Goal: Task Accomplishment & Management: Manage account settings

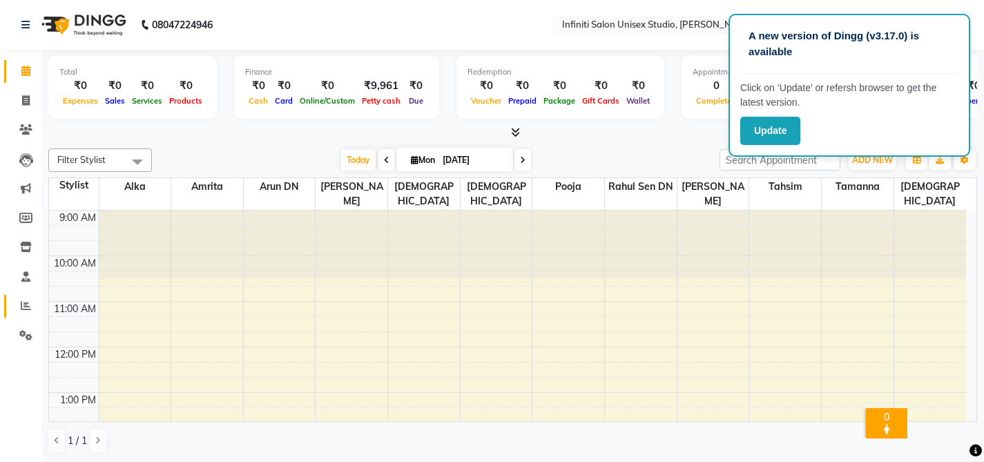
click at [28, 297] on link "Reports" at bounding box center [20, 306] width 33 height 23
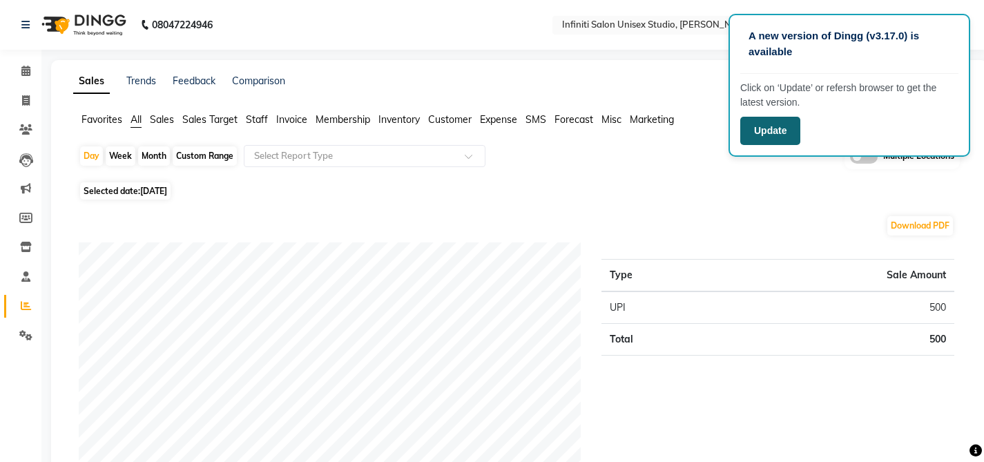
click at [777, 133] on button "Update" at bounding box center [770, 131] width 60 height 28
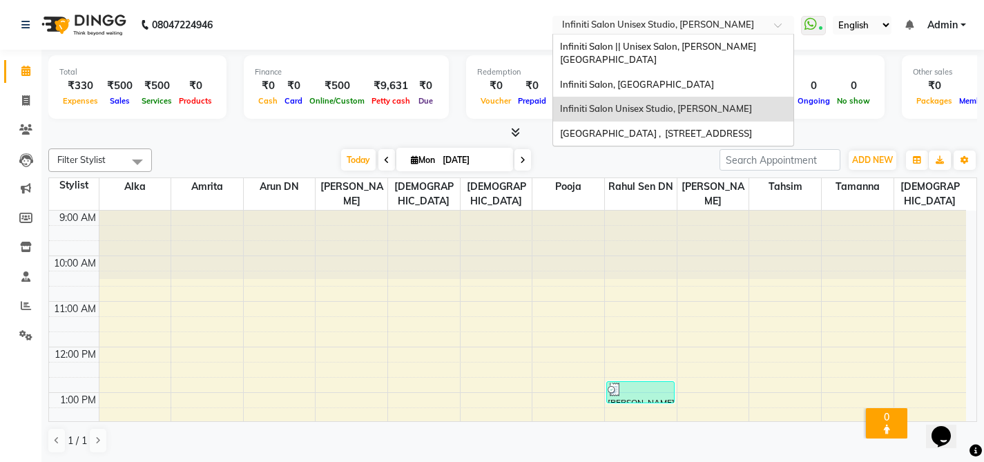
click at [656, 28] on input "text" at bounding box center [659, 26] width 200 height 14
click at [653, 79] on span "Infiniti Salon, [GEOGRAPHIC_DATA]" at bounding box center [637, 84] width 154 height 11
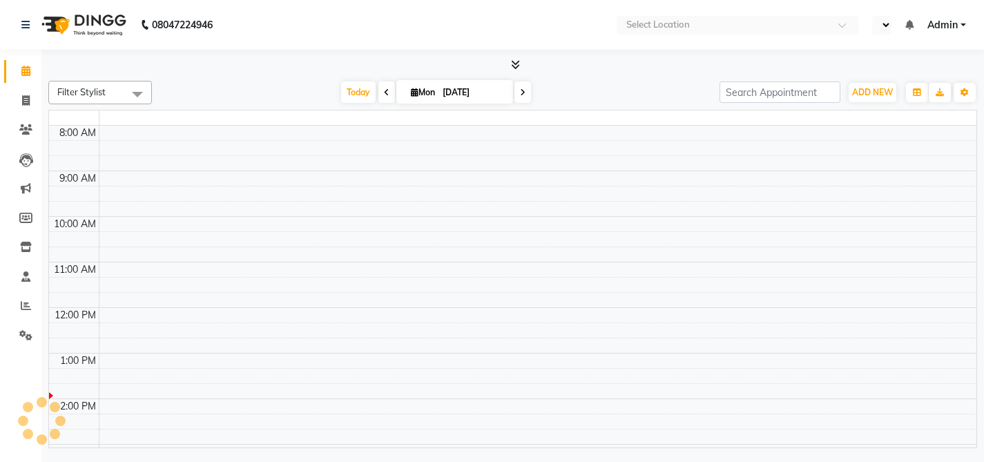
select select "en"
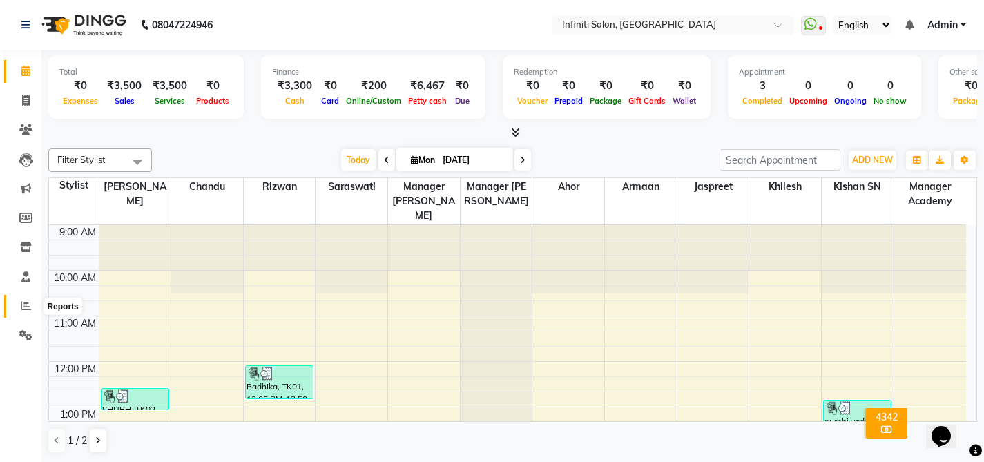
click at [27, 308] on icon at bounding box center [26, 305] width 10 height 10
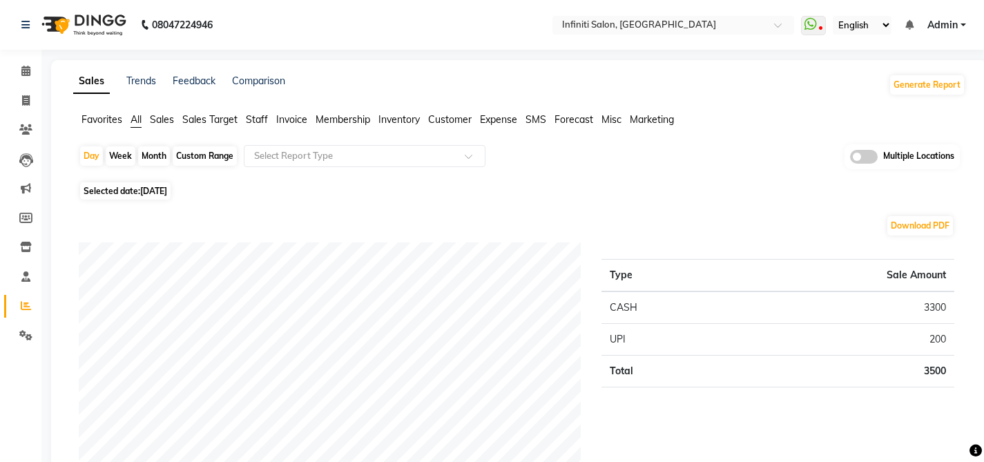
click at [169, 198] on span "Selected date: 01-09-2025" at bounding box center [125, 190] width 90 height 17
select select "9"
select select "2025"
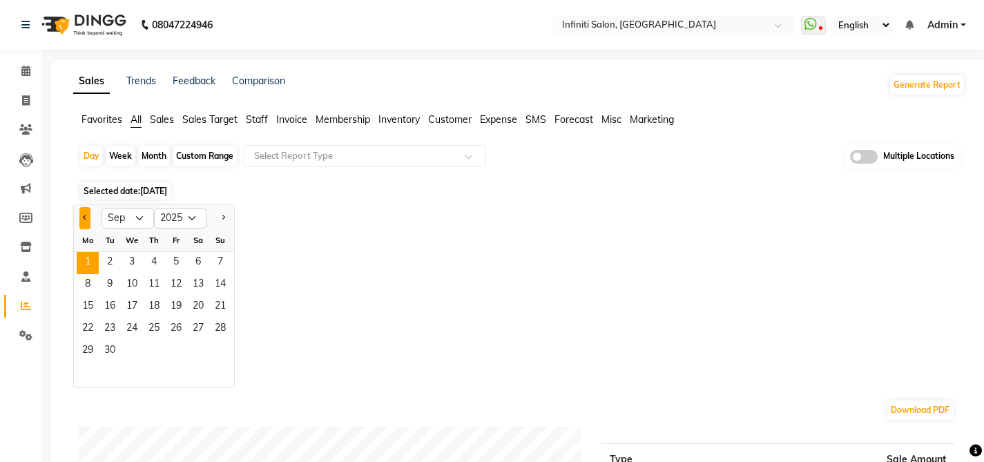
click at [84, 219] on span "Previous month" at bounding box center [85, 217] width 5 height 5
select select "8"
click at [223, 348] on span "31" at bounding box center [220, 351] width 22 height 22
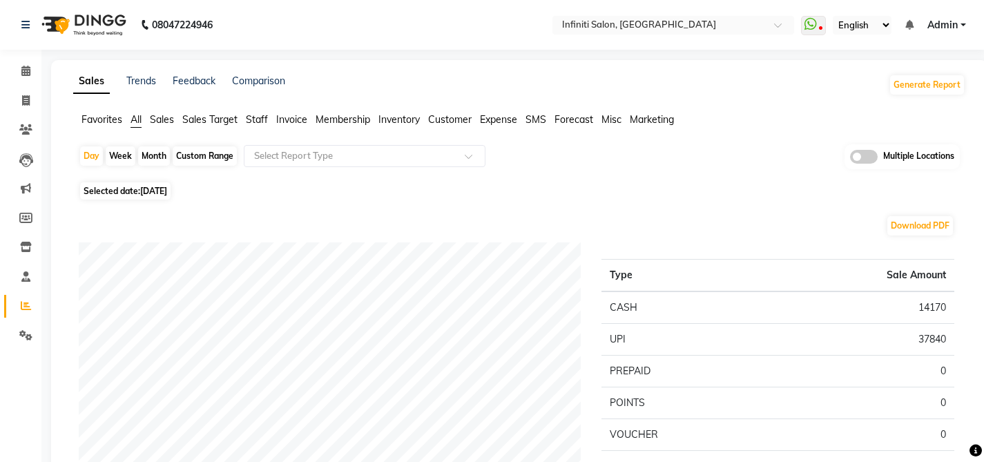
click at [168, 119] on span "Sales" at bounding box center [162, 119] width 24 height 12
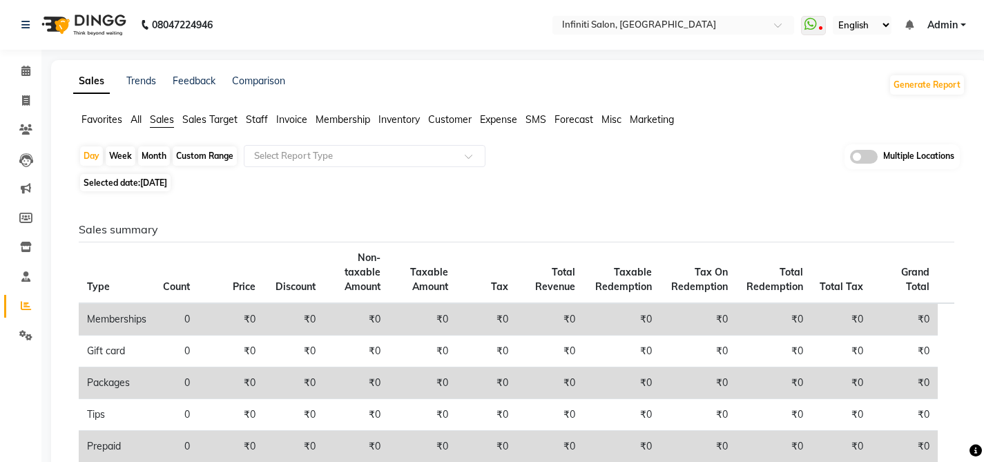
click at [489, 117] on span "Expense" at bounding box center [498, 119] width 37 height 12
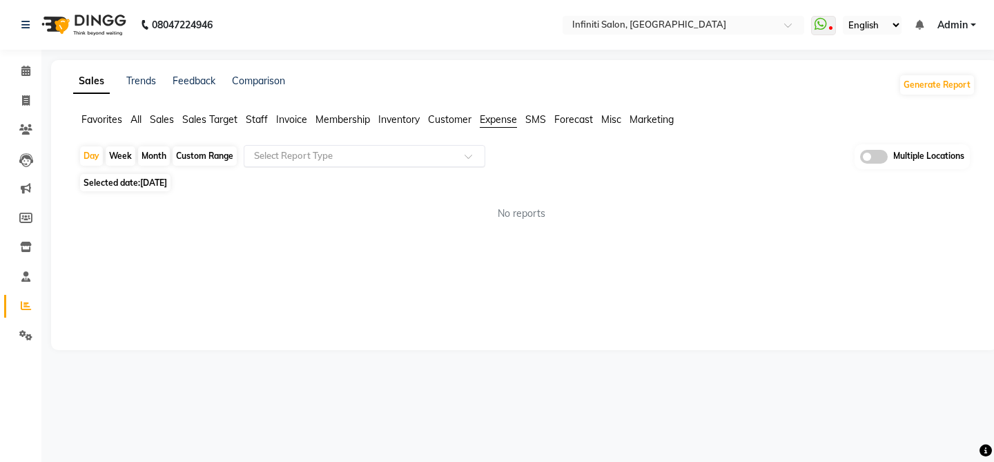
click at [446, 156] on input "text" at bounding box center [350, 156] width 199 height 14
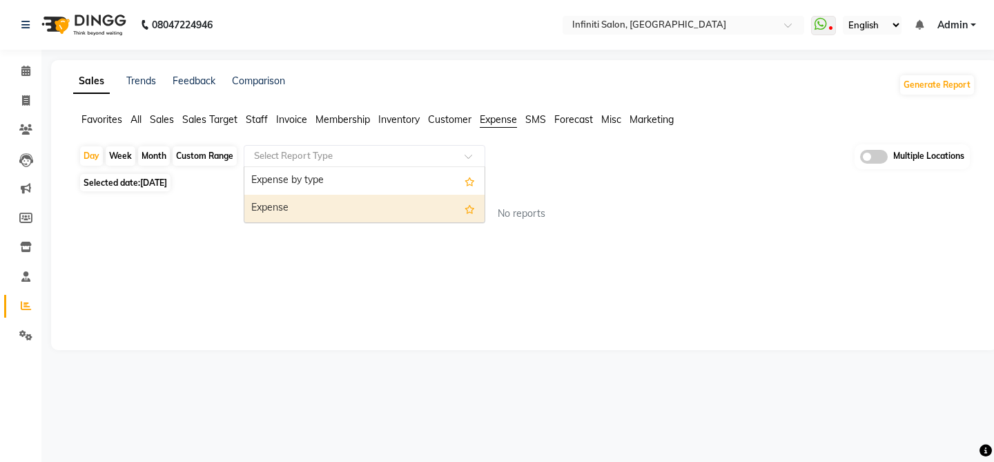
click at [429, 204] on div "Expense" at bounding box center [364, 209] width 240 height 28
select select "full_report"
select select "csv"
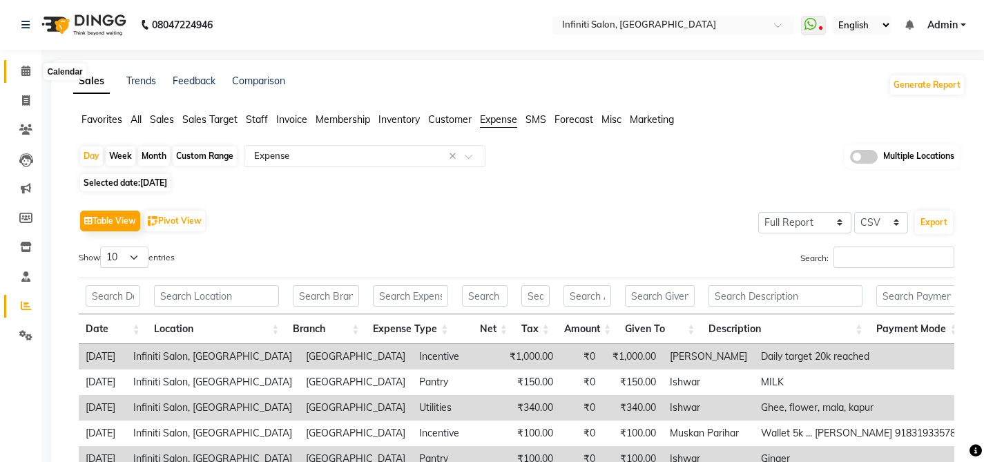
click at [31, 77] on span at bounding box center [26, 72] width 24 height 16
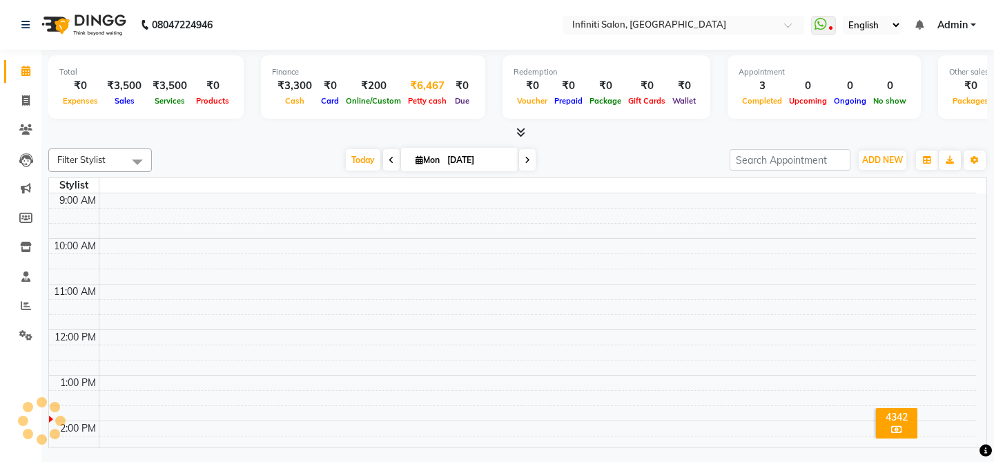
click at [405, 102] on span "Petty cash" at bounding box center [428, 101] width 46 height 10
select select "4757"
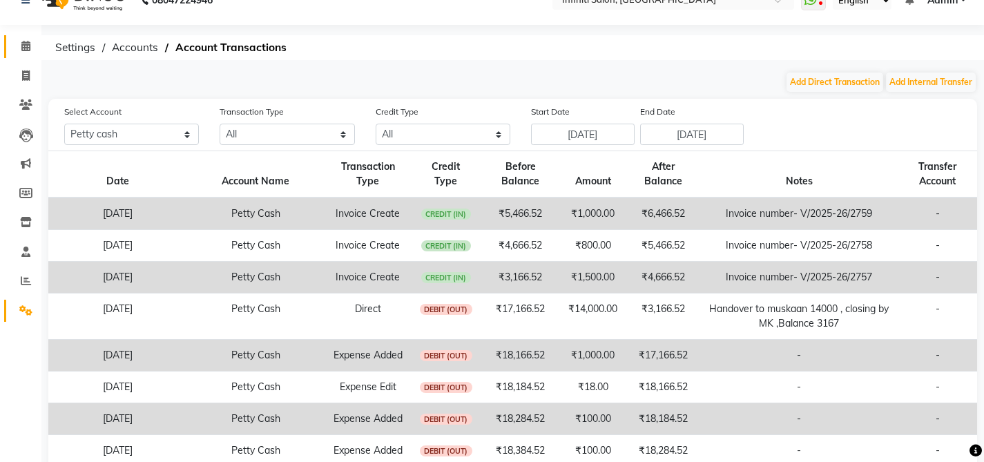
scroll to position [30, 0]
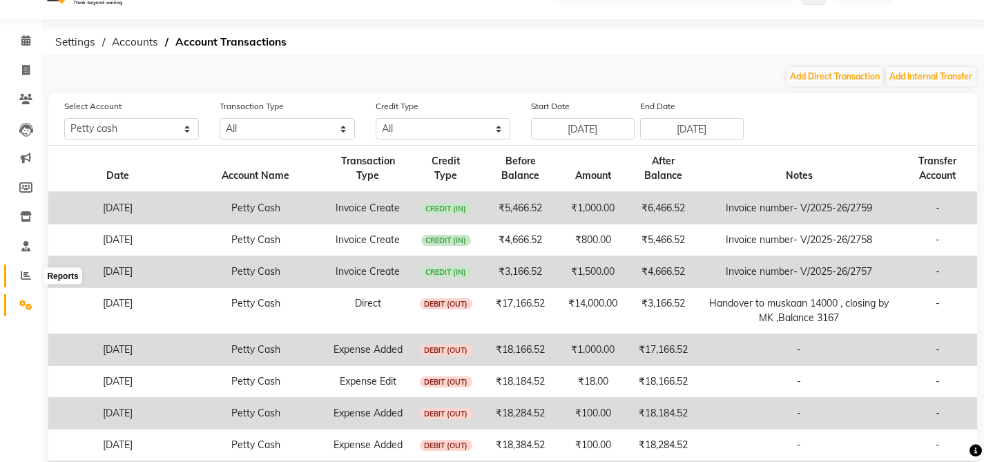
click at [30, 278] on icon at bounding box center [26, 275] width 10 height 10
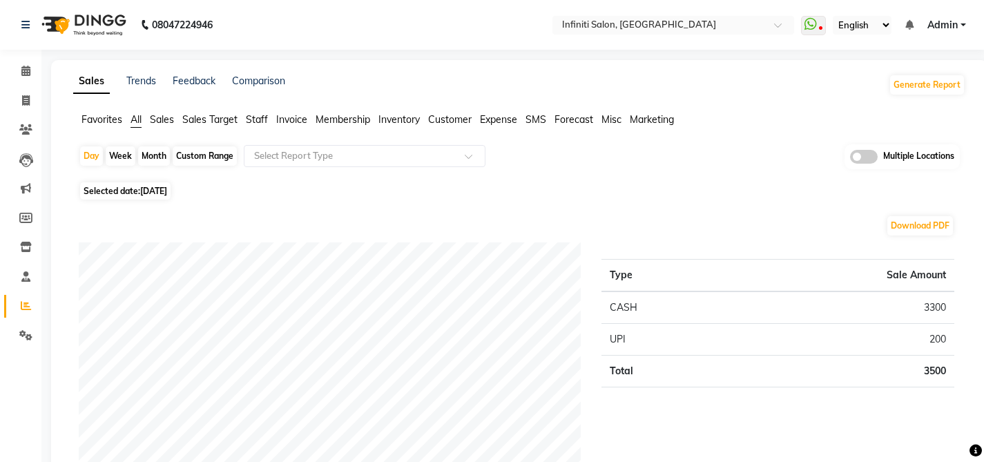
click at [147, 157] on div "Month" at bounding box center [154, 155] width 32 height 19
select select "9"
select select "2025"
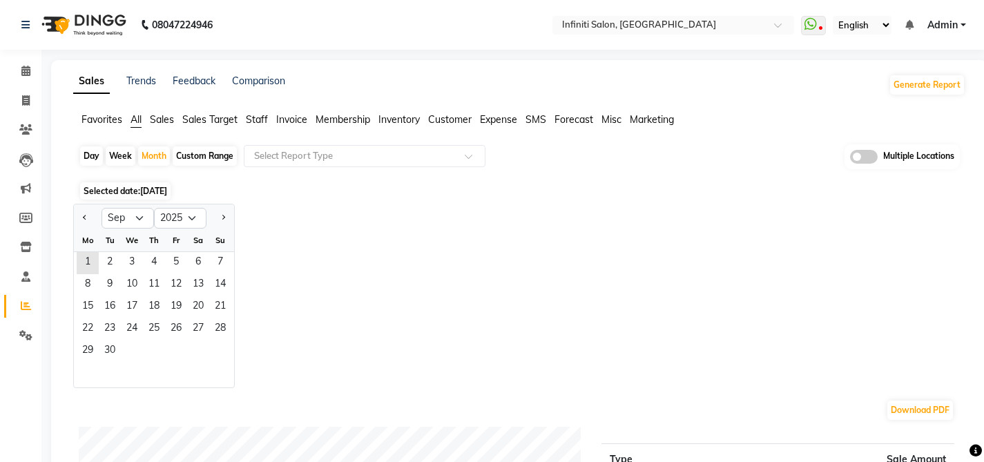
click at [90, 219] on div at bounding box center [88, 218] width 28 height 22
click at [86, 219] on span "Previous month" at bounding box center [85, 217] width 5 height 5
select select "8"
click at [176, 257] on span "1" at bounding box center [176, 263] width 22 height 22
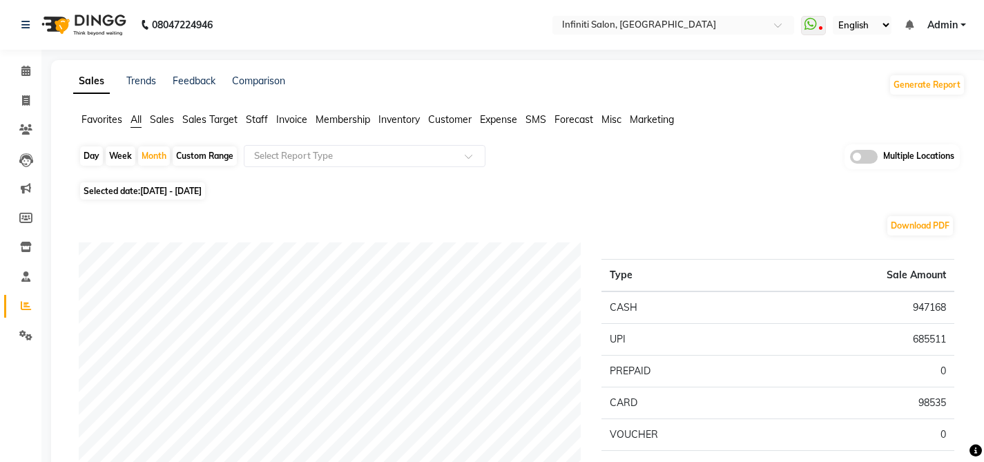
click at [166, 119] on span "Sales" at bounding box center [162, 119] width 24 height 12
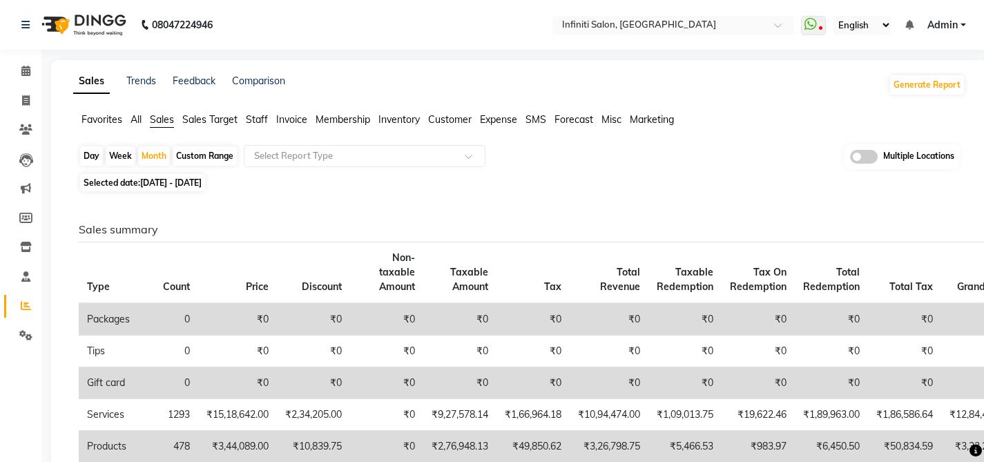
click at [90, 157] on div "Day" at bounding box center [91, 155] width 23 height 19
select select "8"
select select "2025"
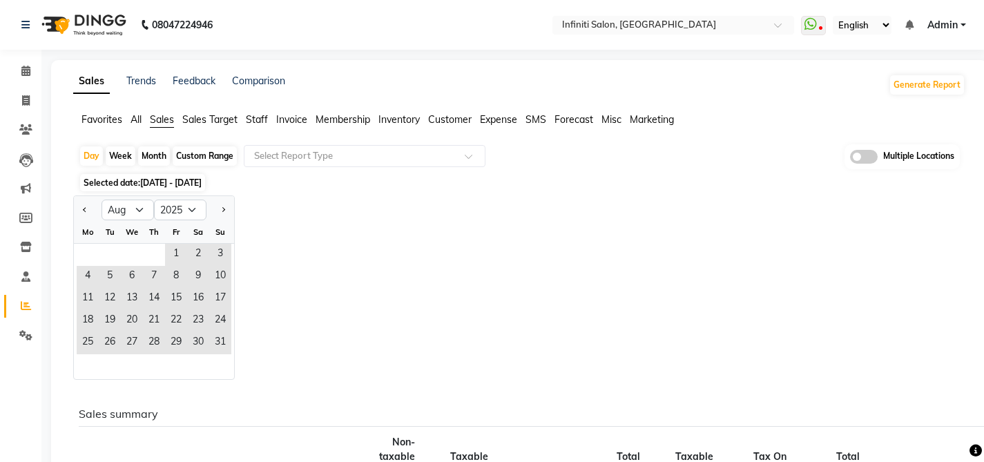
click at [186, 184] on span "01-08-2025 - 31-08-2025" at bounding box center [170, 182] width 61 height 10
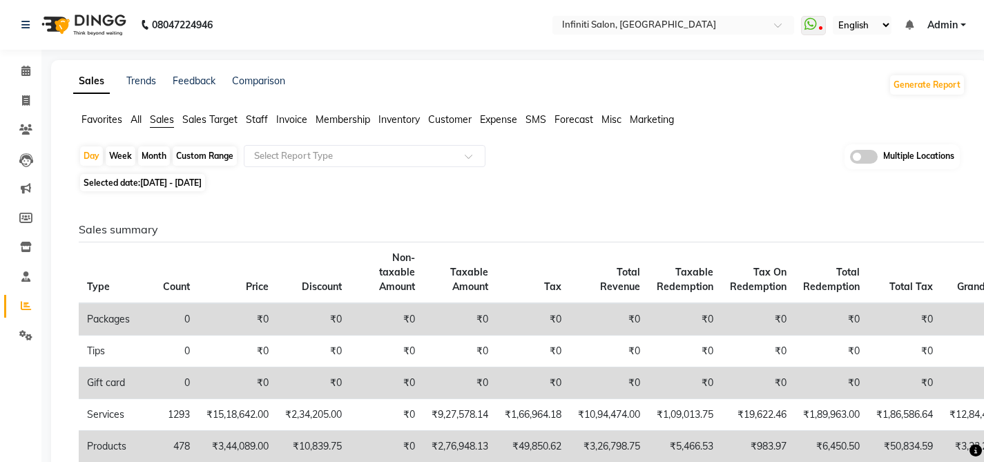
click at [191, 157] on div "Custom Range" at bounding box center [205, 155] width 64 height 19
select select "8"
select select "2025"
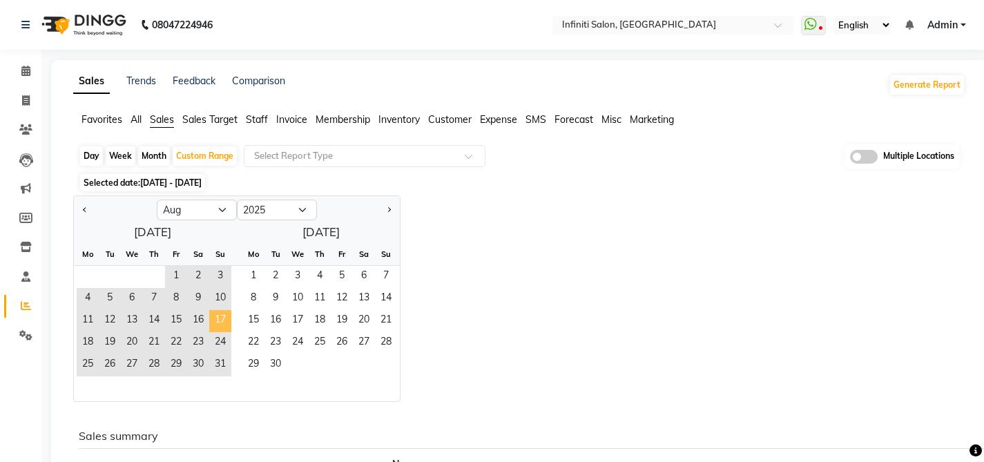
click at [215, 322] on span "17" at bounding box center [220, 321] width 22 height 22
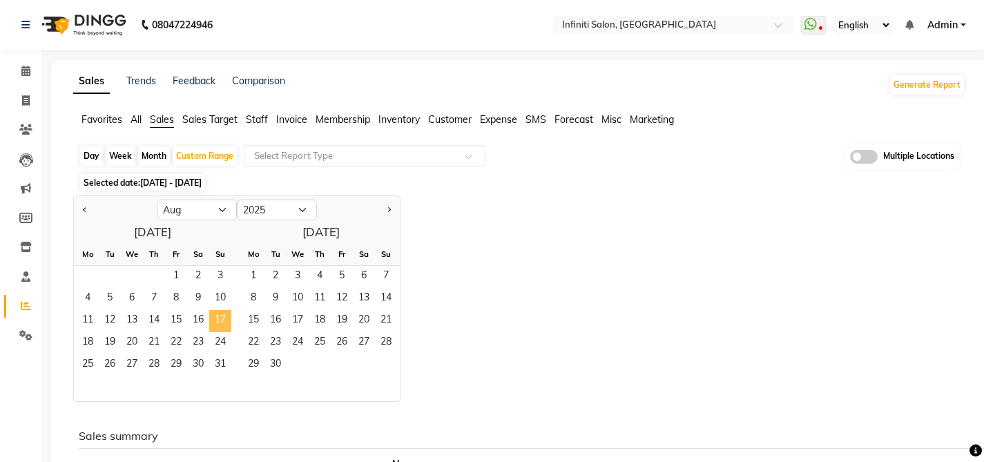
click at [215, 321] on span "17" at bounding box center [220, 321] width 22 height 22
click at [96, 156] on div "Day" at bounding box center [91, 155] width 23 height 19
select select "8"
select select "2025"
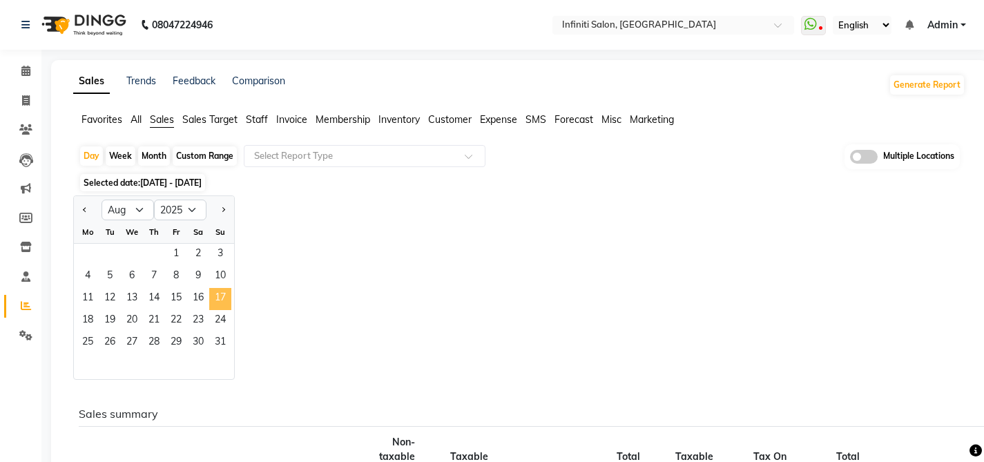
click at [226, 307] on span "17" at bounding box center [220, 299] width 22 height 22
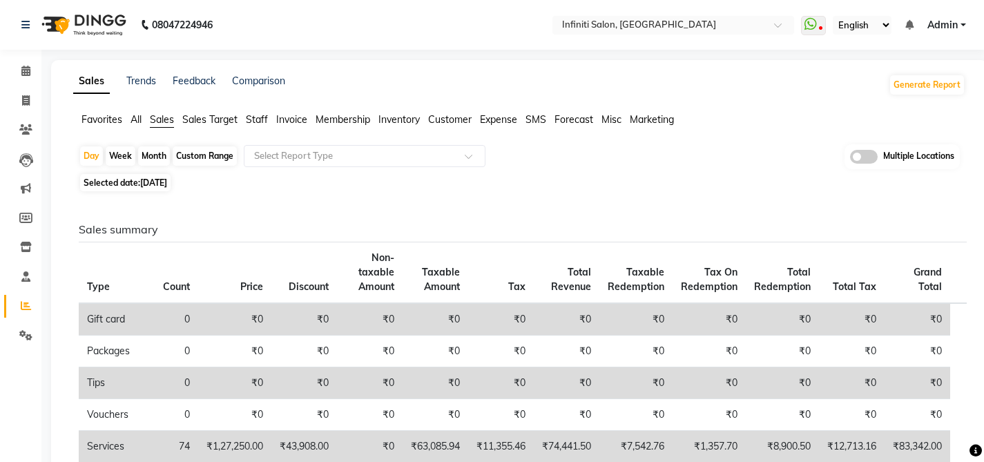
click at [167, 184] on span "17-08-2025" at bounding box center [153, 182] width 27 height 10
select select "8"
select select "2025"
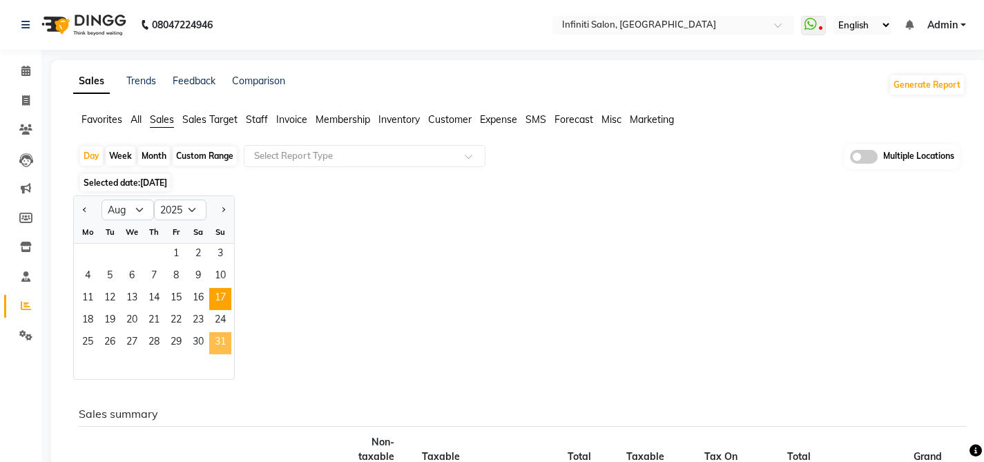
click at [221, 338] on span "31" at bounding box center [220, 343] width 22 height 22
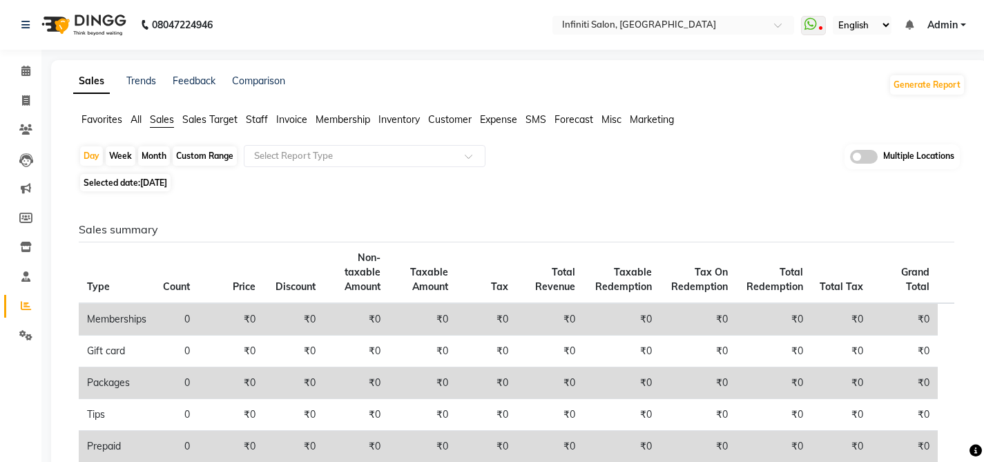
click at [167, 184] on span "[DATE]" at bounding box center [153, 182] width 27 height 10
select select "8"
select select "2025"
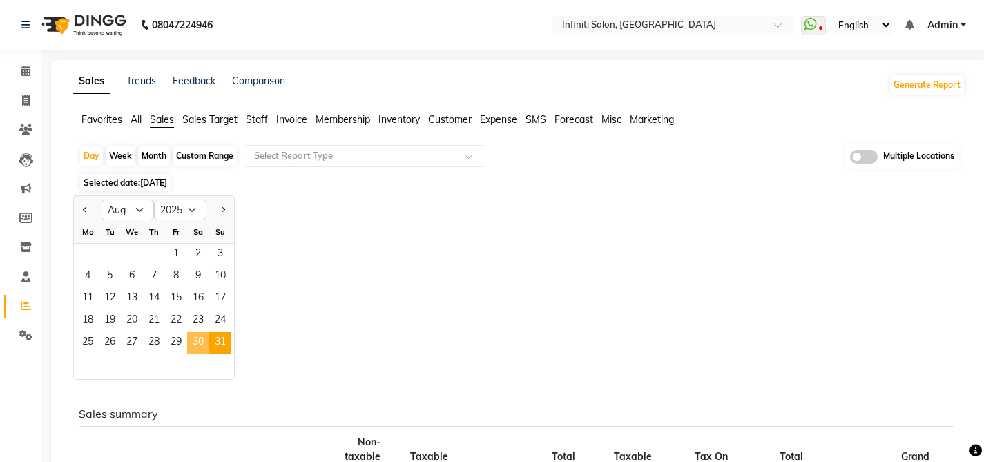
click at [202, 338] on span "30" at bounding box center [198, 343] width 22 height 22
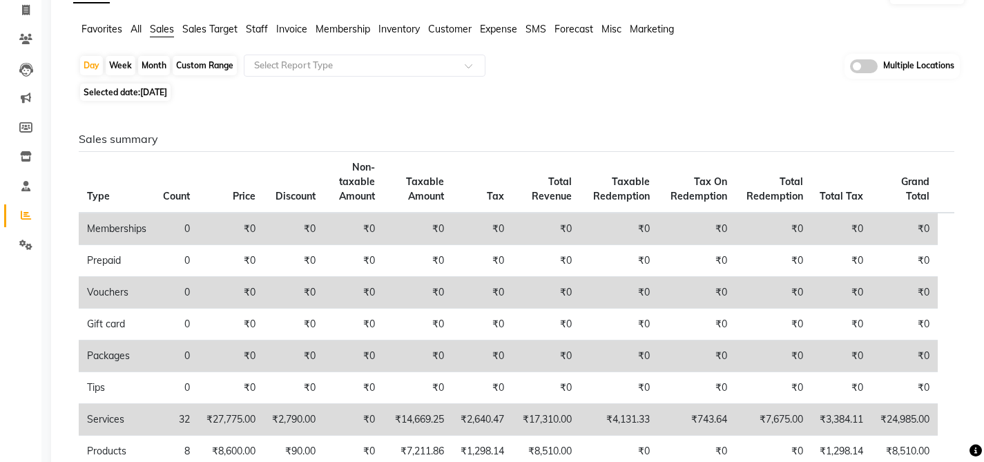
scroll to position [28, 0]
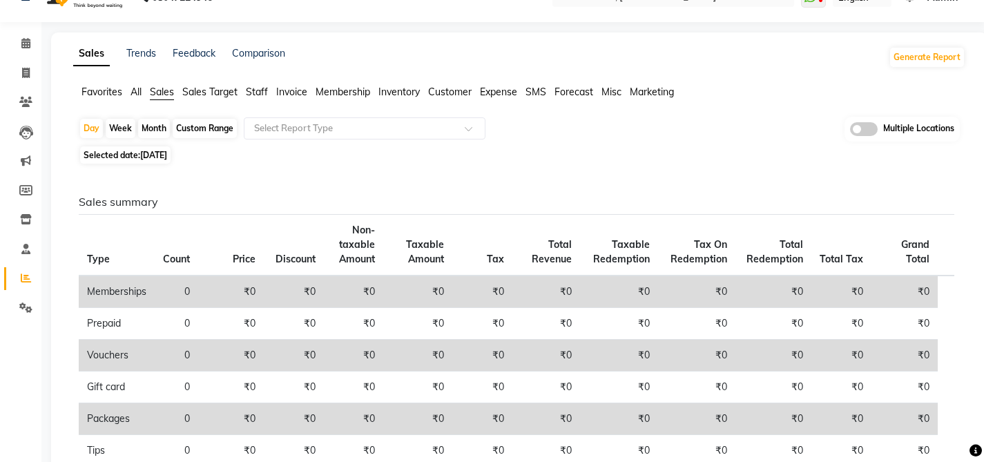
click at [146, 162] on span "Selected date: 30-08-2025" at bounding box center [125, 154] width 90 height 17
select select "8"
select select "2025"
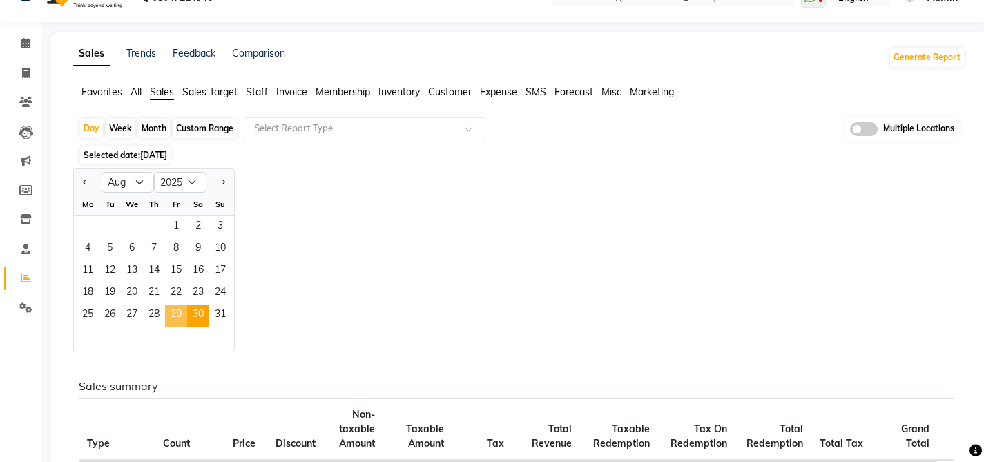
click at [175, 316] on span "29" at bounding box center [176, 316] width 22 height 22
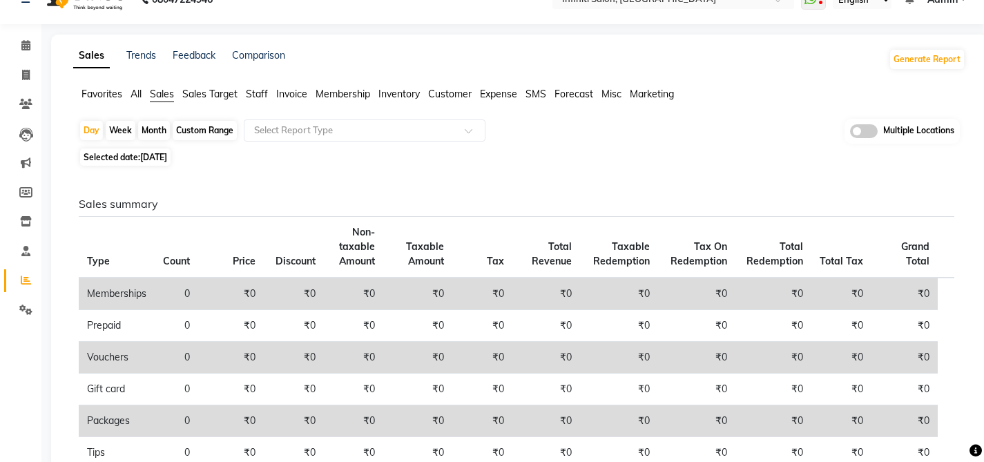
scroll to position [19, 0]
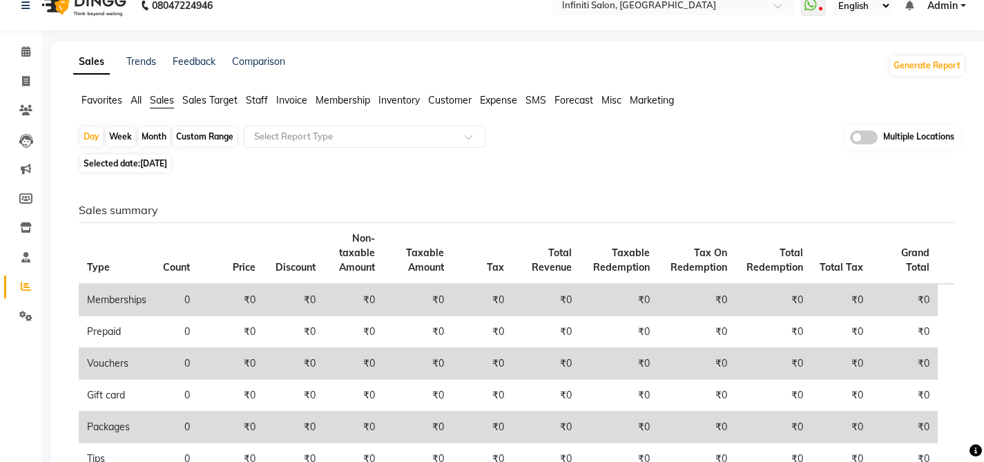
click at [167, 164] on span "29-08-2025" at bounding box center [153, 163] width 27 height 10
select select "8"
select select "2025"
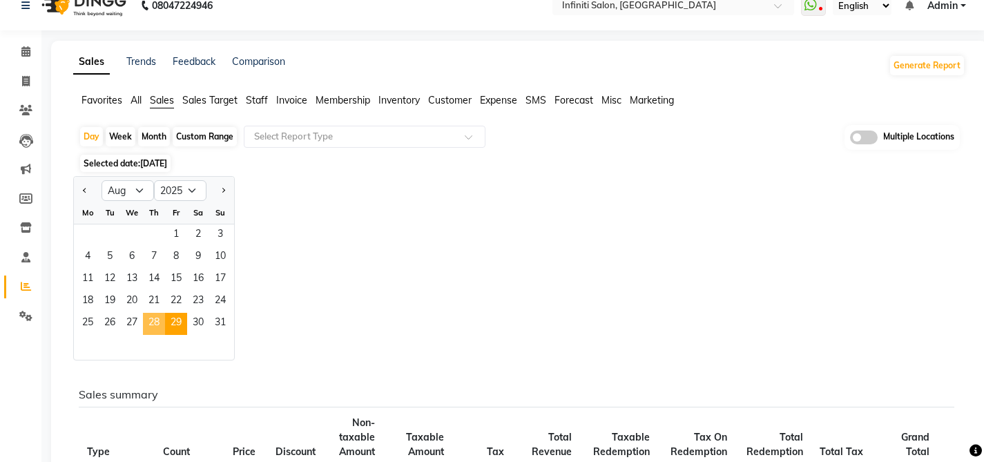
click at [157, 318] on span "28" at bounding box center [154, 324] width 22 height 22
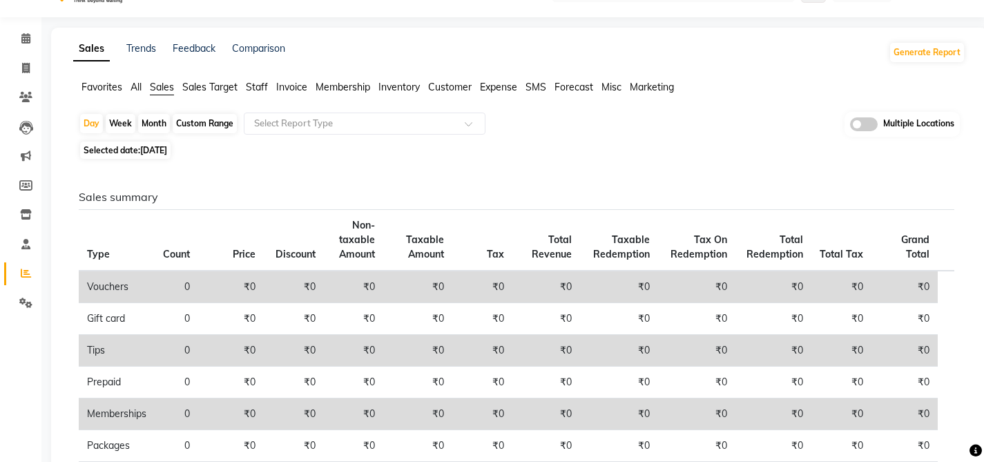
scroll to position [0, 0]
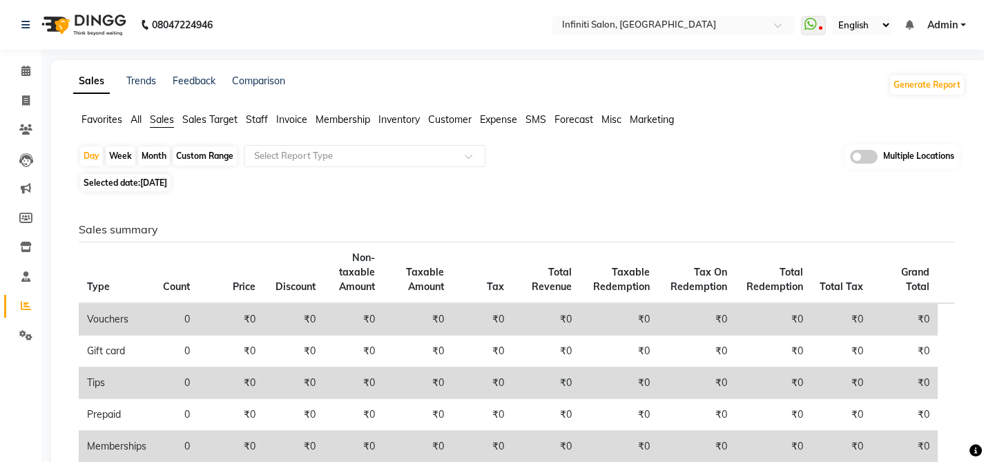
click at [167, 185] on span "28-08-2025" at bounding box center [153, 182] width 27 height 10
select select "8"
select select "2025"
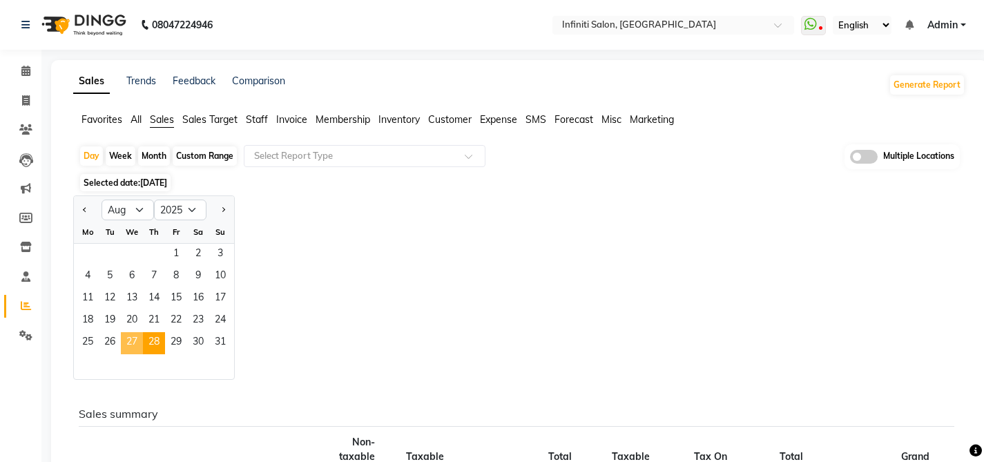
click at [130, 338] on span "27" at bounding box center [132, 343] width 22 height 22
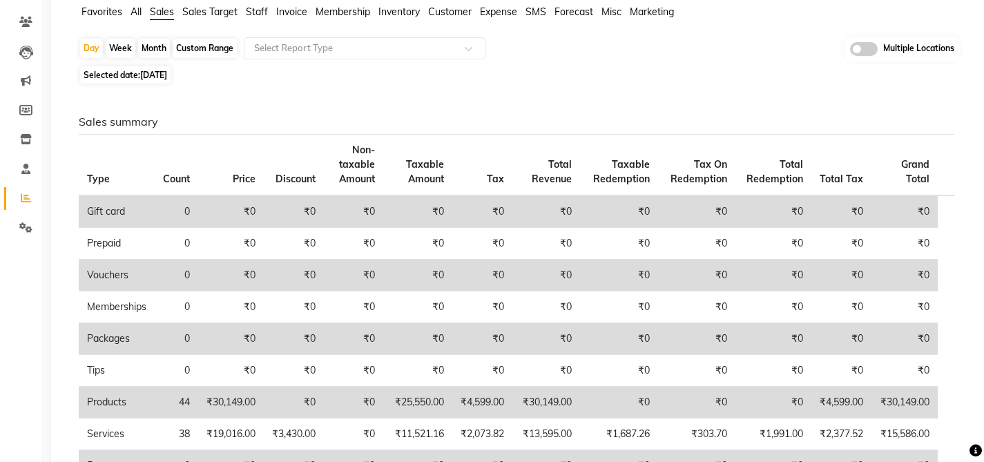
scroll to position [47, 0]
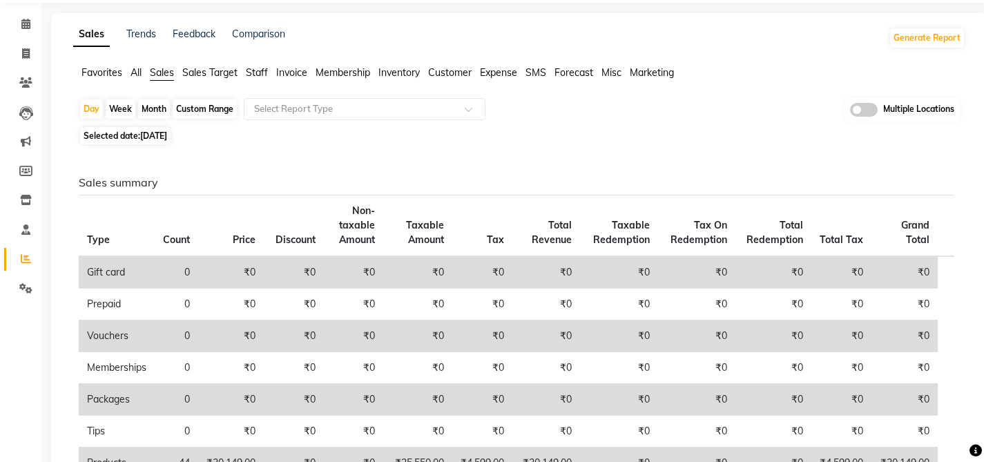
click at [149, 142] on span "Selected date: 27-08-2025" at bounding box center [125, 135] width 90 height 17
select select "8"
select select "2025"
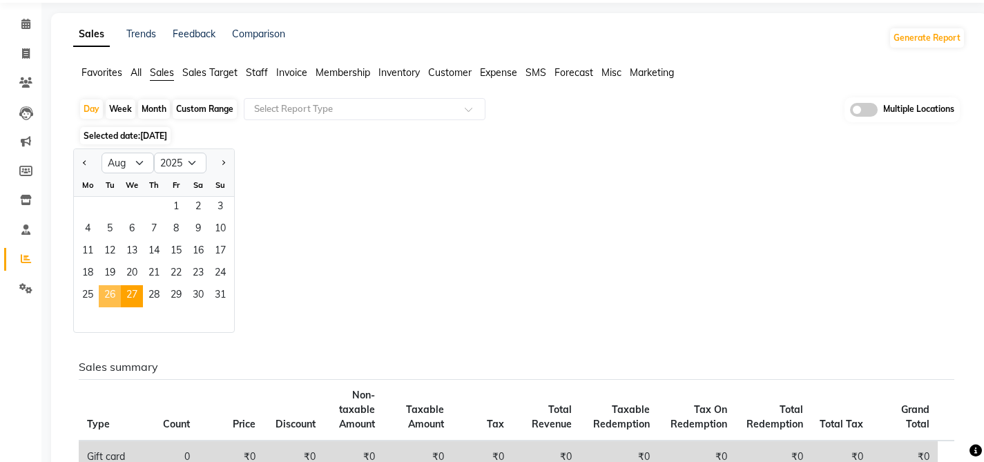
click at [113, 287] on span "26" at bounding box center [110, 296] width 22 height 22
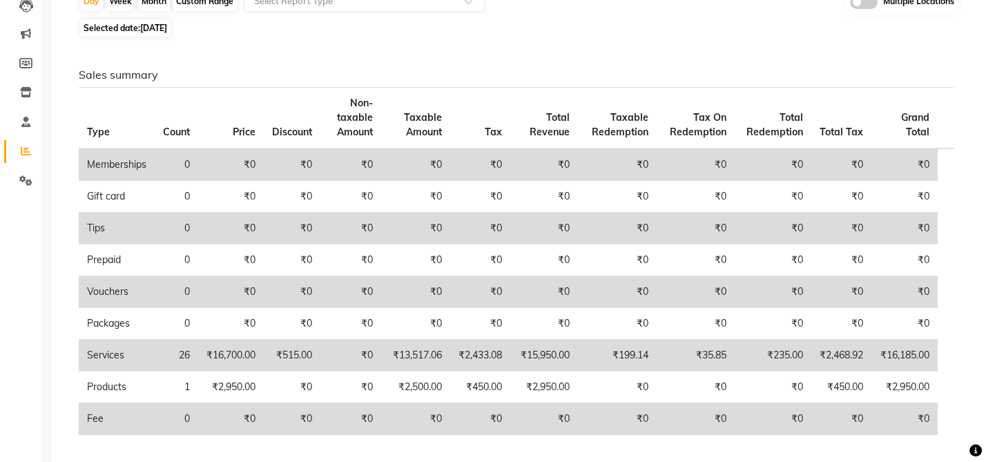
scroll to position [155, 0]
click at [155, 30] on span "26-08-2025" at bounding box center [153, 27] width 27 height 10
select select "8"
select select "2025"
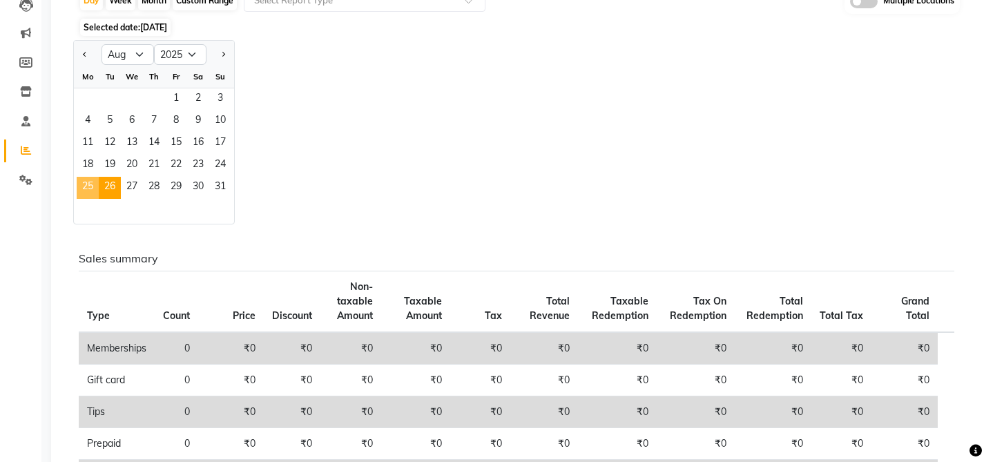
click at [88, 183] on span "25" at bounding box center [88, 188] width 22 height 22
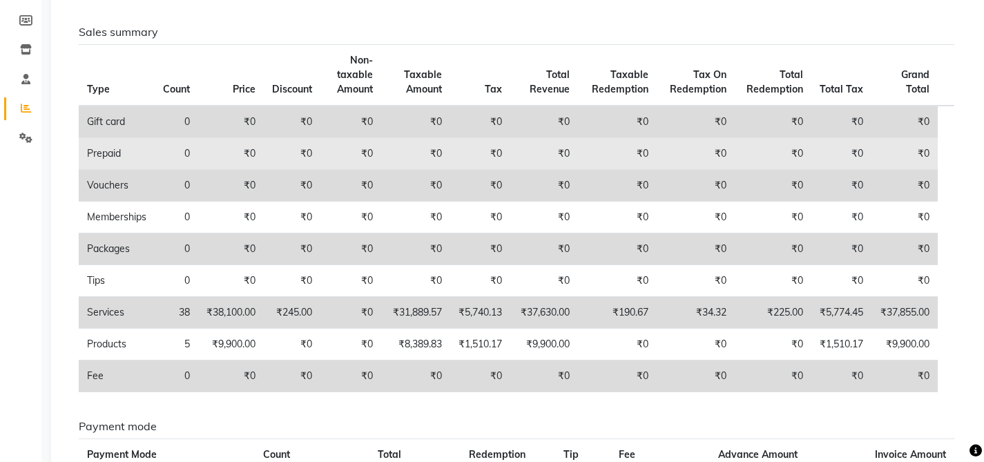
scroll to position [0, 0]
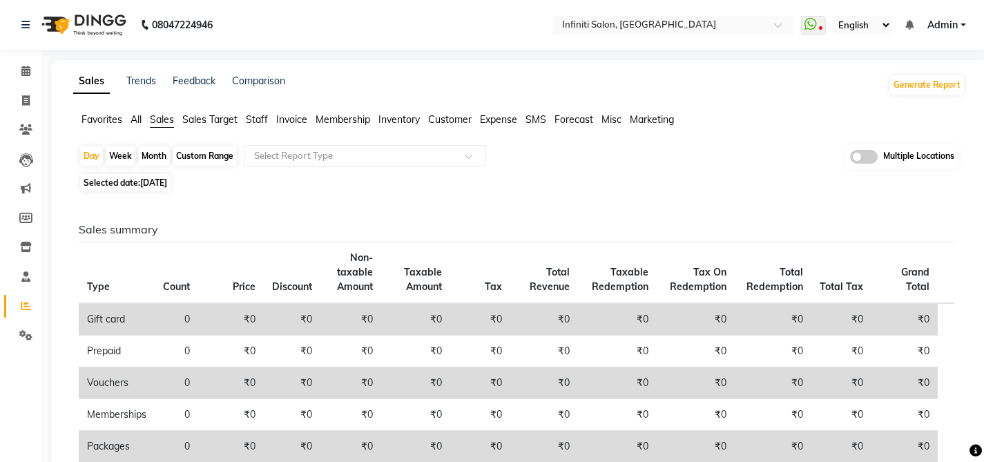
click at [161, 184] on span "25-08-2025" at bounding box center [153, 182] width 27 height 10
select select "8"
select select "2025"
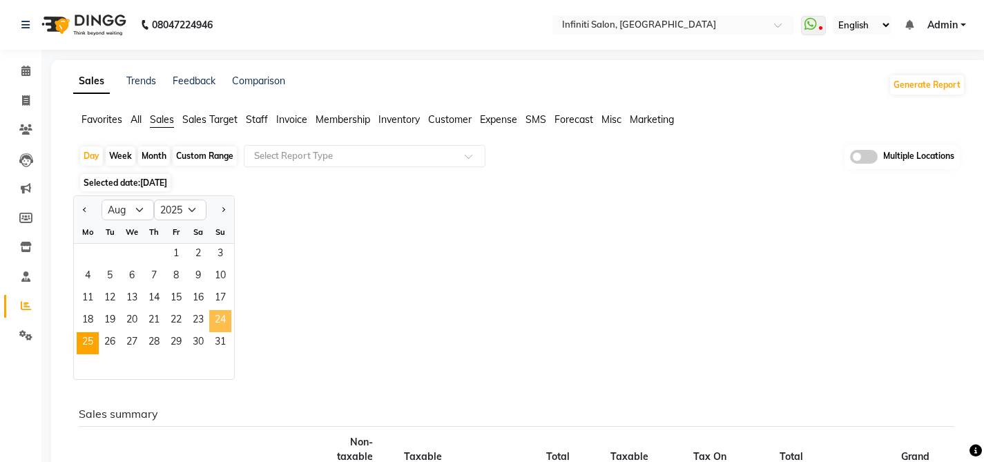
click at [220, 313] on span "24" at bounding box center [220, 321] width 22 height 22
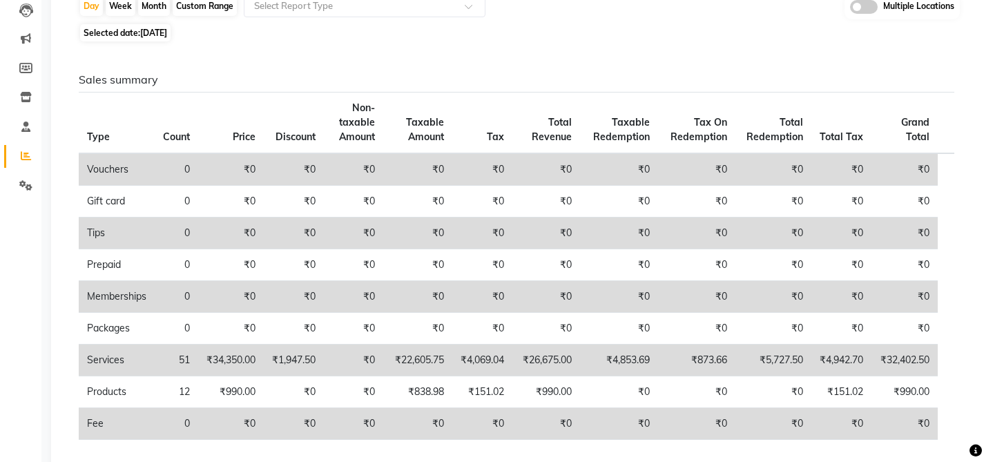
scroll to position [75, 0]
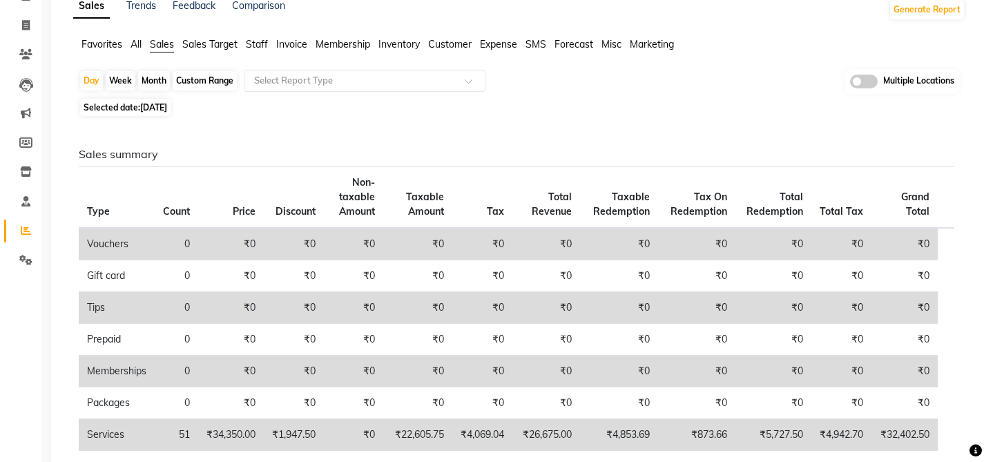
click at [178, 117] on div "Day Week Month Custom Range Select Report Type Multiple Locations Selected date…" at bounding box center [519, 430] width 892 height 722
click at [167, 110] on span "24-08-2025" at bounding box center [153, 107] width 27 height 10
select select "8"
select select "2025"
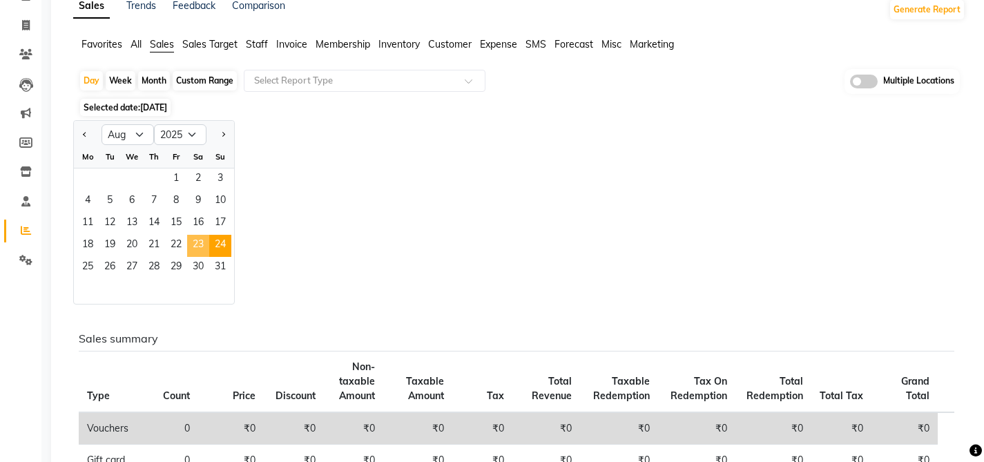
click at [191, 241] on span "23" at bounding box center [198, 246] width 22 height 22
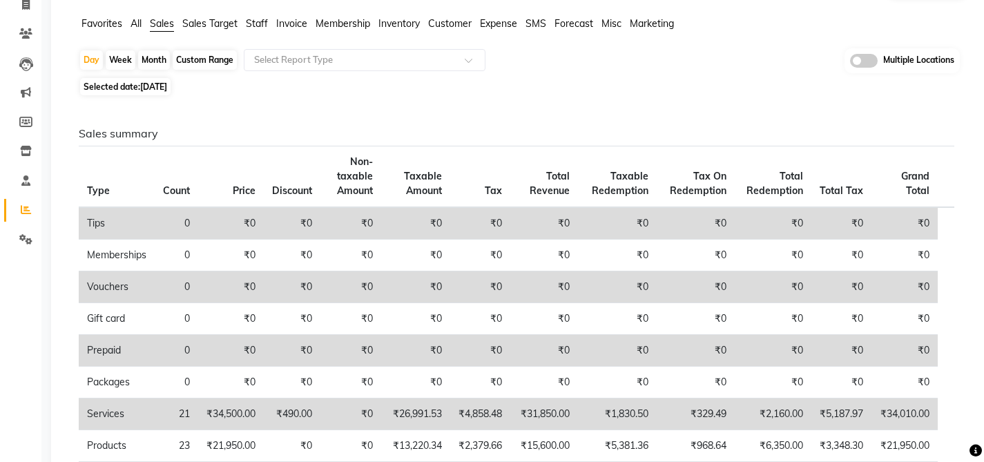
scroll to position [70, 0]
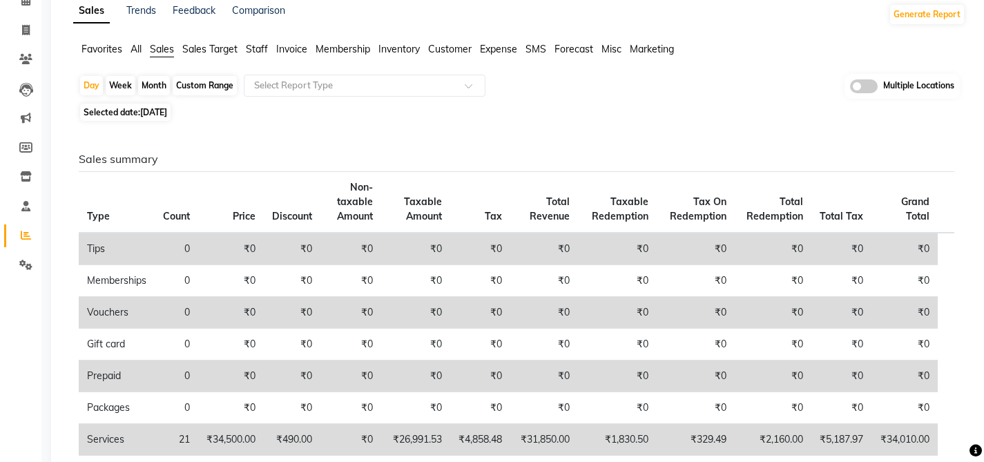
click at [164, 113] on span "23-08-2025" at bounding box center [153, 112] width 27 height 10
select select "8"
select select "2025"
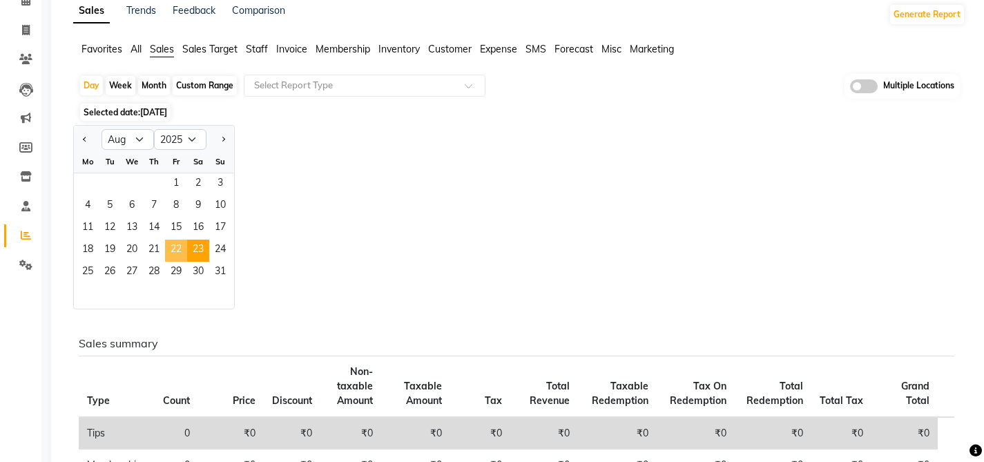
click at [176, 248] on span "22" at bounding box center [176, 251] width 22 height 22
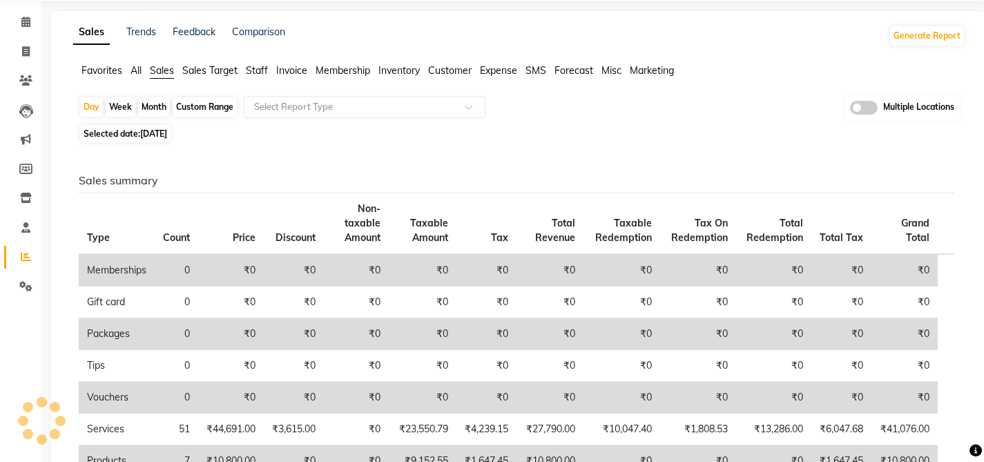
scroll to position [0, 0]
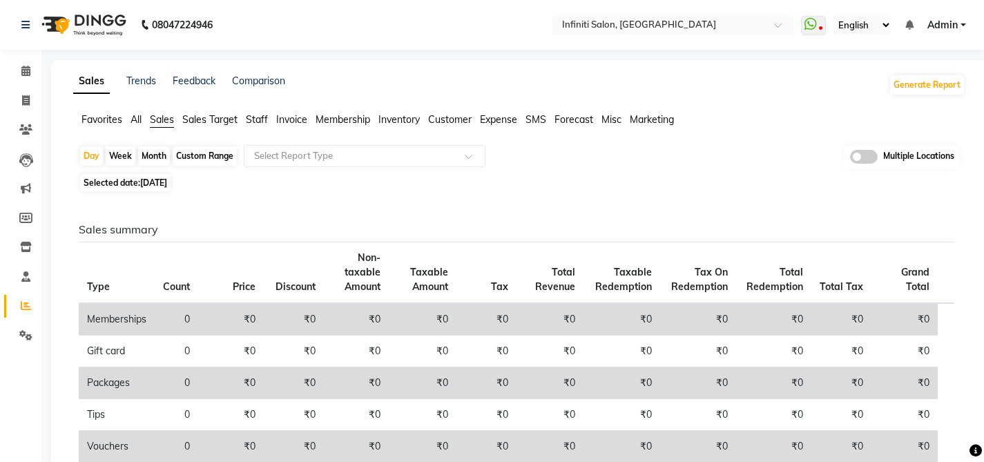
click at [167, 182] on span "22-08-2025" at bounding box center [153, 182] width 27 height 10
select select "8"
select select "2025"
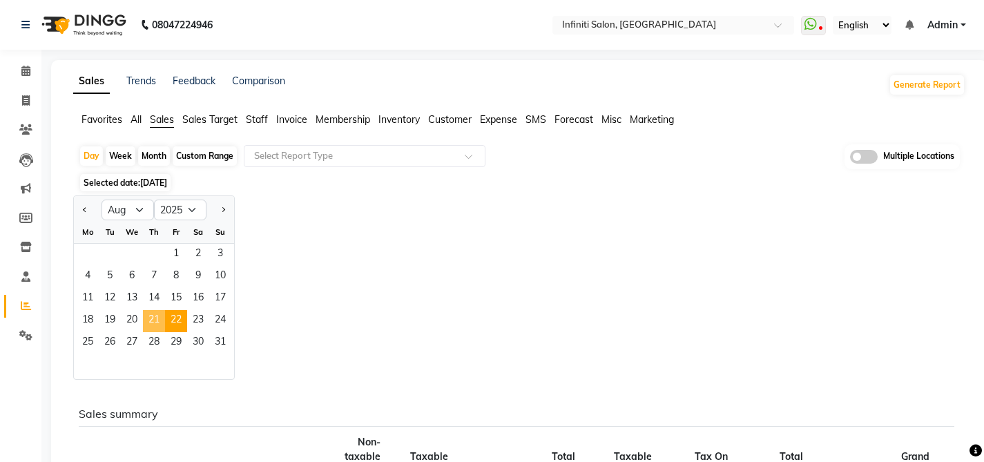
click at [160, 328] on span "21" at bounding box center [154, 321] width 22 height 22
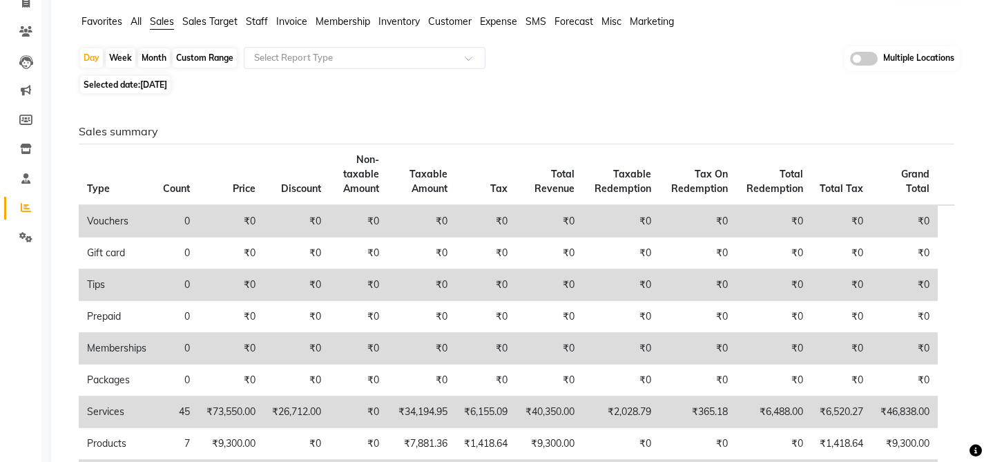
scroll to position [77, 0]
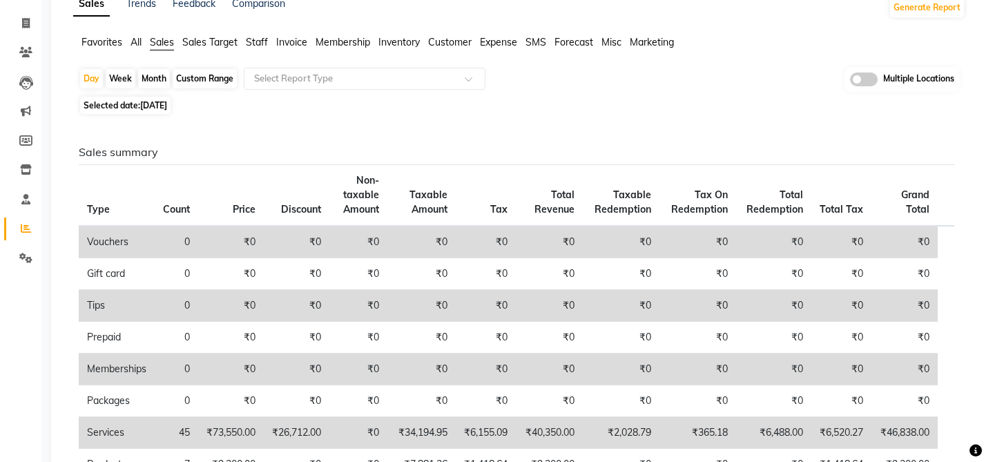
click at [158, 106] on span "21-08-2025" at bounding box center [153, 105] width 27 height 10
select select "8"
select select "2025"
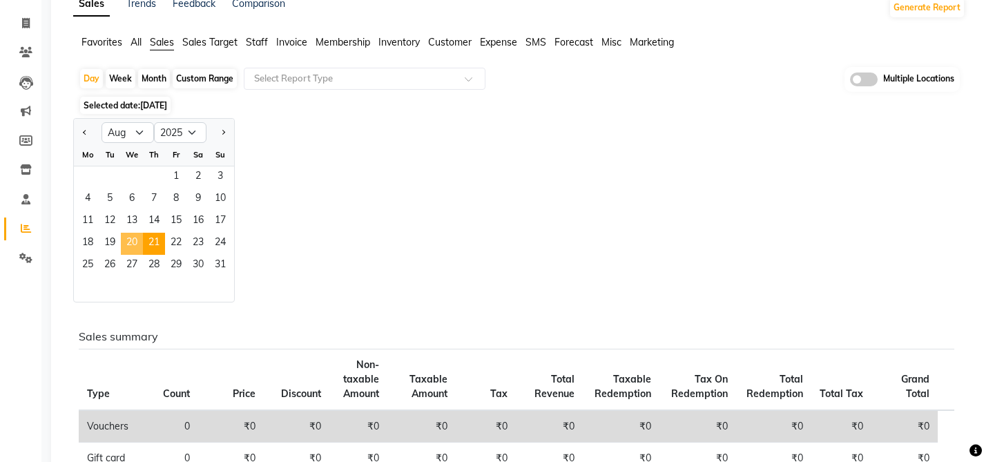
click at [132, 238] on span "20" at bounding box center [132, 244] width 22 height 22
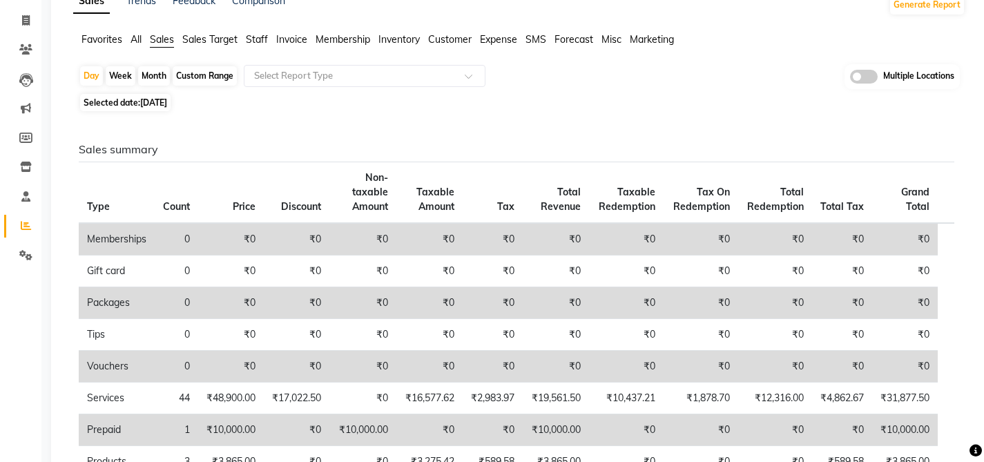
scroll to position [68, 0]
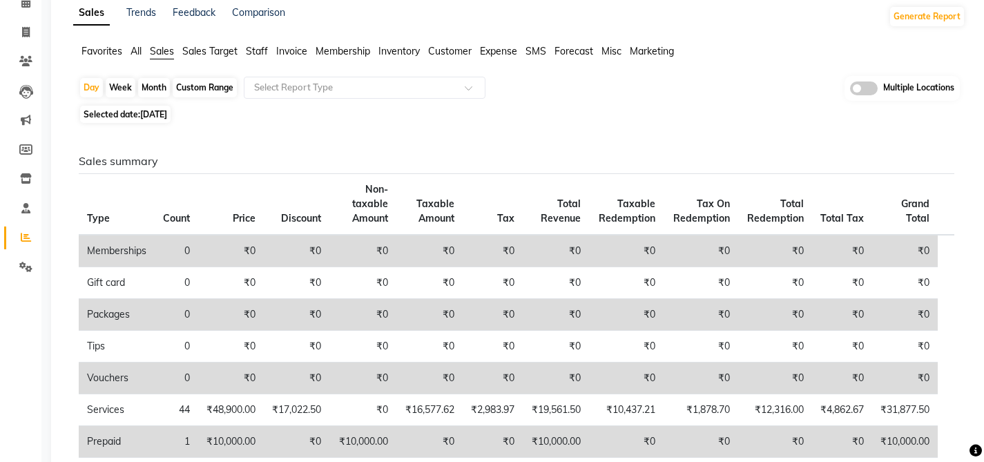
click at [166, 113] on span "20-08-2025" at bounding box center [153, 114] width 27 height 10
select select "8"
select select "2025"
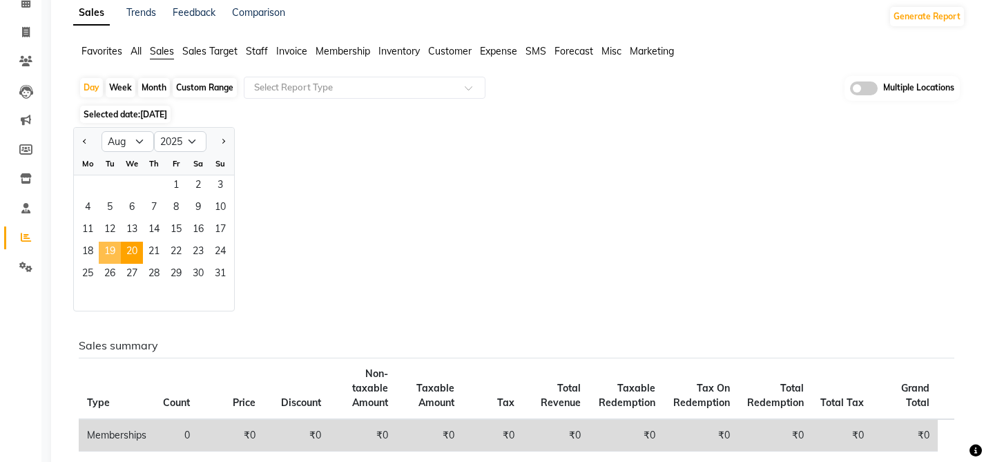
click at [110, 247] on span "19" at bounding box center [110, 253] width 22 height 22
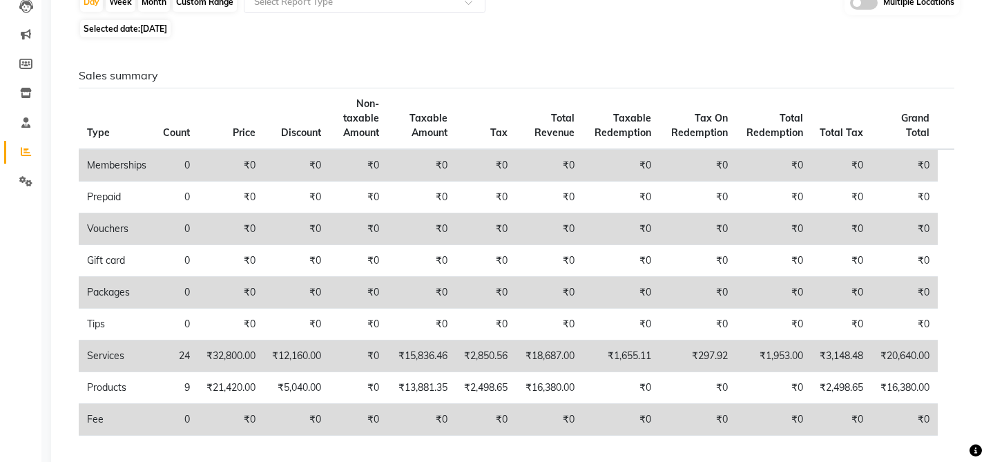
scroll to position [156, 0]
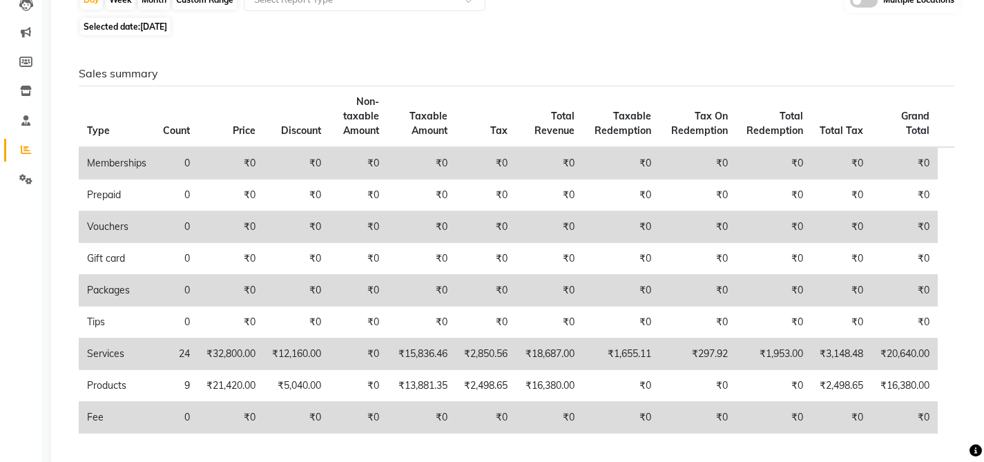
click at [163, 25] on span "19-08-2025" at bounding box center [153, 26] width 27 height 10
select select "8"
select select "2025"
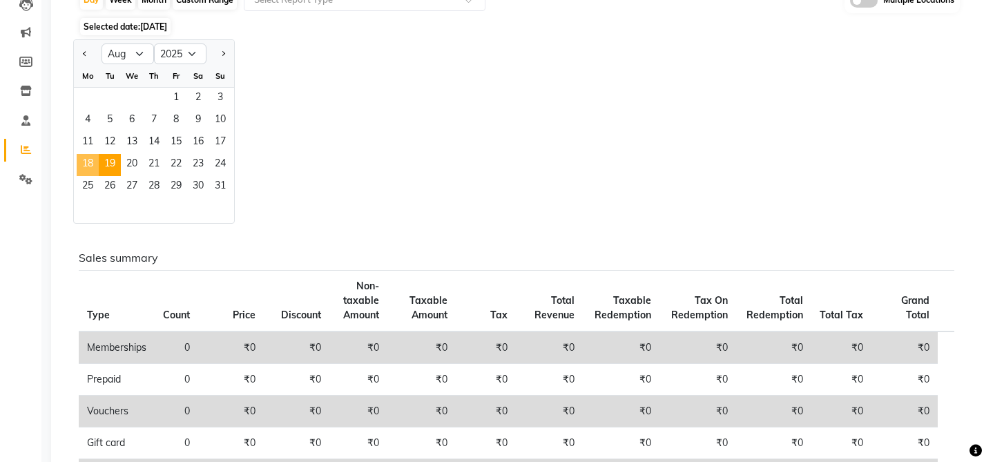
click at [91, 157] on span "18" at bounding box center [88, 165] width 22 height 22
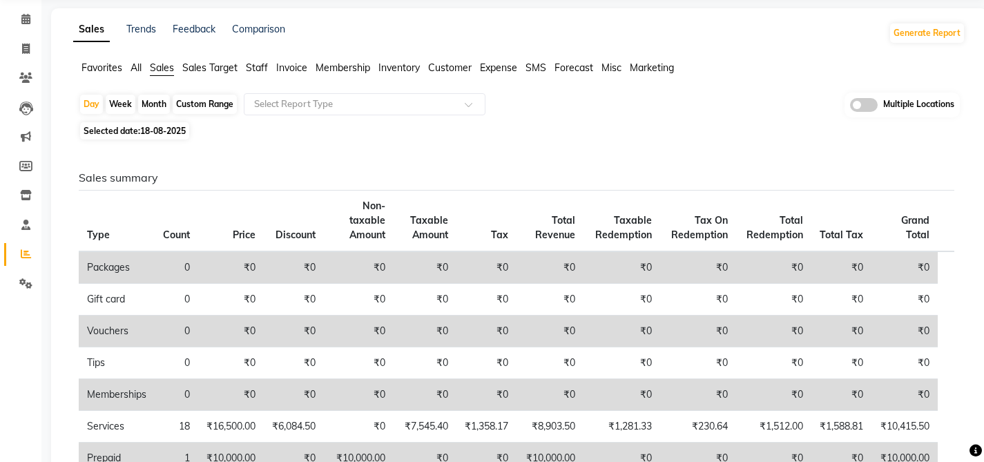
scroll to position [0, 0]
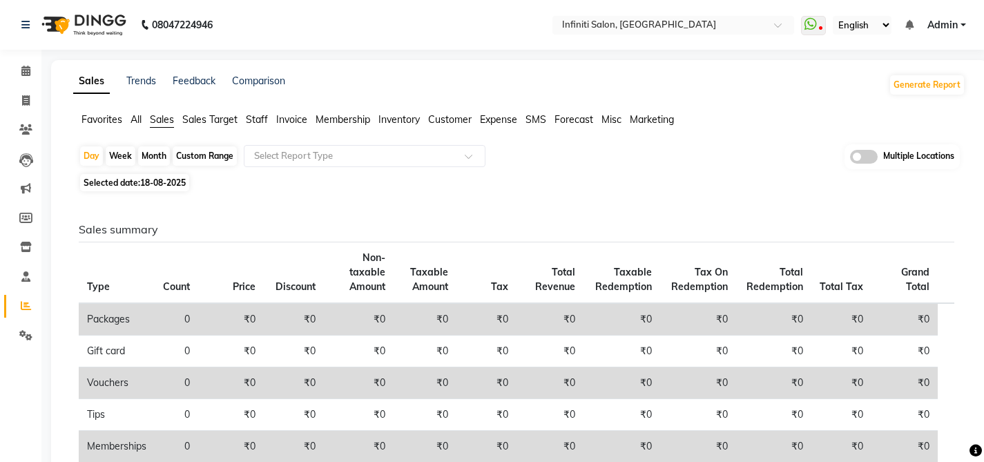
click at [155, 189] on span "Selected date: 18-08-2025" at bounding box center [134, 182] width 109 height 17
select select "8"
select select "2025"
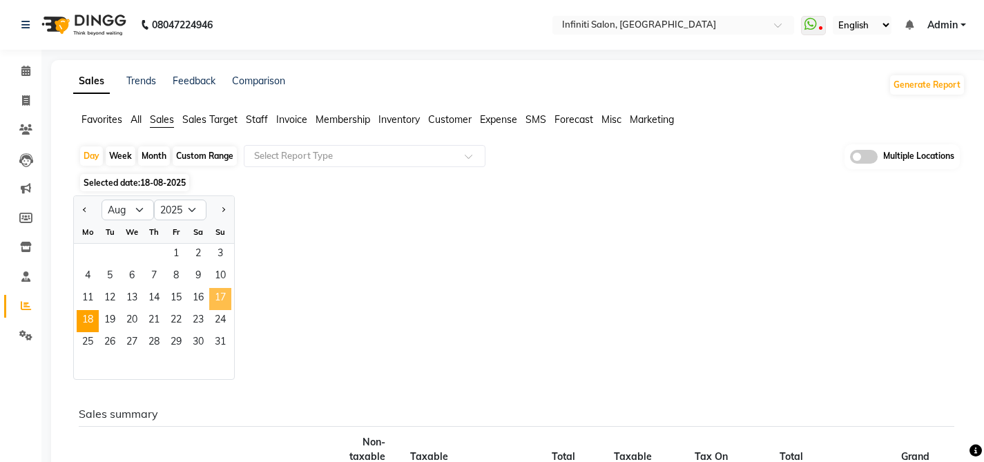
click at [216, 290] on span "17" at bounding box center [220, 299] width 22 height 22
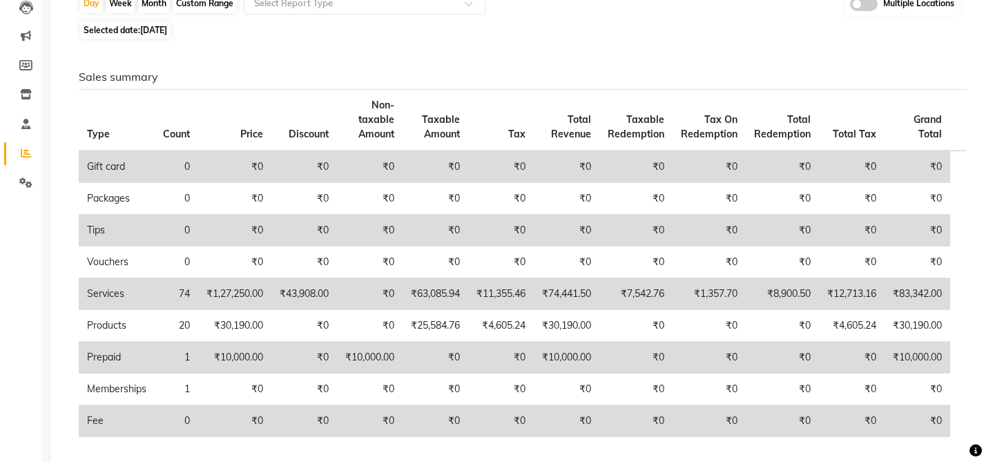
scroll to position [95, 0]
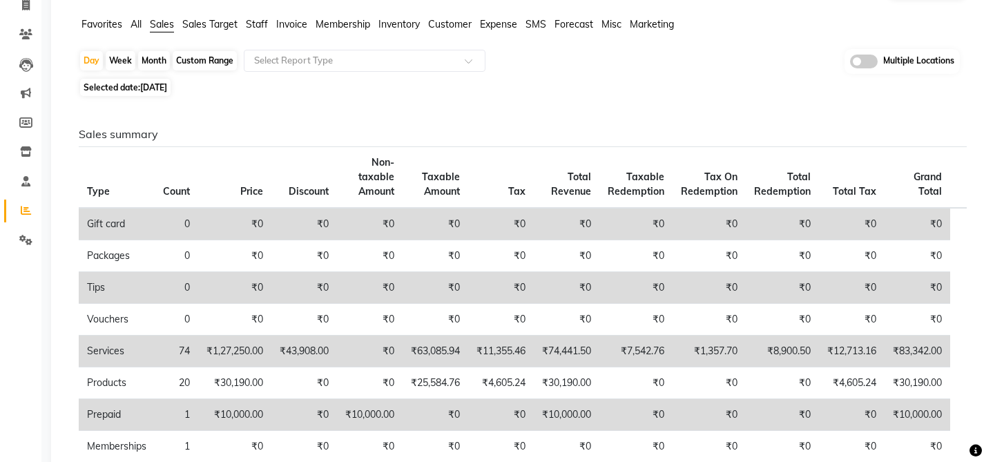
click at [162, 82] on span "17-08-2025" at bounding box center [153, 87] width 27 height 10
select select "8"
select select "2025"
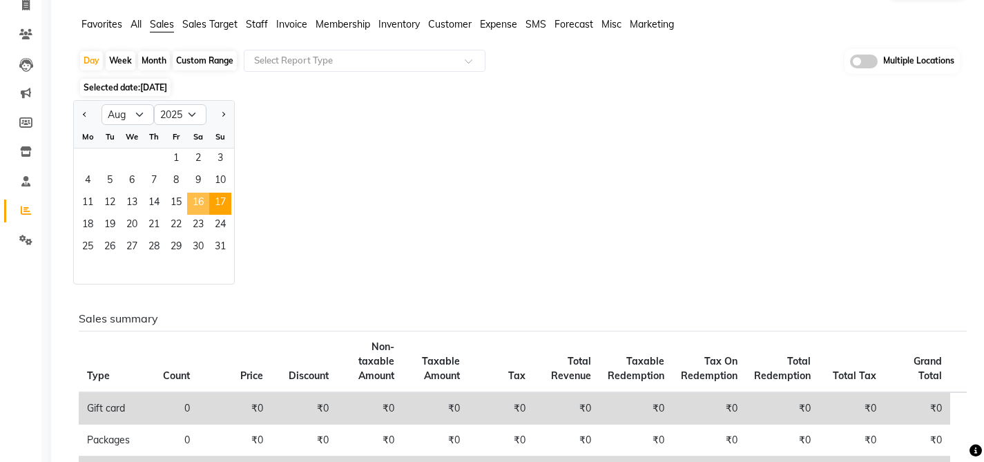
click at [200, 198] on span "16" at bounding box center [198, 204] width 22 height 22
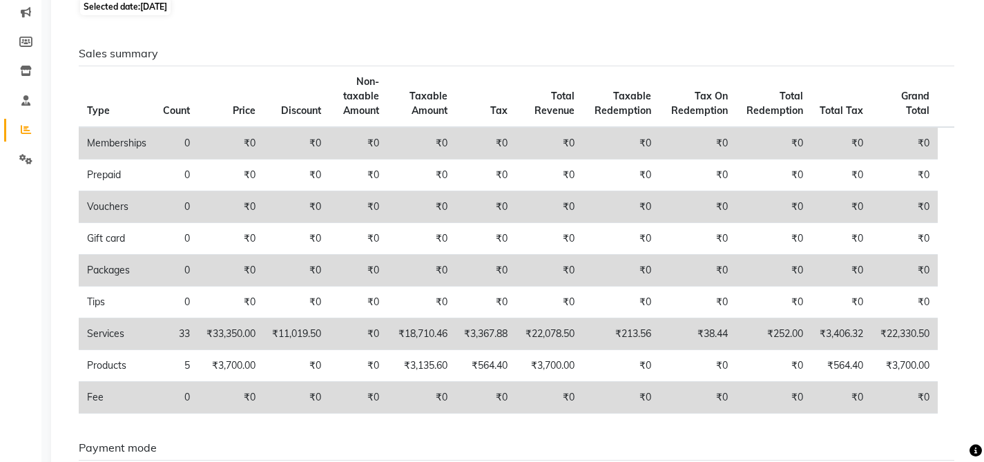
scroll to position [181, 0]
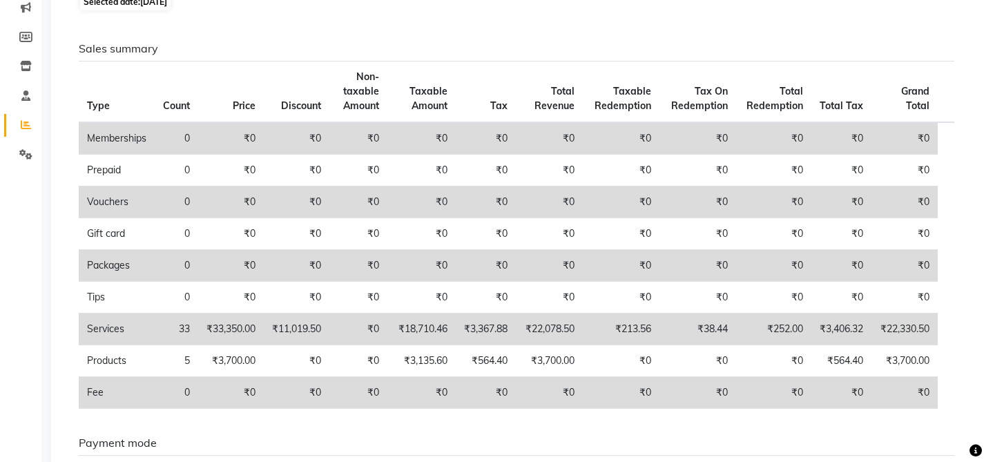
click at [162, 6] on span "16-08-2025" at bounding box center [153, 2] width 27 height 10
select select "8"
select select "2025"
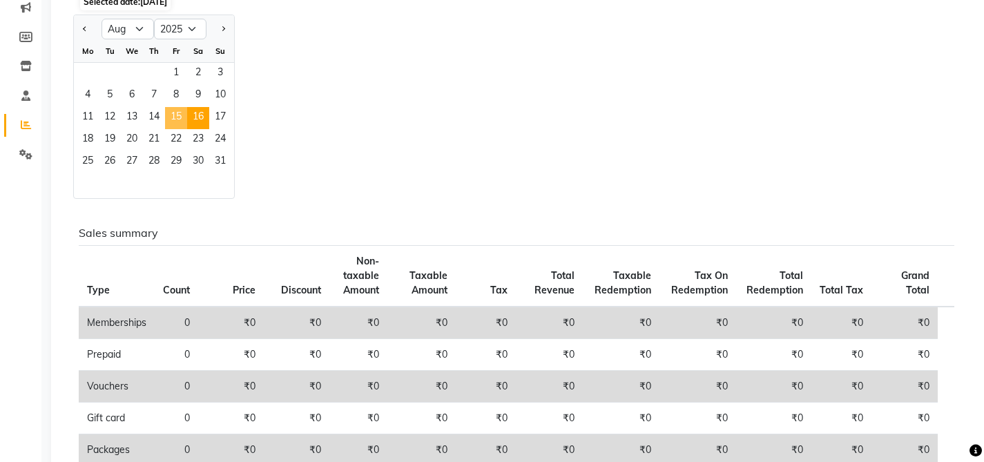
click at [175, 121] on span "15" at bounding box center [176, 118] width 22 height 22
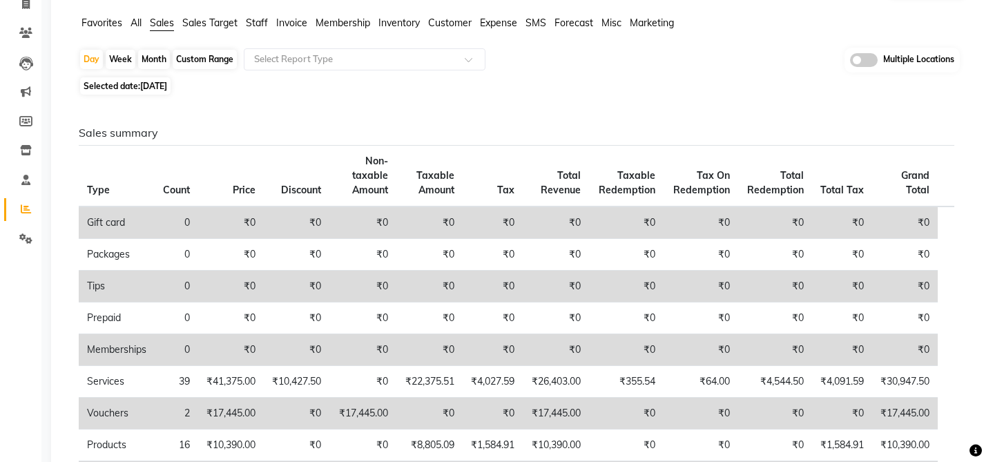
scroll to position [75, 0]
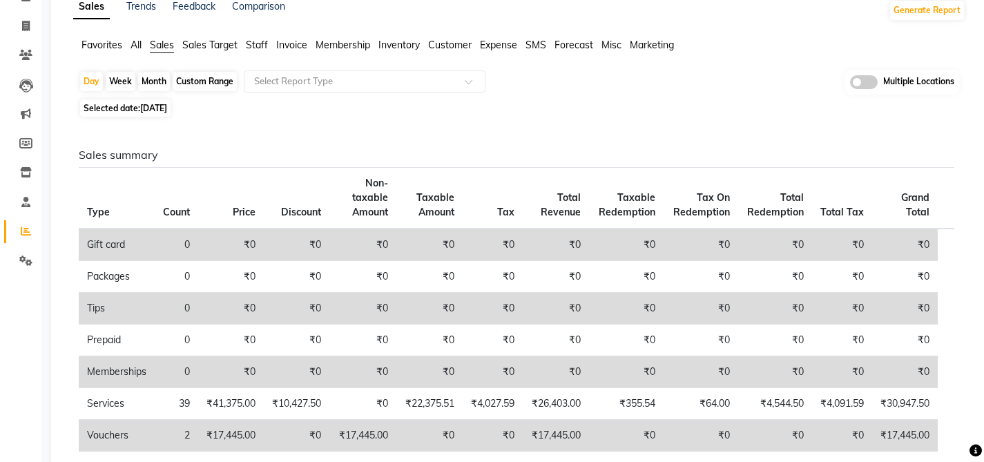
click at [167, 112] on span "15-08-2025" at bounding box center [153, 108] width 27 height 10
select select "8"
select select "2025"
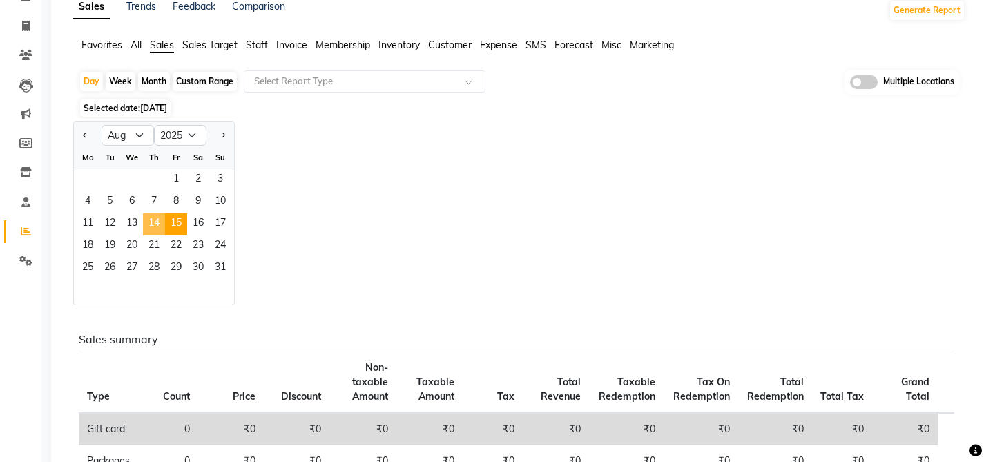
click at [159, 218] on span "14" at bounding box center [154, 224] width 22 height 22
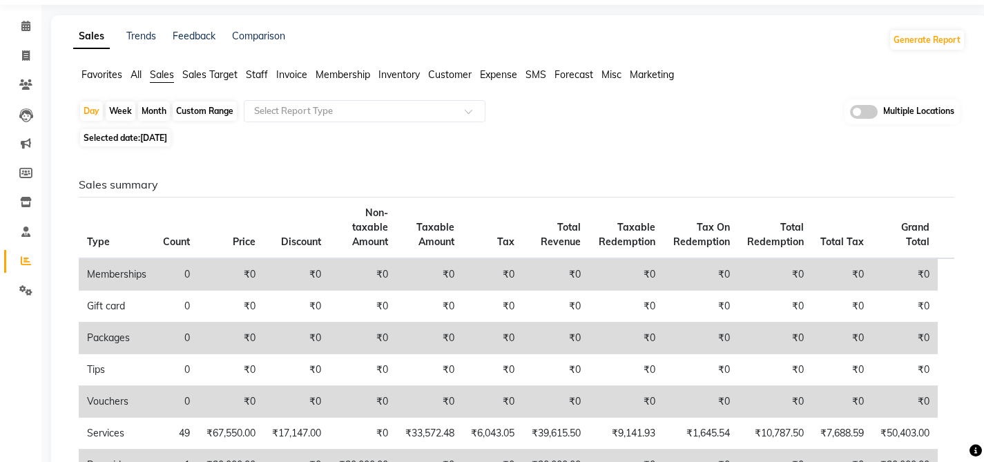
scroll to position [30, 0]
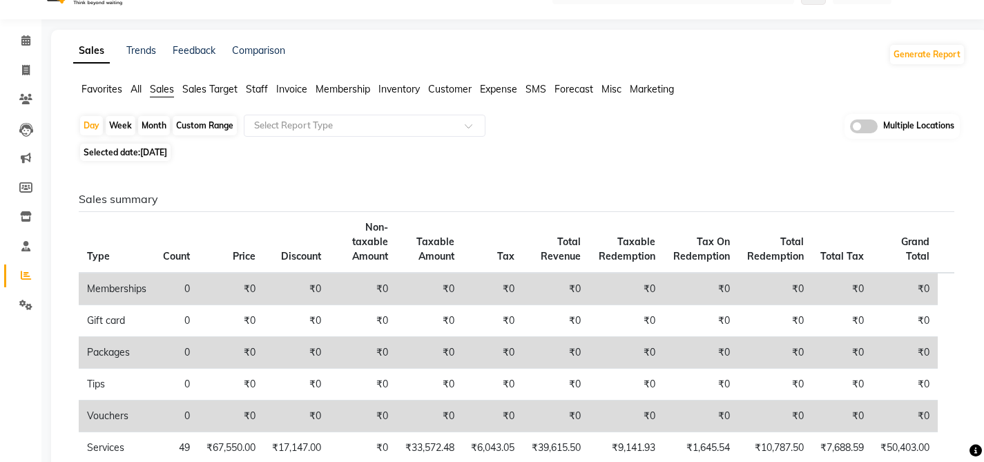
click at [120, 151] on span "Selected date: 14-08-2025" at bounding box center [125, 152] width 90 height 17
select select "8"
select select "2025"
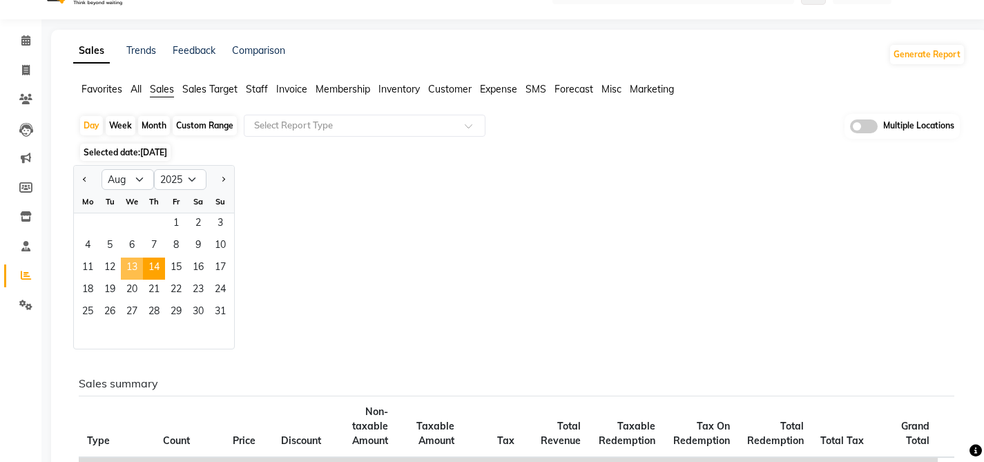
click at [130, 267] on span "13" at bounding box center [132, 269] width 22 height 22
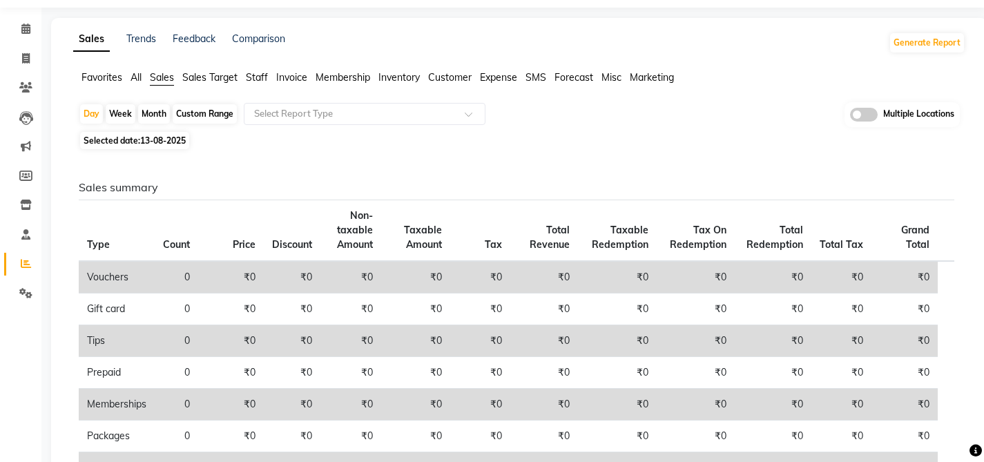
scroll to position [2, 0]
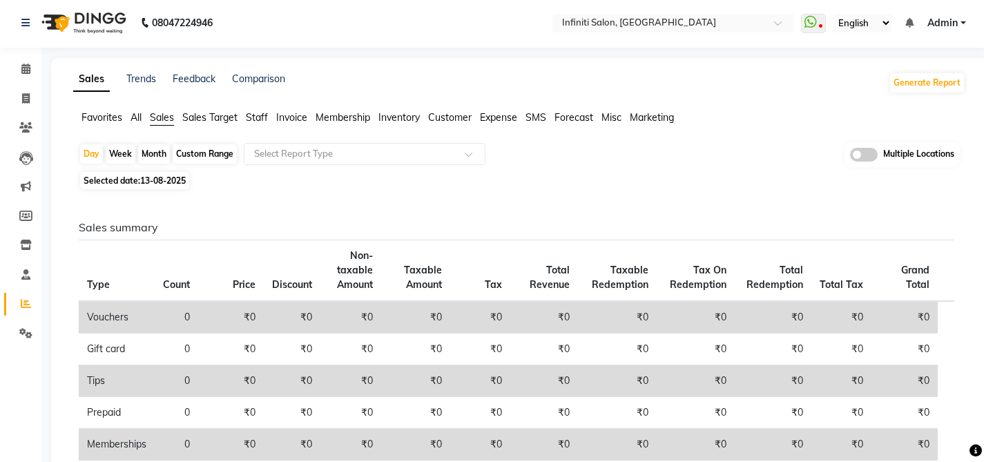
click at [175, 180] on span "13-08-2025" at bounding box center [163, 180] width 46 height 10
select select "8"
select select "2025"
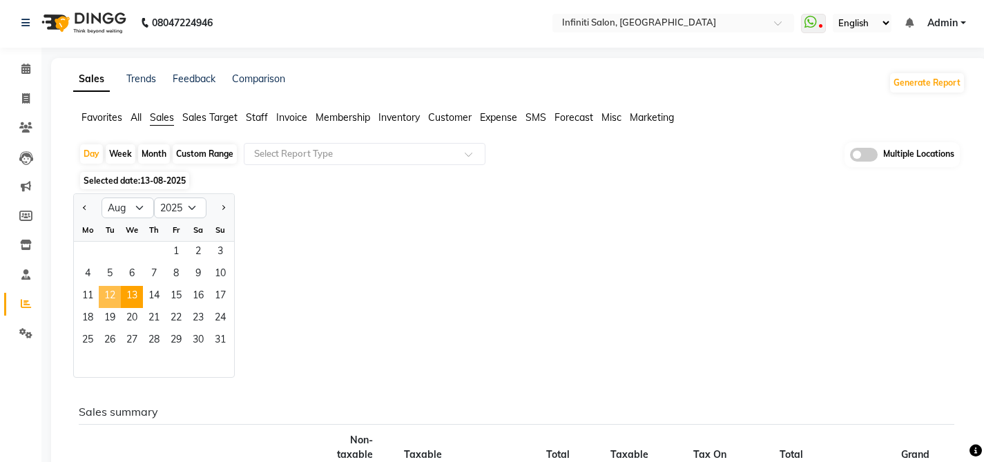
click at [110, 293] on span "12" at bounding box center [110, 297] width 22 height 22
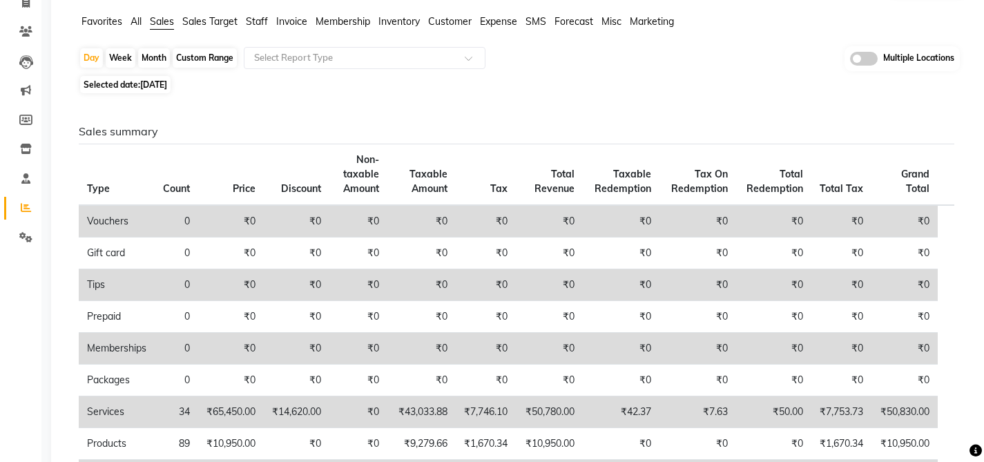
scroll to position [88, 0]
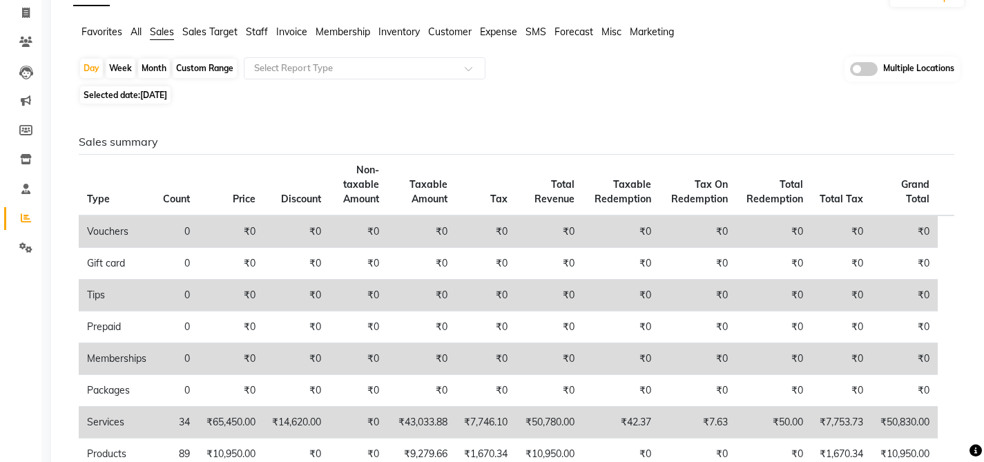
click at [166, 95] on span "12-08-2025" at bounding box center [153, 95] width 27 height 10
select select "8"
select select "2025"
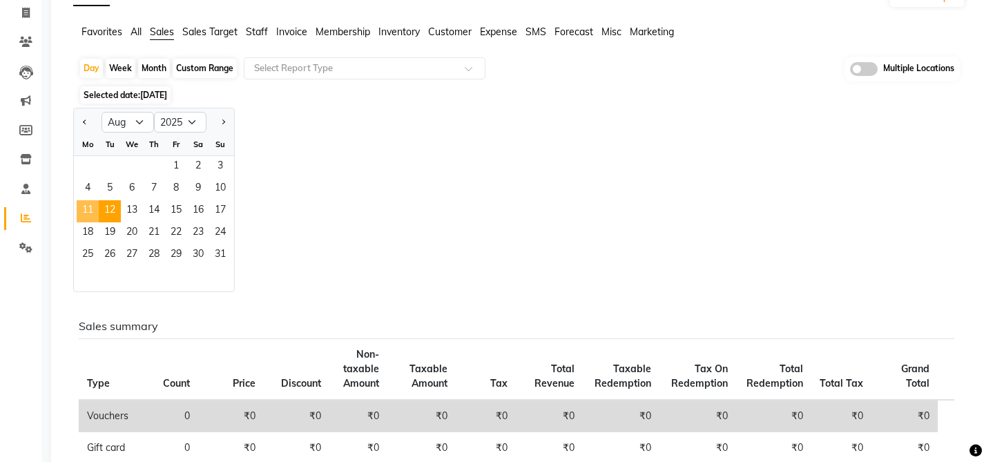
click at [84, 207] on span "11" at bounding box center [88, 211] width 22 height 22
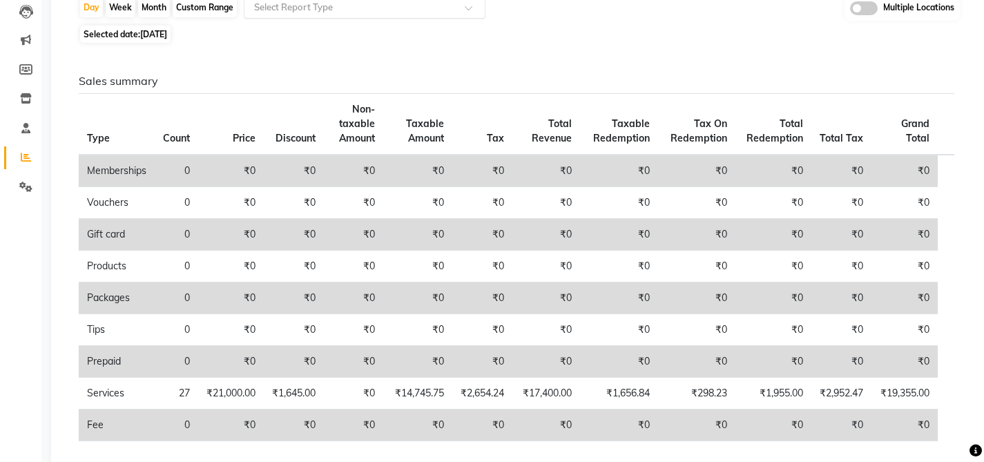
scroll to position [84, 0]
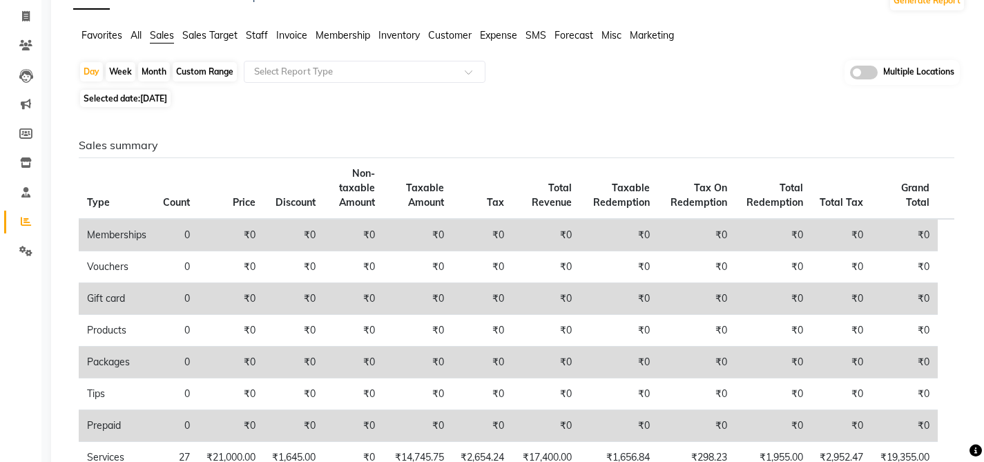
click at [155, 91] on span "Selected date: 11-08-2025" at bounding box center [125, 98] width 90 height 17
select select "8"
select select "2025"
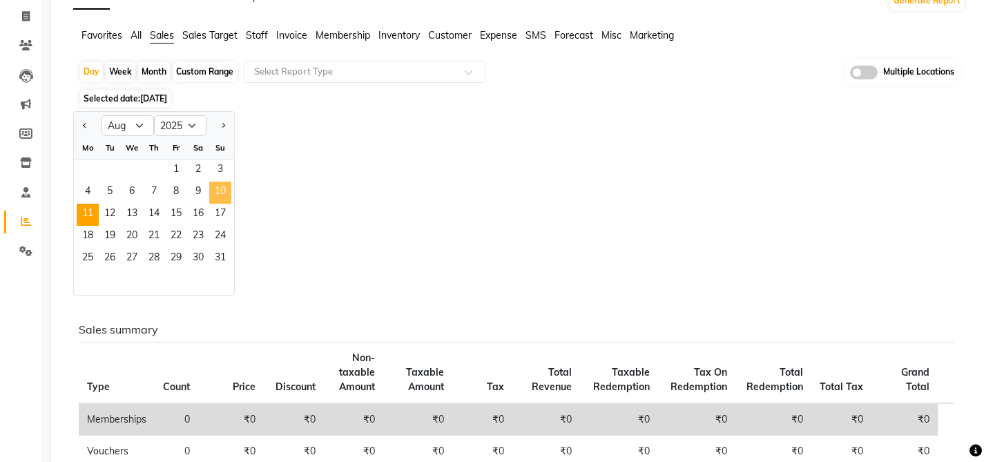
click at [218, 186] on span "10" at bounding box center [220, 193] width 22 height 22
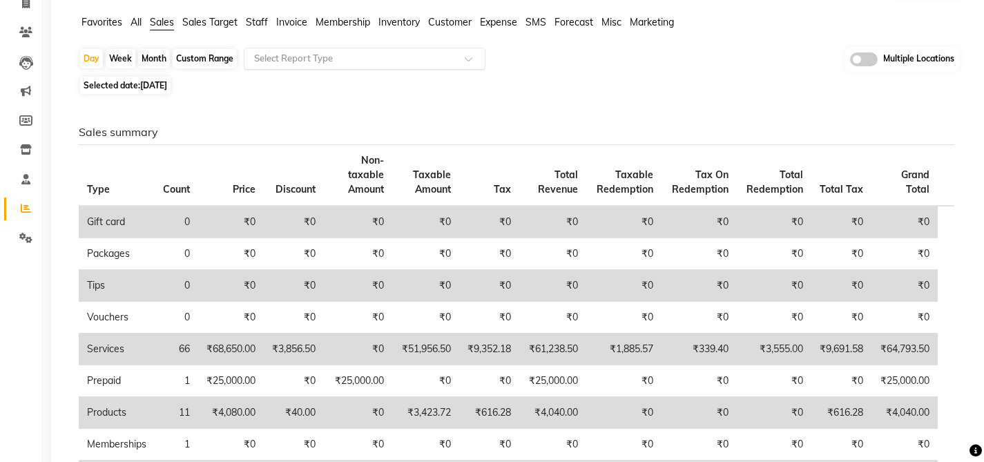
scroll to position [116, 0]
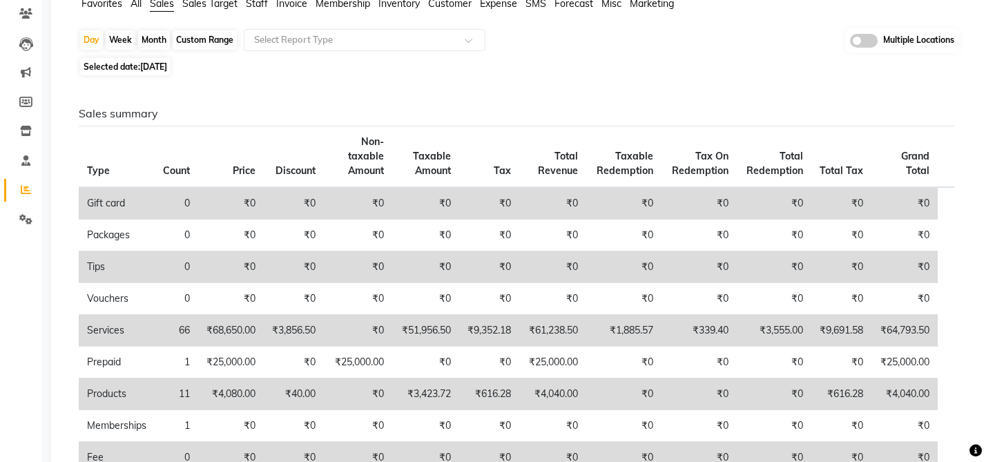
click at [167, 65] on span "10-08-2025" at bounding box center [153, 66] width 27 height 10
select select "8"
select select "2025"
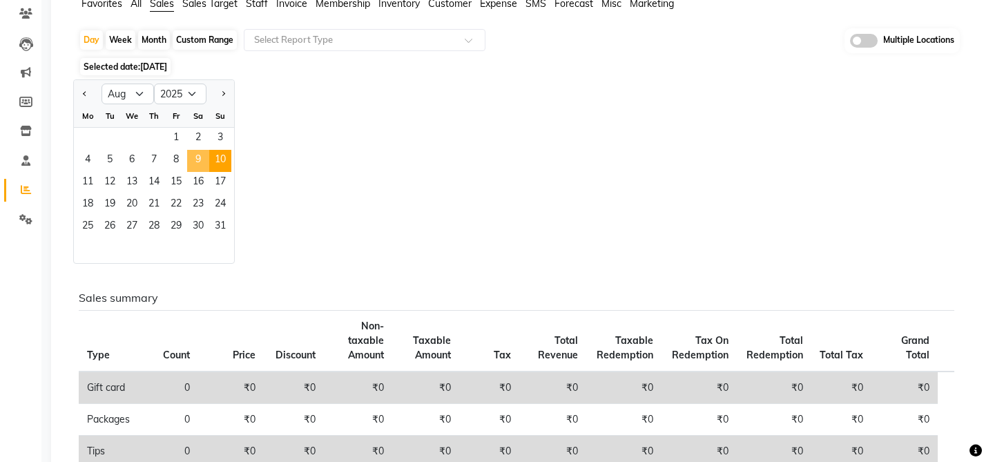
click at [196, 163] on span "9" at bounding box center [198, 161] width 22 height 22
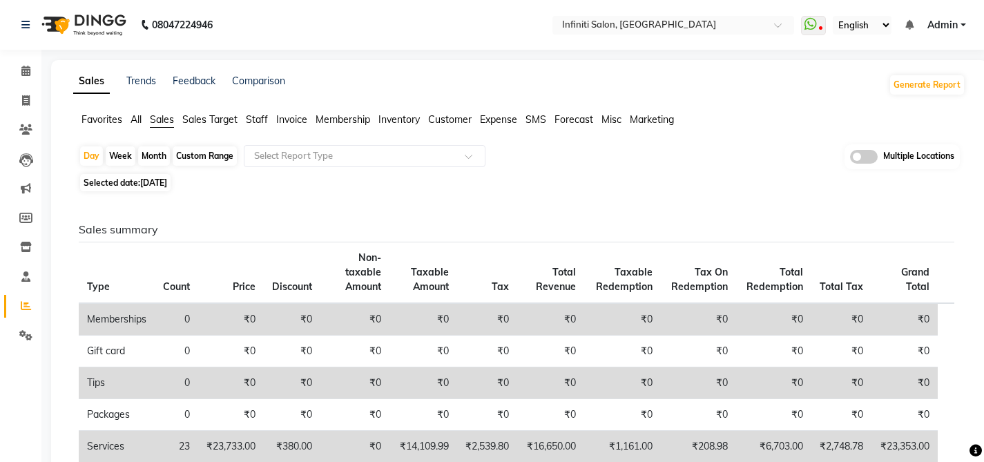
click at [162, 184] on span "09-08-2025" at bounding box center [153, 182] width 27 height 10
select select "8"
select select "2025"
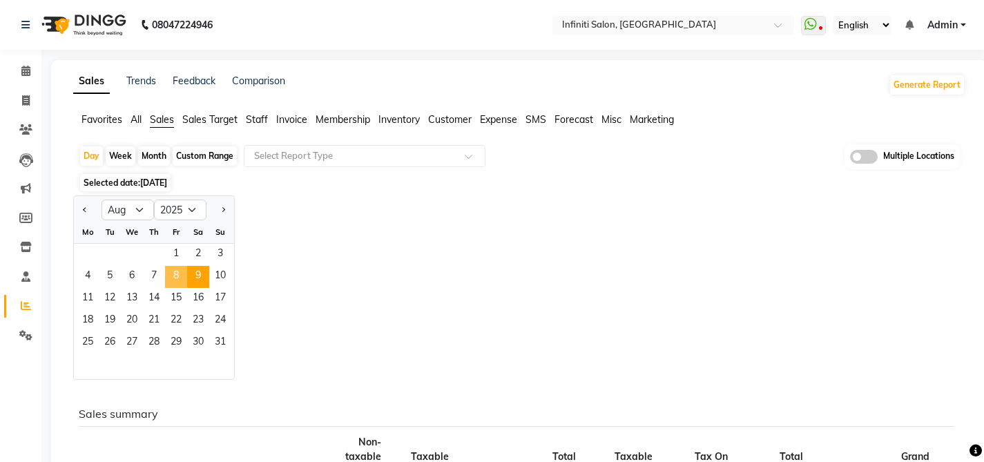
click at [175, 268] on span "8" at bounding box center [176, 277] width 22 height 22
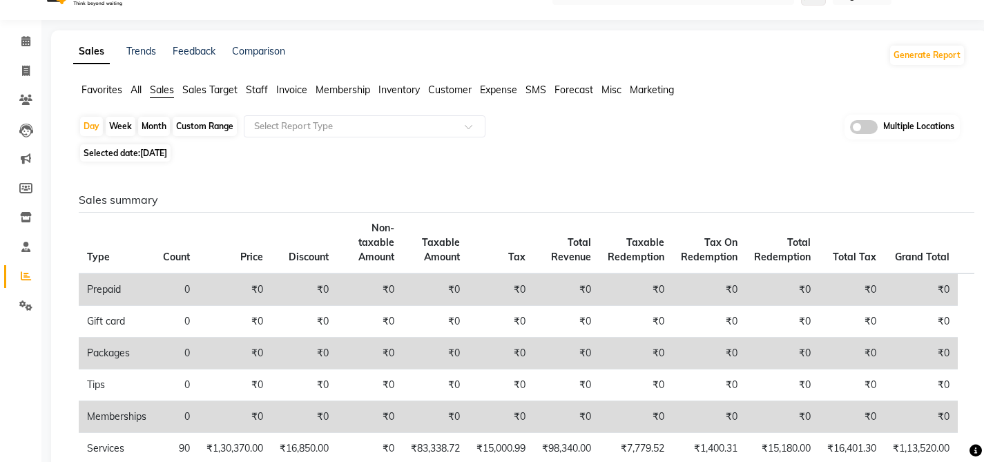
scroll to position [26, 0]
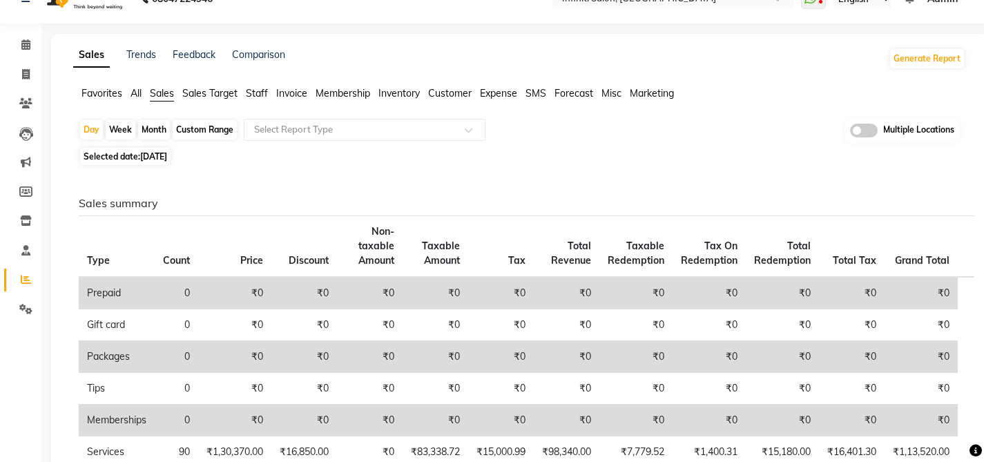
click at [162, 158] on span "08-08-2025" at bounding box center [153, 156] width 27 height 10
select select "8"
select select "2025"
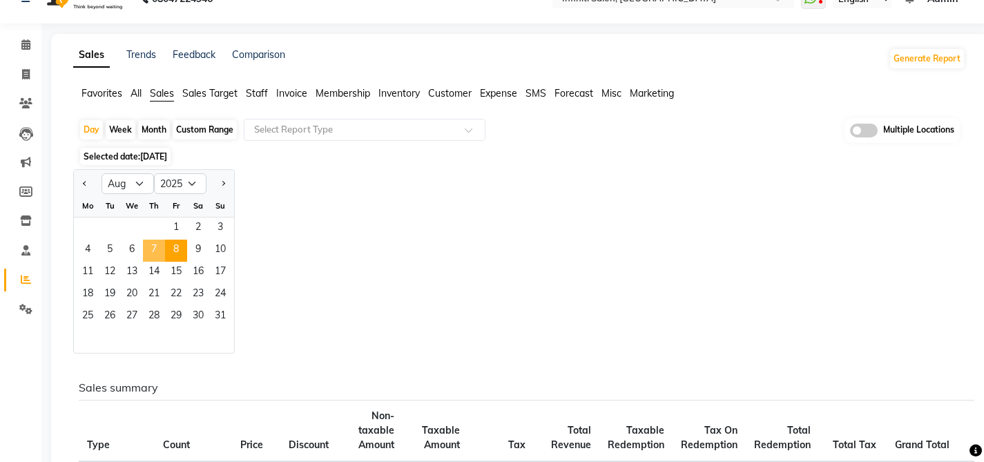
click at [152, 249] on span "7" at bounding box center [154, 251] width 22 height 22
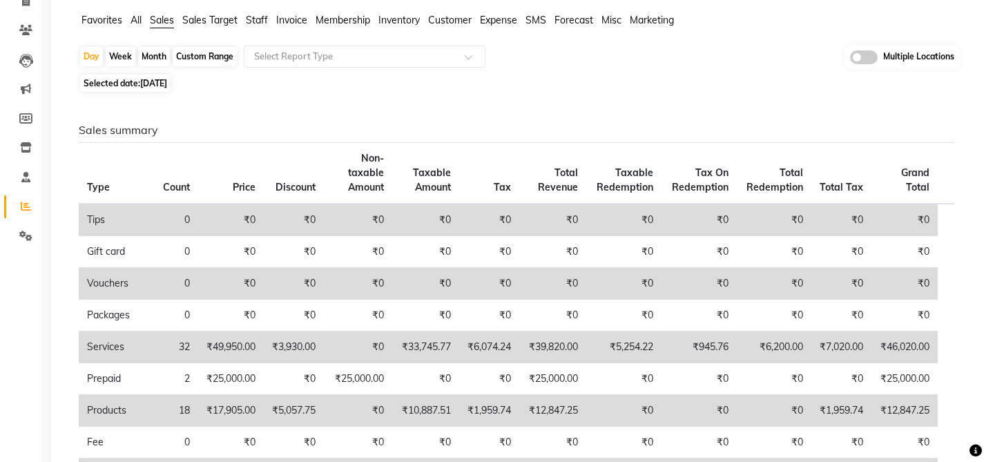
scroll to position [36, 0]
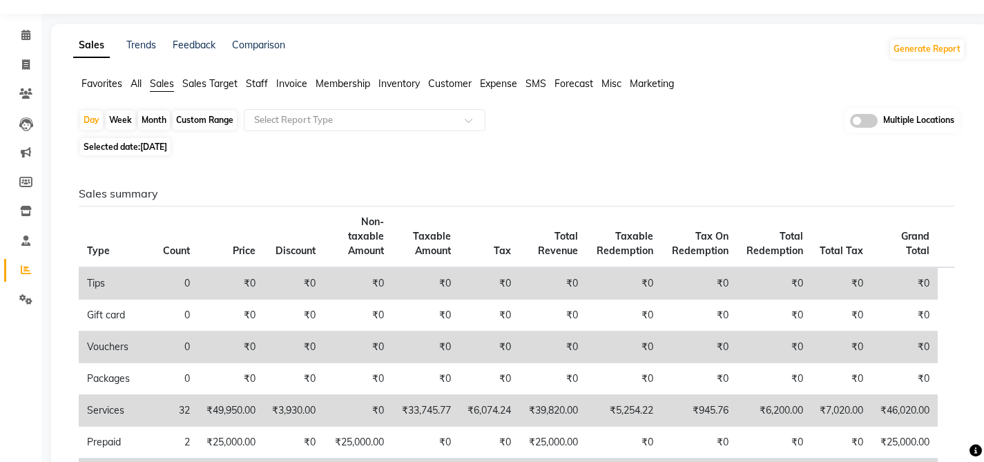
click at [167, 146] on span "07-08-2025" at bounding box center [153, 147] width 27 height 10
select select "8"
select select "2025"
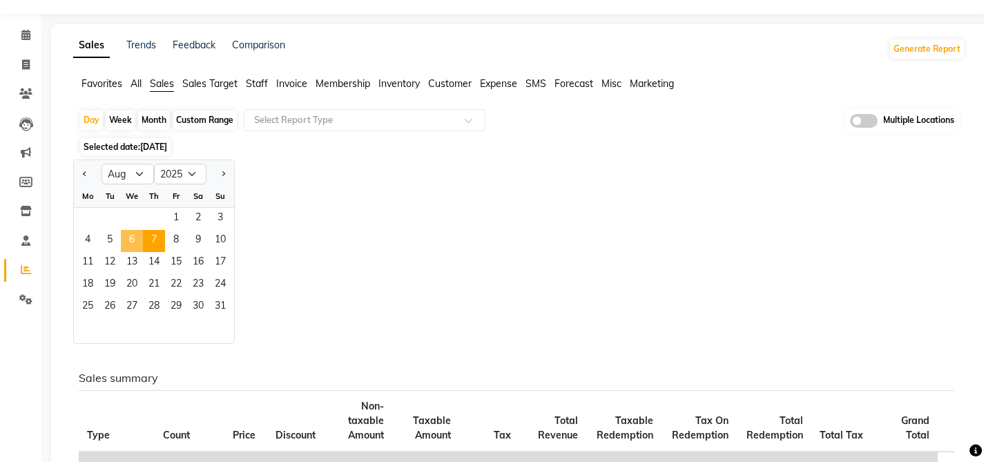
click at [130, 241] on span "6" at bounding box center [132, 241] width 22 height 22
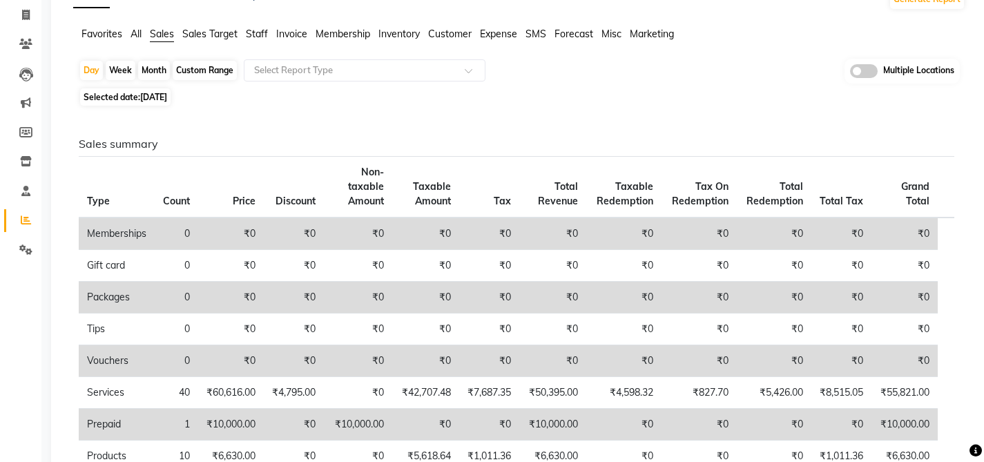
scroll to position [79, 0]
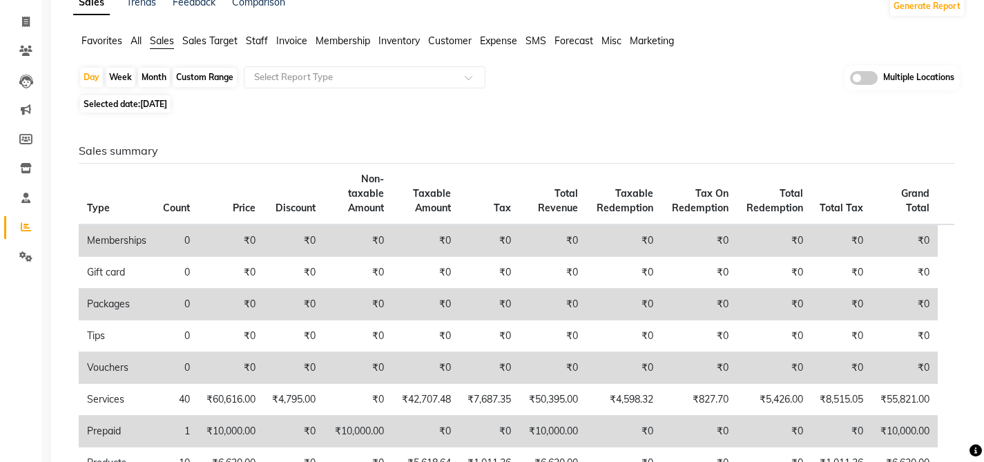
click at [167, 104] on span "06-08-2025" at bounding box center [153, 104] width 27 height 10
select select "8"
select select "2025"
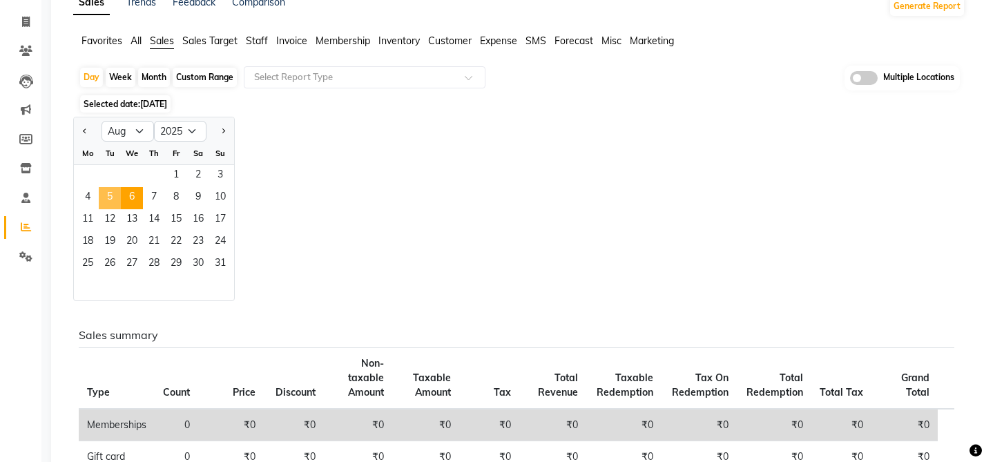
click at [108, 193] on span "5" at bounding box center [110, 198] width 22 height 22
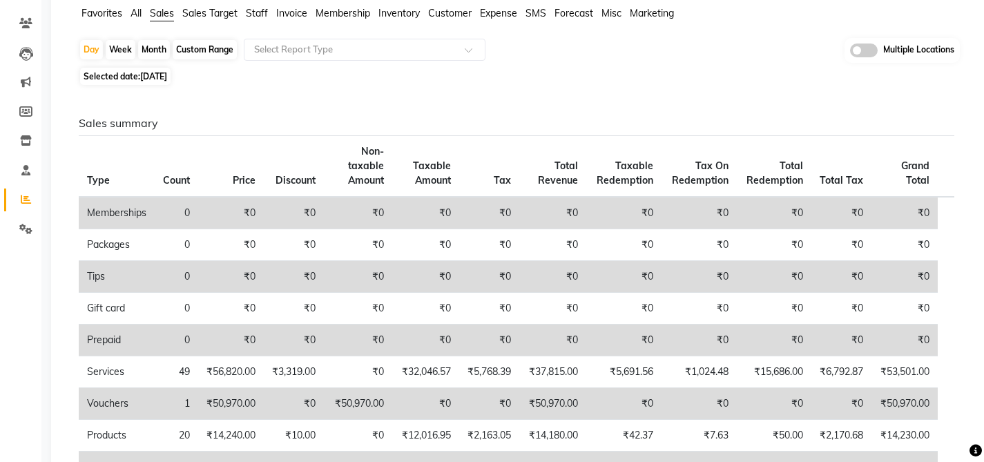
scroll to position [28, 0]
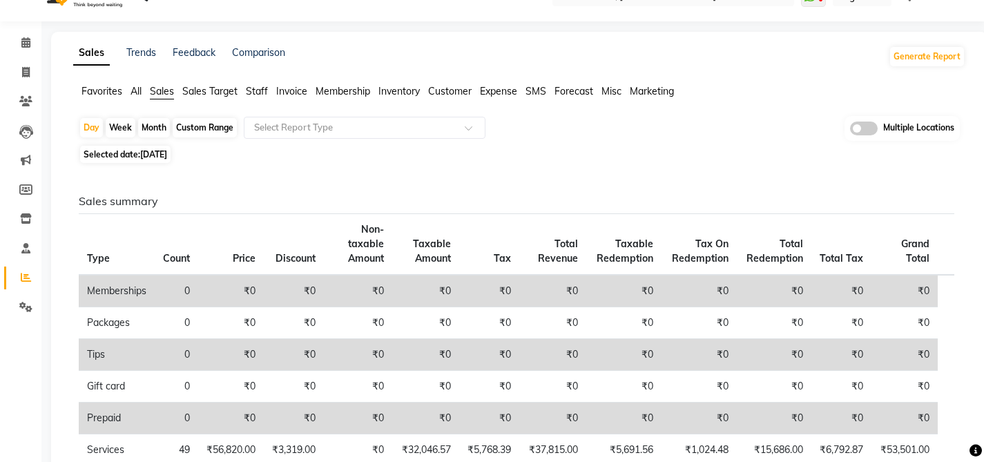
click at [167, 153] on span "05-08-2025" at bounding box center [153, 154] width 27 height 10
select select "8"
select select "2025"
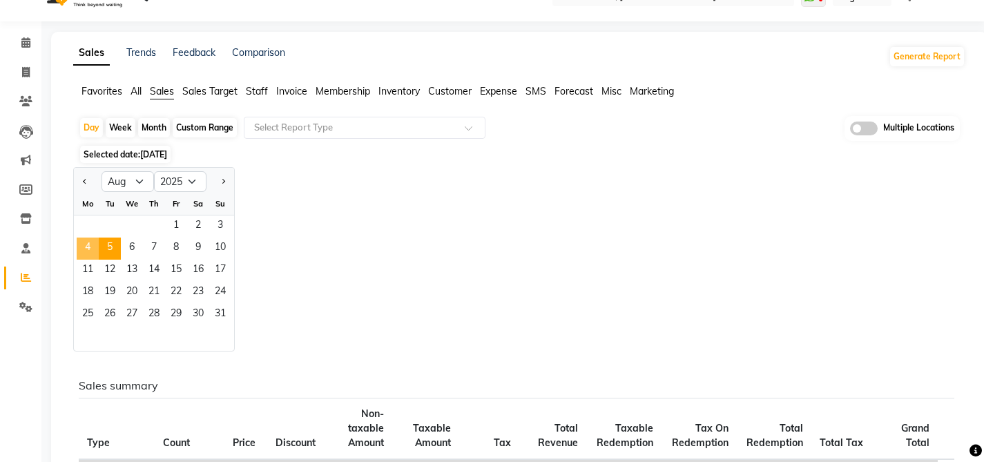
click at [92, 241] on span "4" at bounding box center [88, 249] width 22 height 22
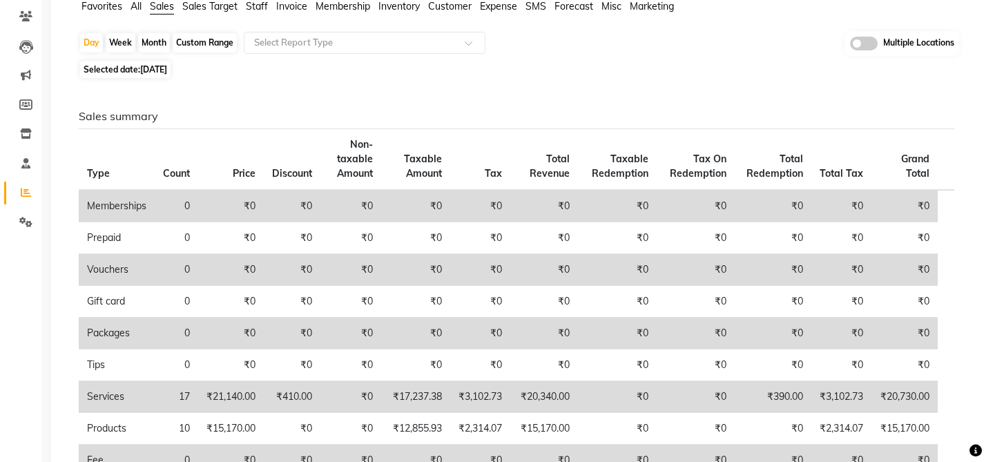
scroll to position [88, 0]
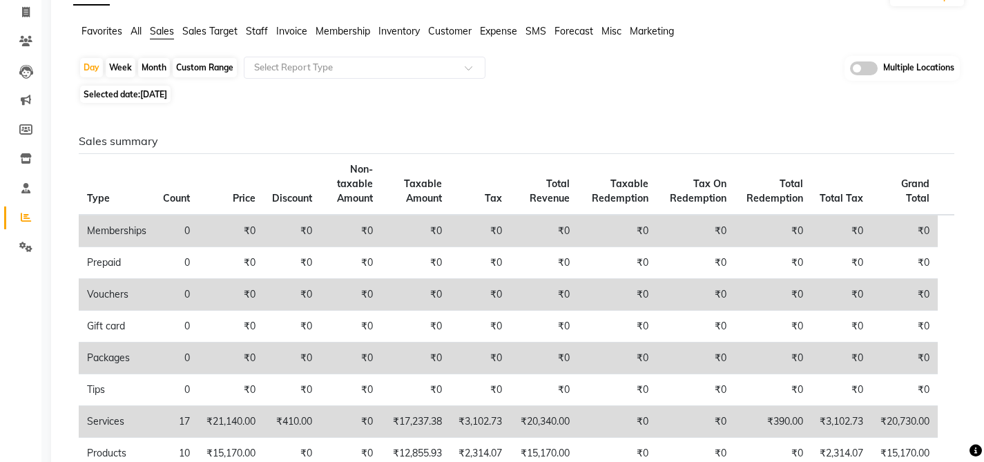
click at [167, 94] on span "04-08-2025" at bounding box center [153, 94] width 27 height 10
select select "8"
select select "2025"
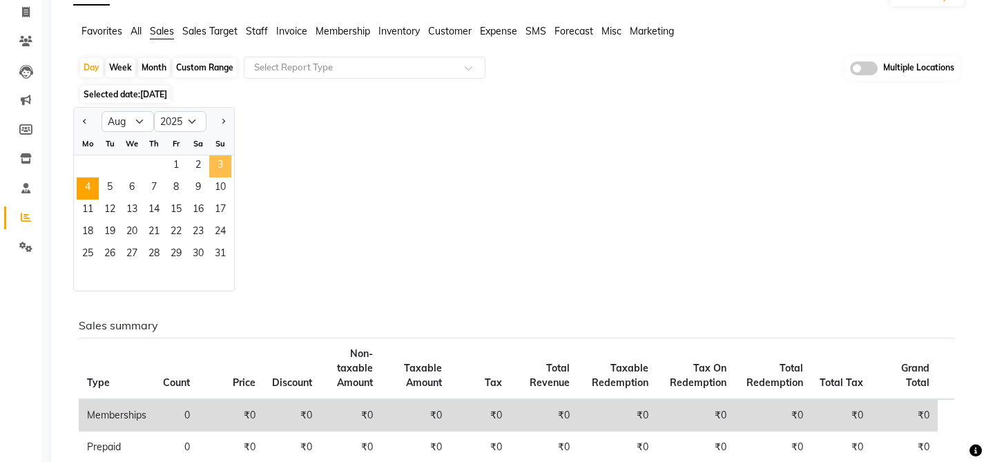
click at [224, 168] on span "3" at bounding box center [220, 166] width 22 height 22
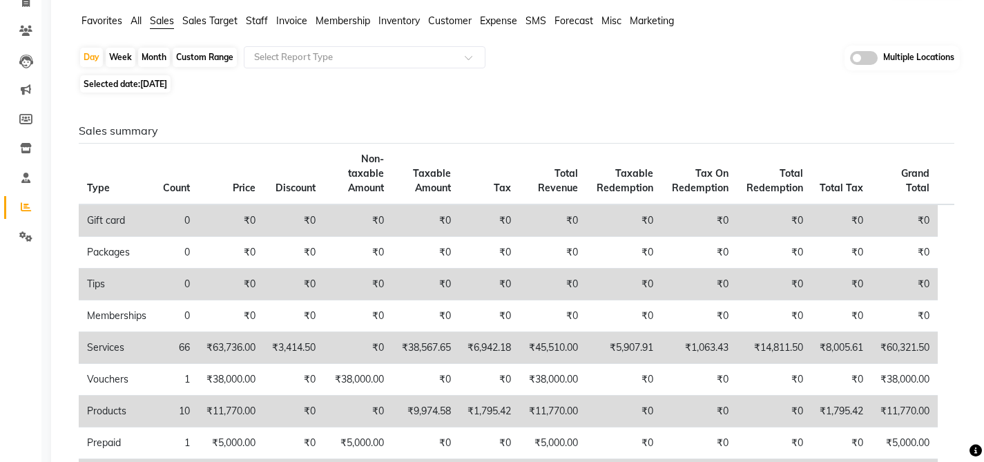
scroll to position [84, 0]
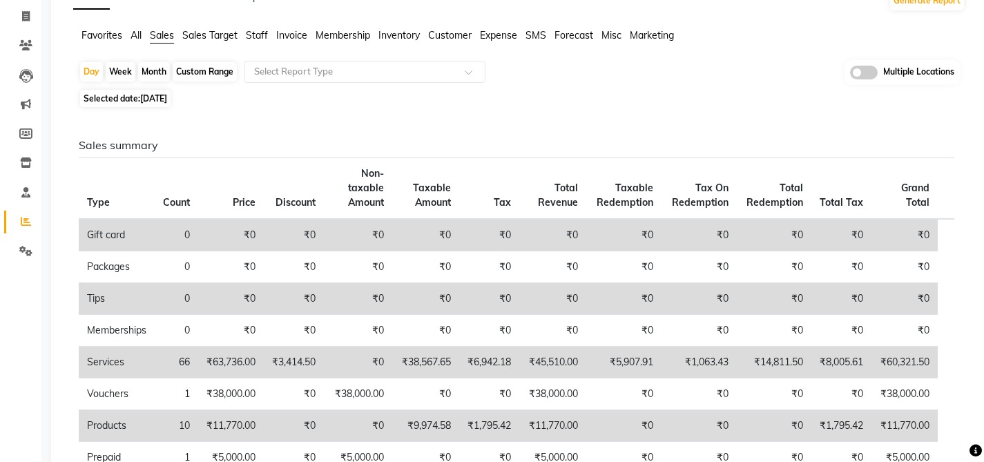
click at [142, 112] on div "Sales summary Type Count Price Discount Non-taxable Amount Taxable Amount Tax T…" at bounding box center [517, 462] width 898 height 703
click at [142, 103] on span "03-08-2025" at bounding box center [153, 98] width 27 height 10
select select "8"
select select "2025"
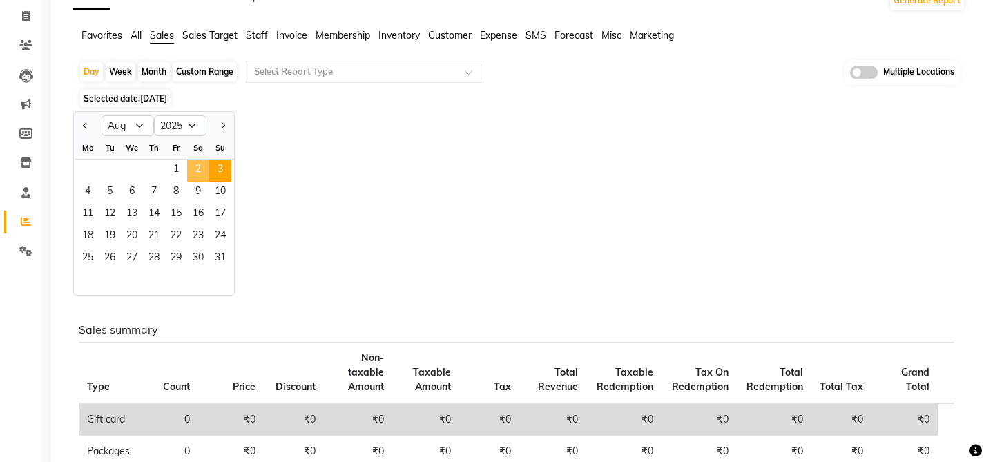
click at [198, 165] on span "2" at bounding box center [198, 171] width 22 height 22
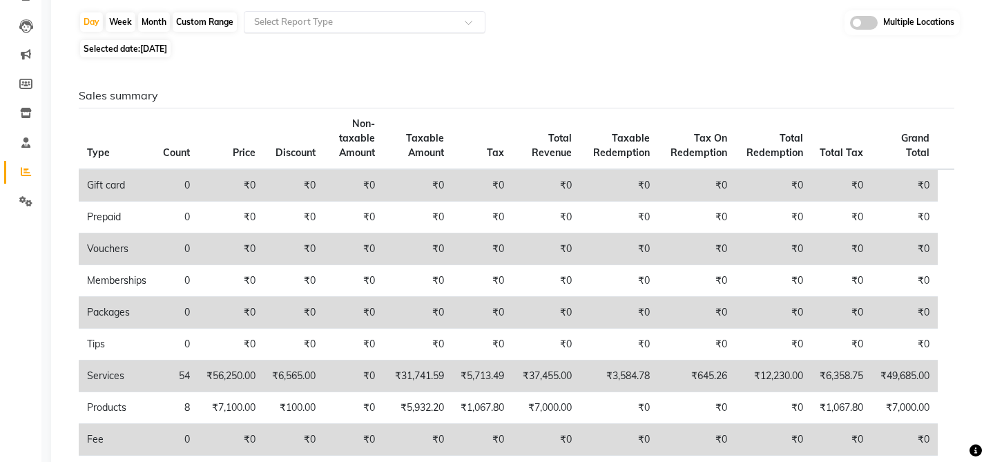
scroll to position [136, 0]
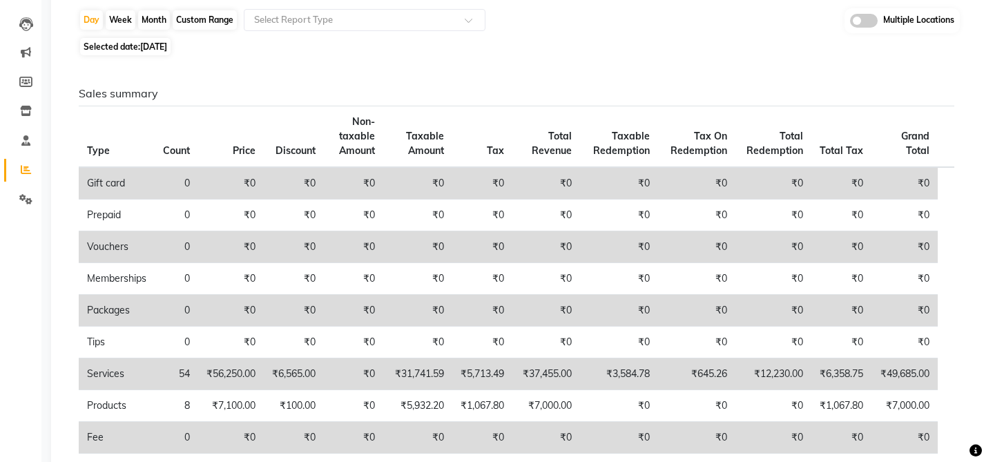
click at [166, 47] on span "02-08-2025" at bounding box center [153, 46] width 27 height 10
select select "8"
select select "2025"
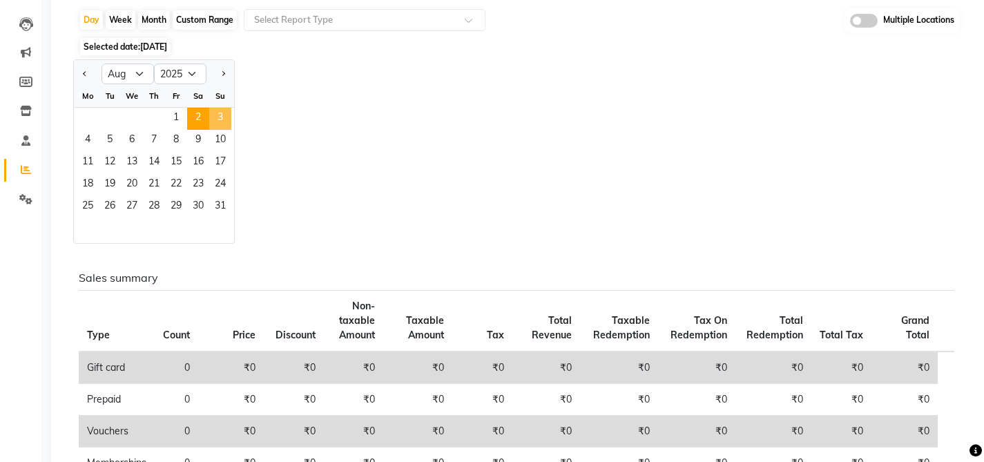
click at [226, 115] on span "3" at bounding box center [220, 119] width 22 height 22
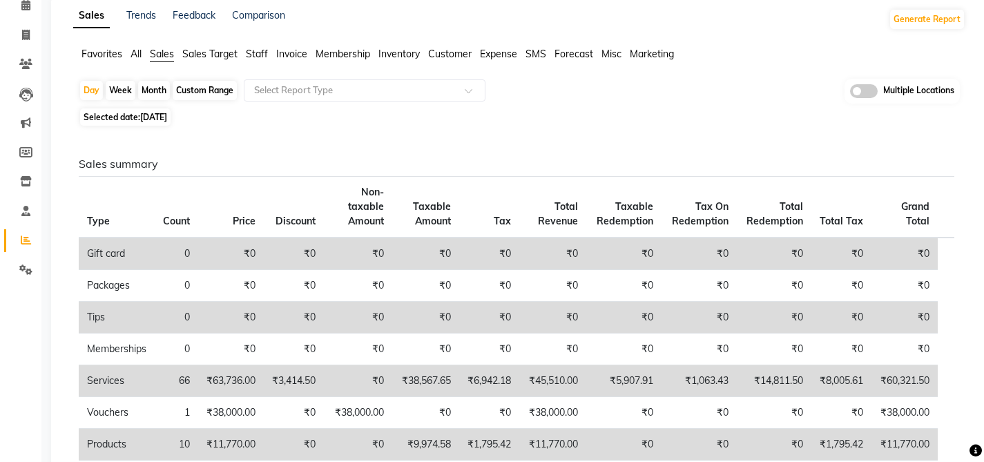
scroll to position [0, 0]
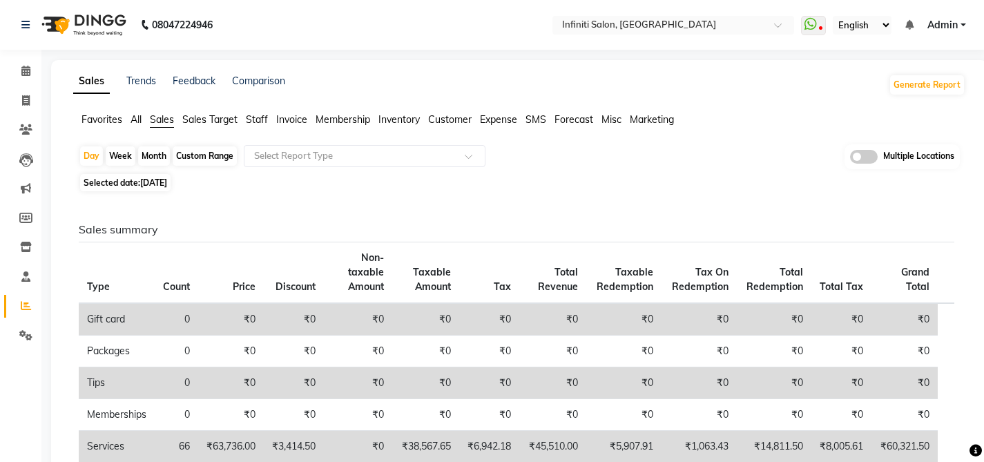
click at [167, 184] on span "03-08-2025" at bounding box center [153, 182] width 27 height 10
select select "8"
select select "2025"
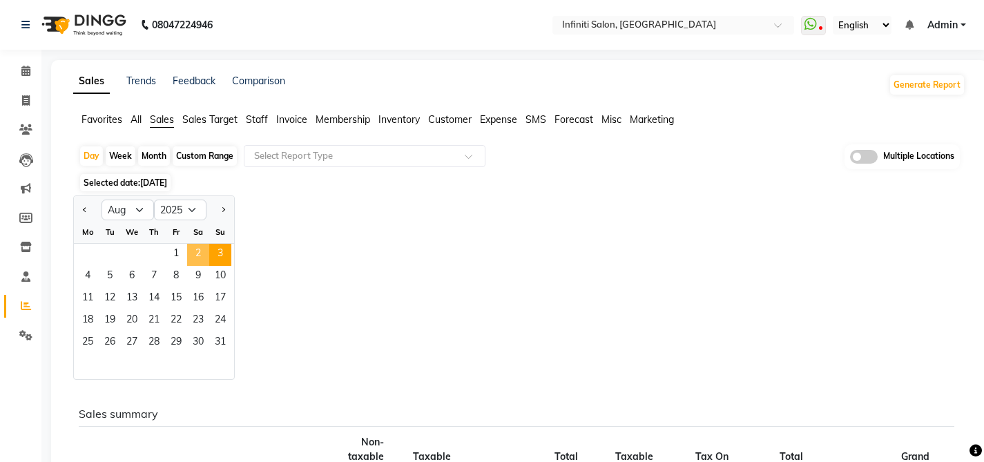
click at [199, 258] on span "2" at bounding box center [198, 255] width 22 height 22
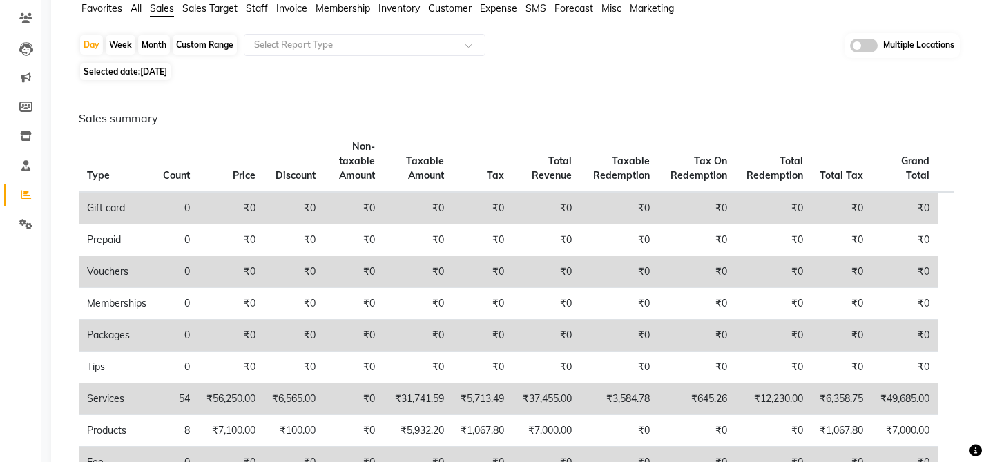
scroll to position [111, 0]
click at [167, 72] on span "02-08-2025" at bounding box center [153, 71] width 27 height 10
select select "8"
select select "2025"
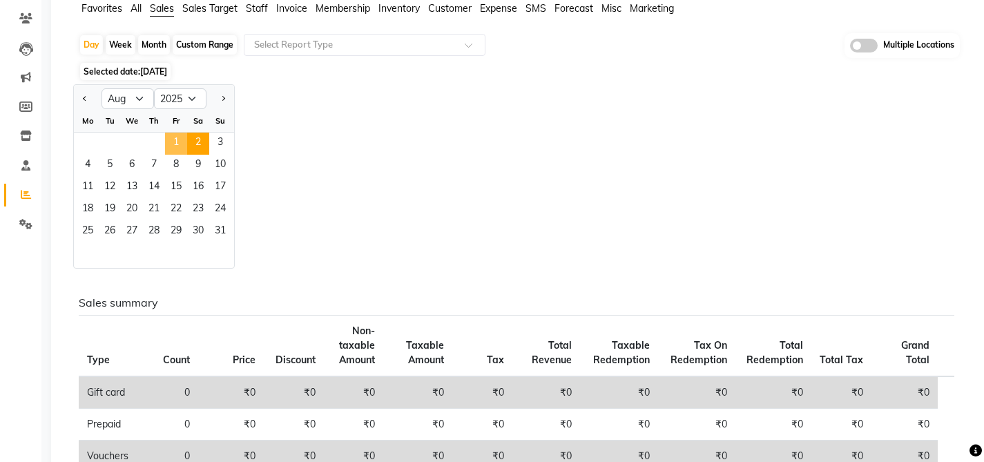
click at [178, 150] on span "1" at bounding box center [176, 144] width 22 height 22
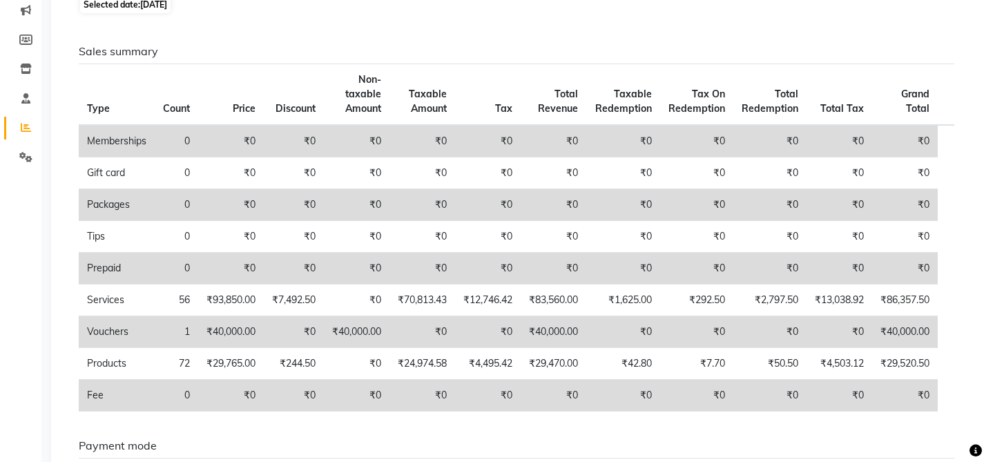
scroll to position [26, 0]
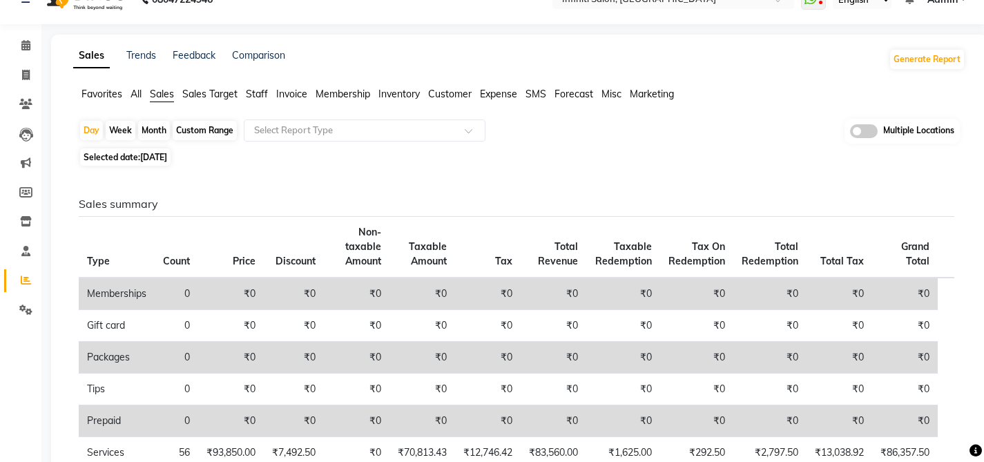
click at [158, 123] on div "Month" at bounding box center [154, 130] width 32 height 19
select select "8"
select select "2025"
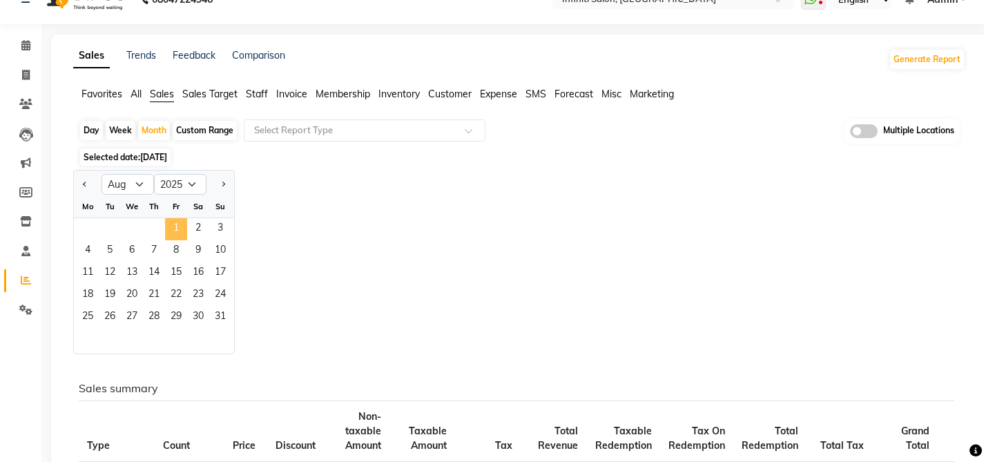
click at [180, 226] on span "1" at bounding box center [176, 229] width 22 height 22
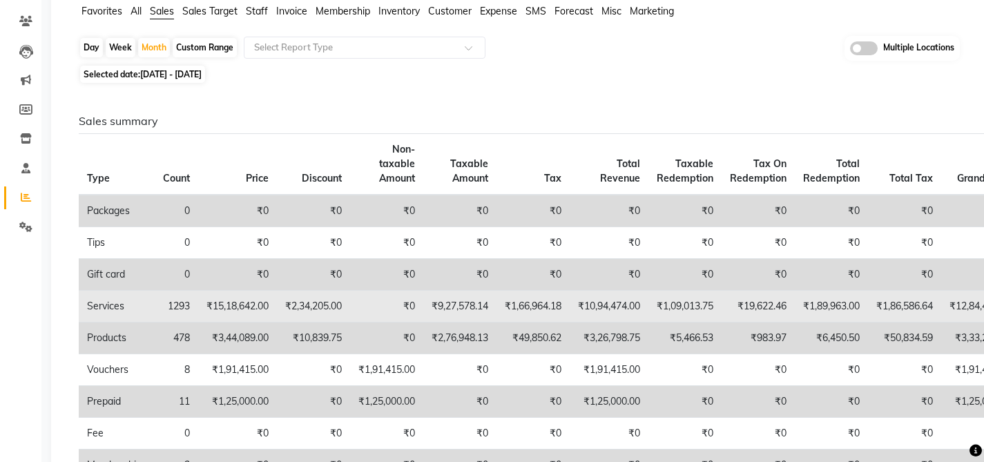
scroll to position [0, 0]
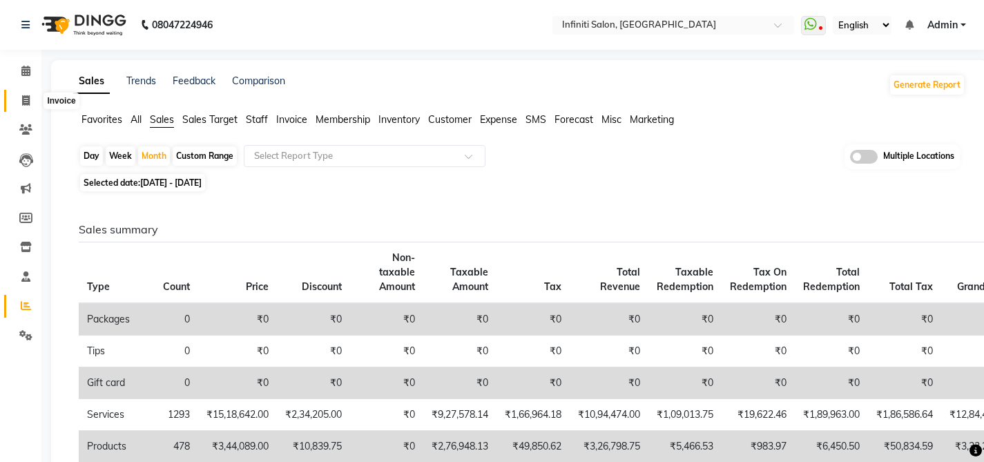
click at [28, 99] on icon at bounding box center [26, 100] width 8 height 10
select select "service"
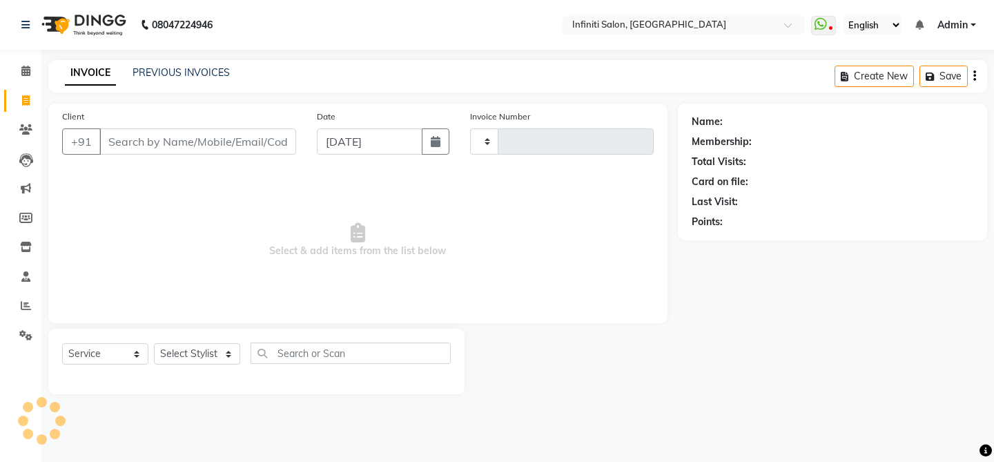
type input "2760"
select select "5804"
click at [174, 71] on link "PREVIOUS INVOICES" at bounding box center [181, 72] width 97 height 12
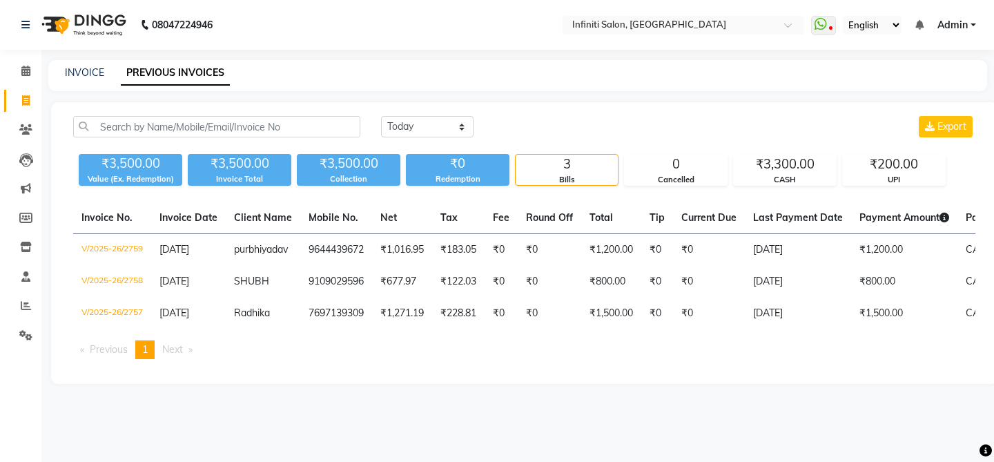
click at [395, 138] on div "Today Yesterday Custom Range Export" at bounding box center [678, 132] width 615 height 32
click at [405, 133] on select "Today Yesterday Custom Range" at bounding box center [427, 126] width 93 height 21
click at [409, 124] on select "Today Yesterday Custom Range" at bounding box center [427, 126] width 93 height 21
select select "range"
click at [521, 129] on input "[DATE]" at bounding box center [540, 126] width 97 height 19
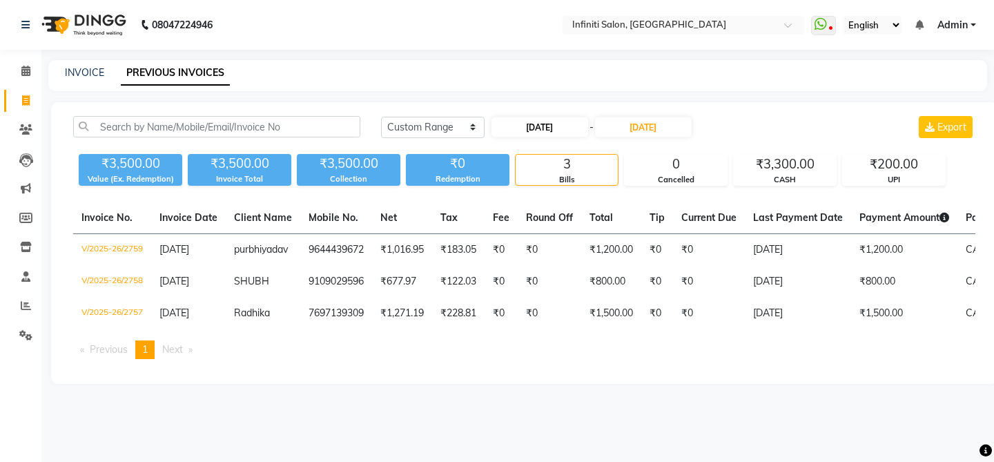
select select "9"
select select "2025"
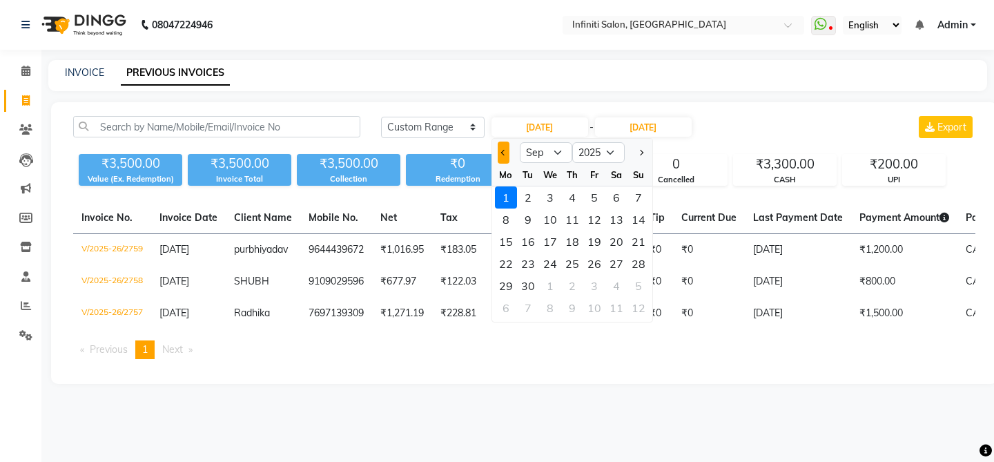
click at [506, 152] on button "Previous month" at bounding box center [504, 153] width 12 height 22
select select "8"
click at [573, 235] on div "14" at bounding box center [572, 242] width 22 height 22
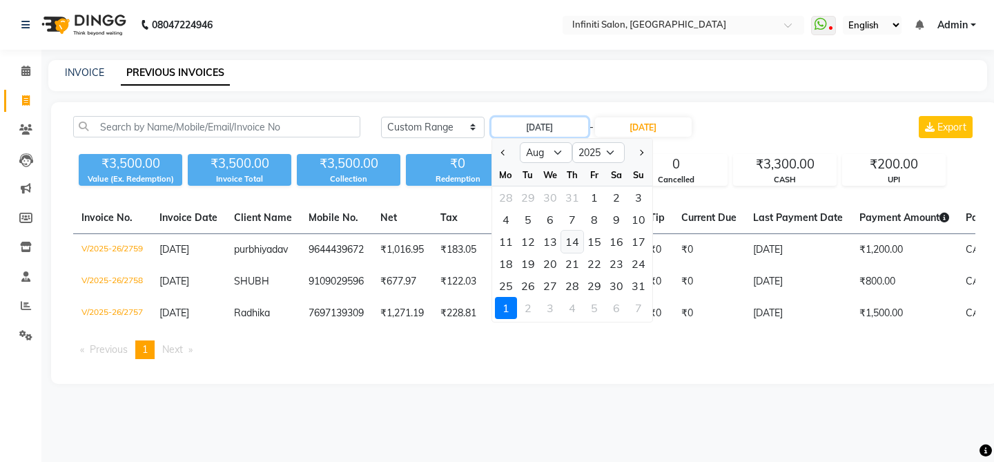
type input "14-08-2025"
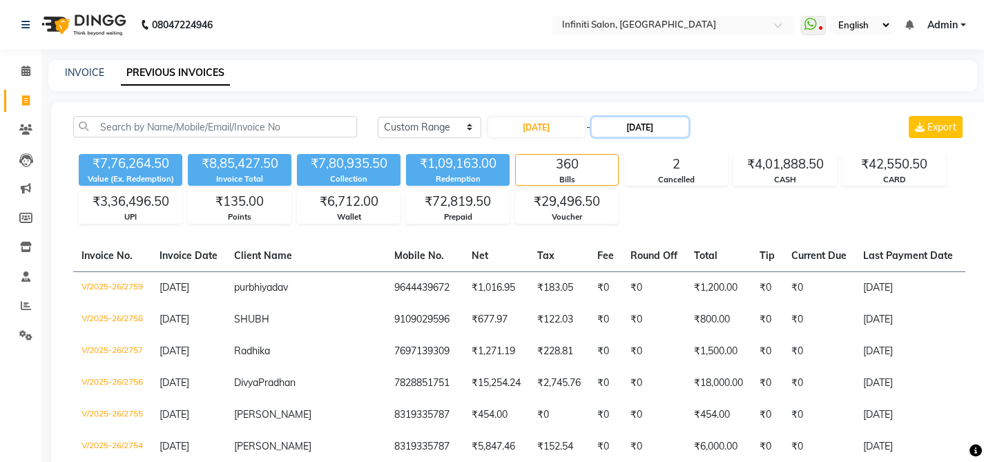
click at [629, 131] on input "[DATE]" at bounding box center [640, 126] width 97 height 19
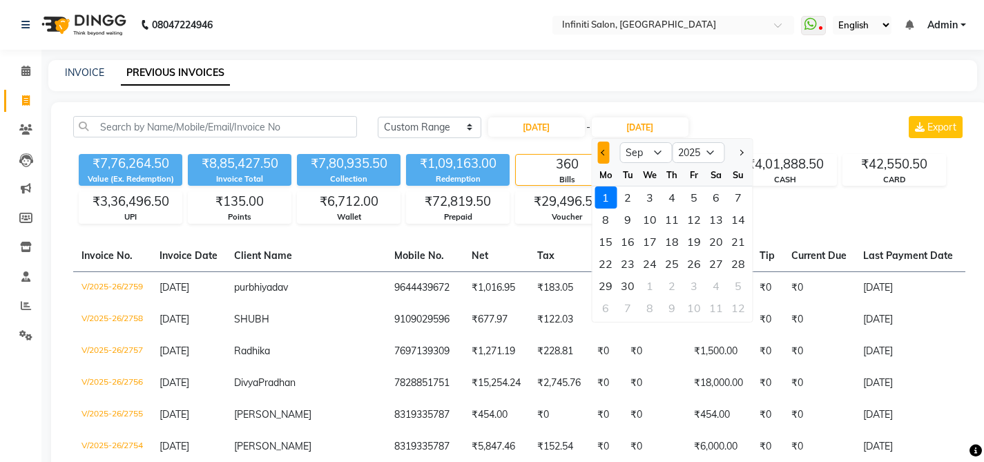
click at [600, 146] on button "Previous month" at bounding box center [603, 153] width 12 height 22
select select "8"
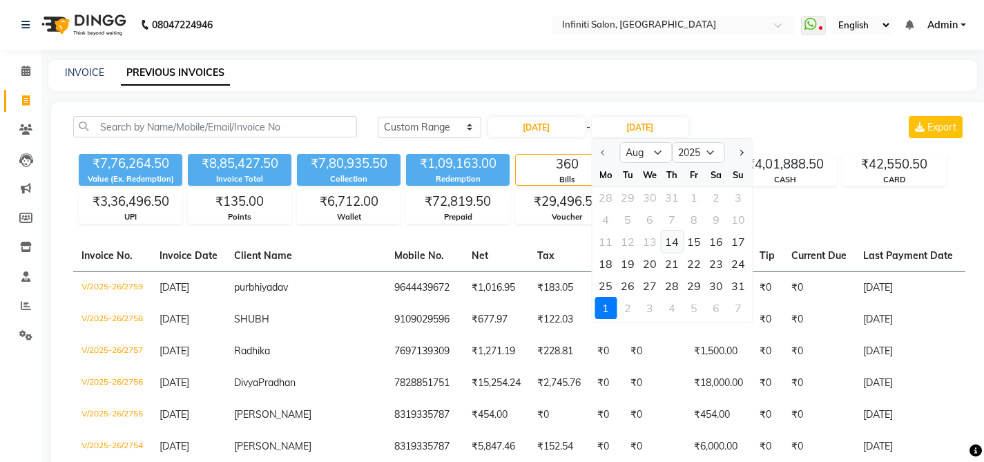
click at [672, 238] on div "14" at bounding box center [672, 242] width 22 height 22
type input "14-08-2025"
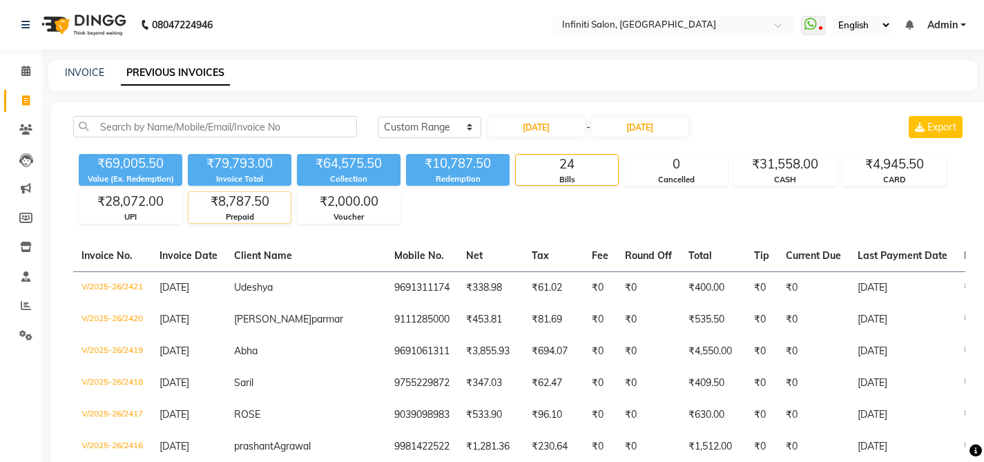
click at [241, 206] on div "₹8,787.50" at bounding box center [240, 201] width 102 height 19
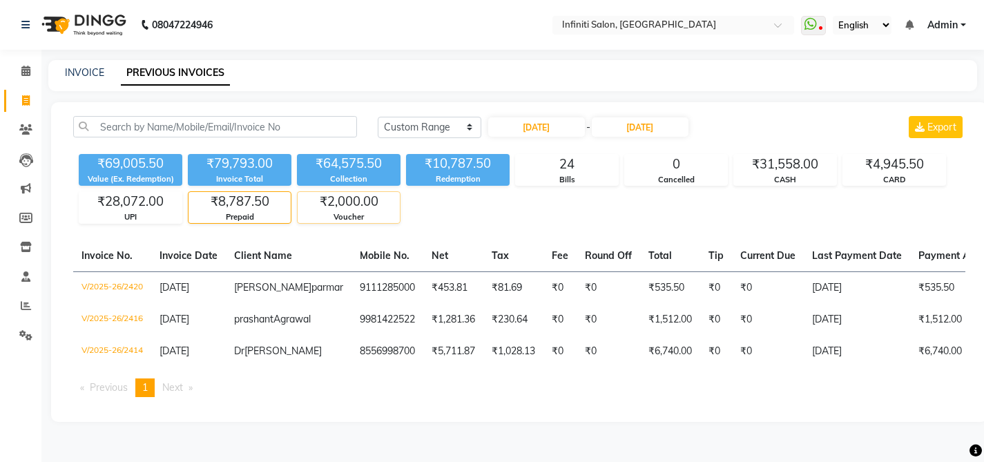
click at [355, 202] on div "₹2,000.00" at bounding box center [349, 201] width 102 height 19
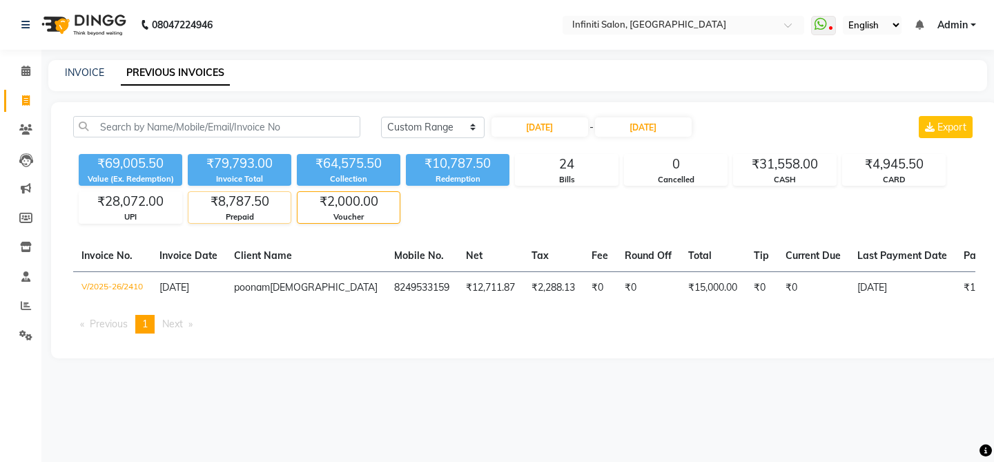
click at [254, 200] on div "₹8,787.50" at bounding box center [240, 201] width 102 height 19
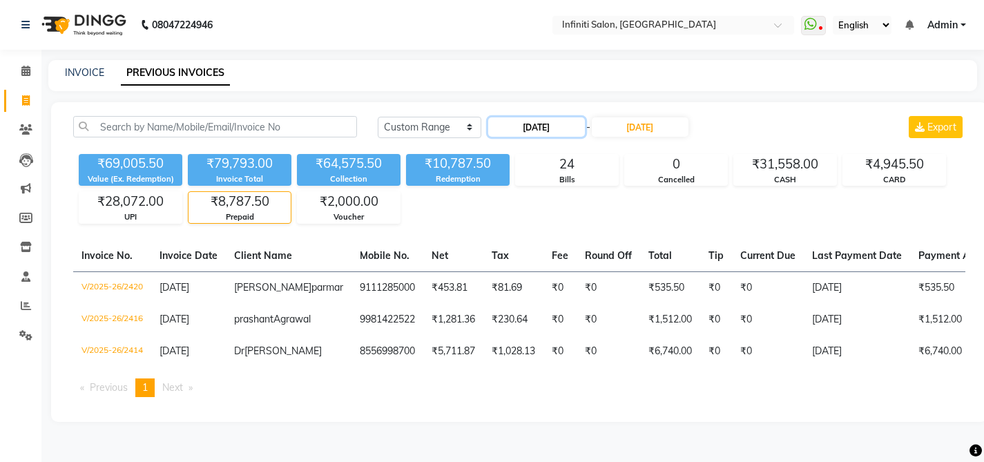
click at [543, 118] on input "14-08-2025" at bounding box center [536, 126] width 97 height 19
select select "8"
select select "2025"
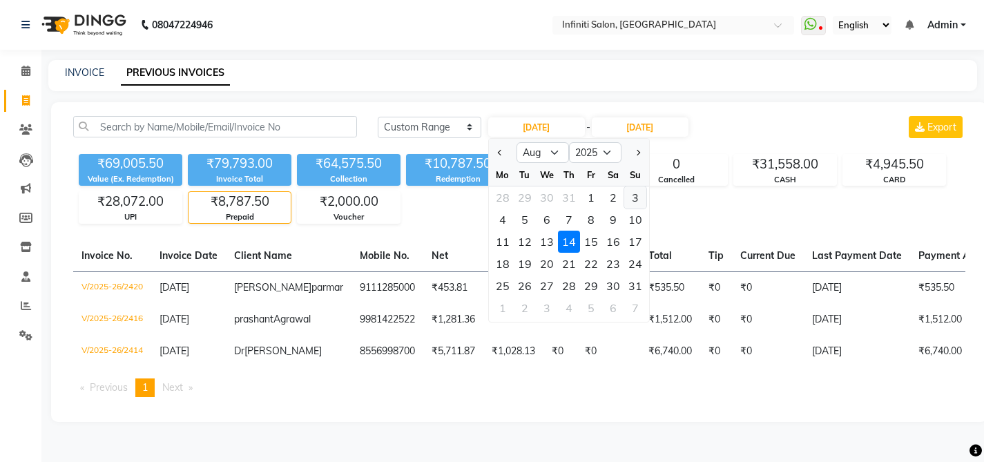
click at [632, 200] on div "3" at bounding box center [635, 197] width 22 height 22
type input "03-08-2025"
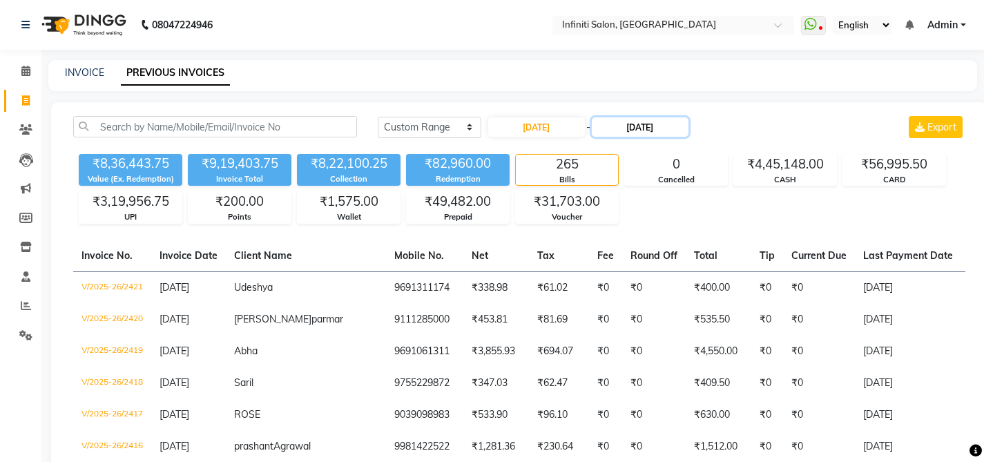
click at [632, 131] on input "14-08-2025" at bounding box center [640, 126] width 97 height 19
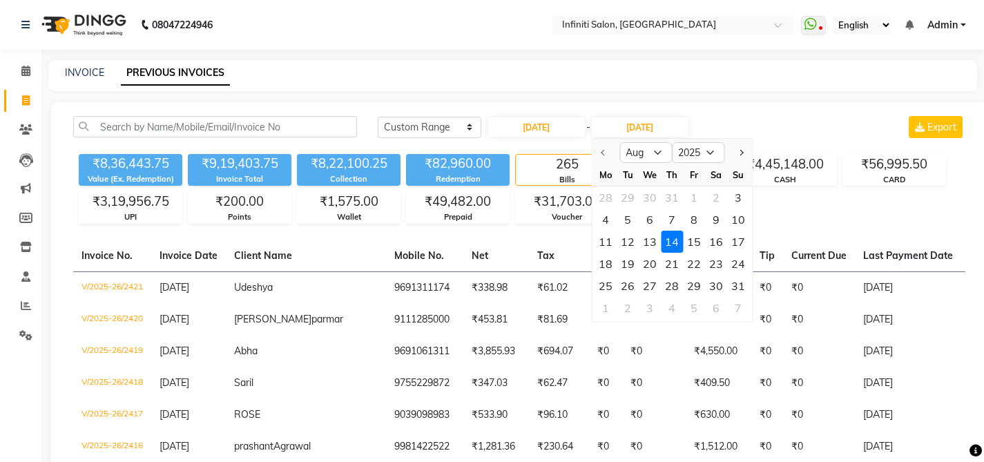
click at [737, 198] on div "3" at bounding box center [738, 197] width 22 height 22
type input "03-08-2025"
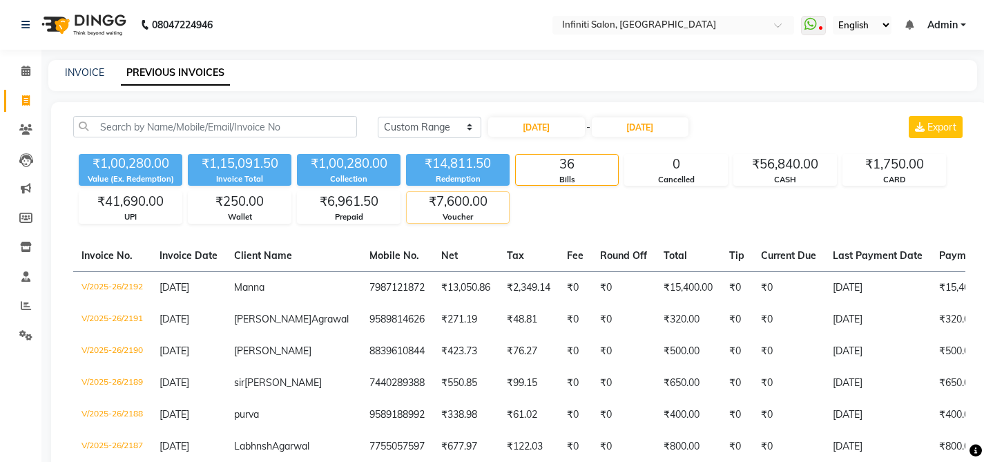
click at [453, 208] on div "₹7,600.00" at bounding box center [458, 201] width 102 height 19
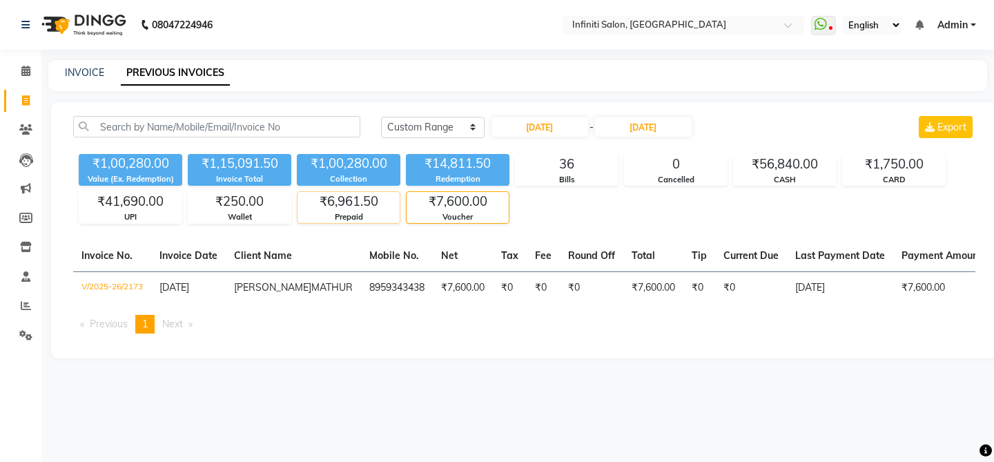
click at [361, 204] on div "₹6,961.50" at bounding box center [349, 201] width 102 height 19
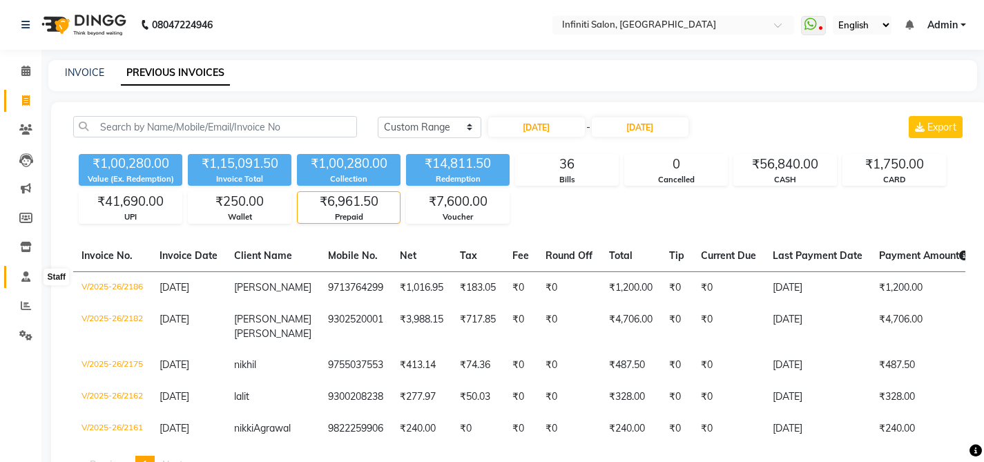
click at [24, 276] on icon at bounding box center [25, 276] width 9 height 10
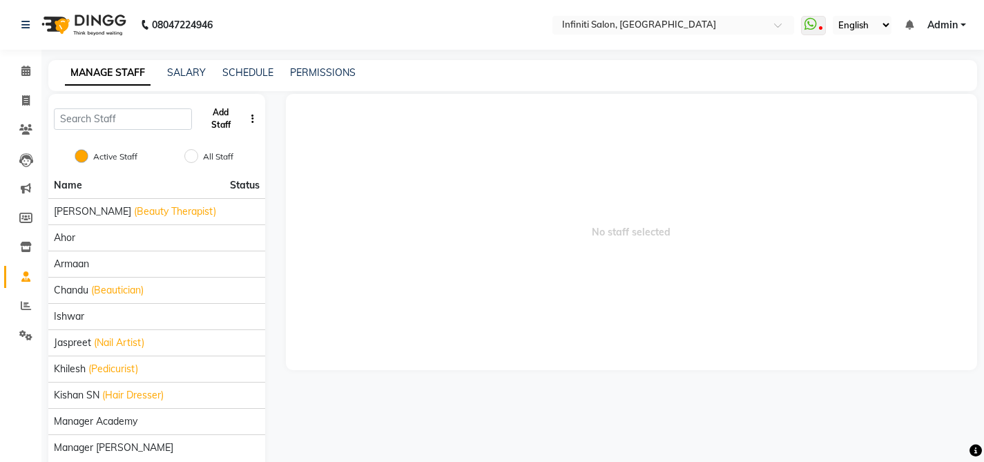
click at [238, 119] on button "Add Staff" at bounding box center [220, 119] width 47 height 36
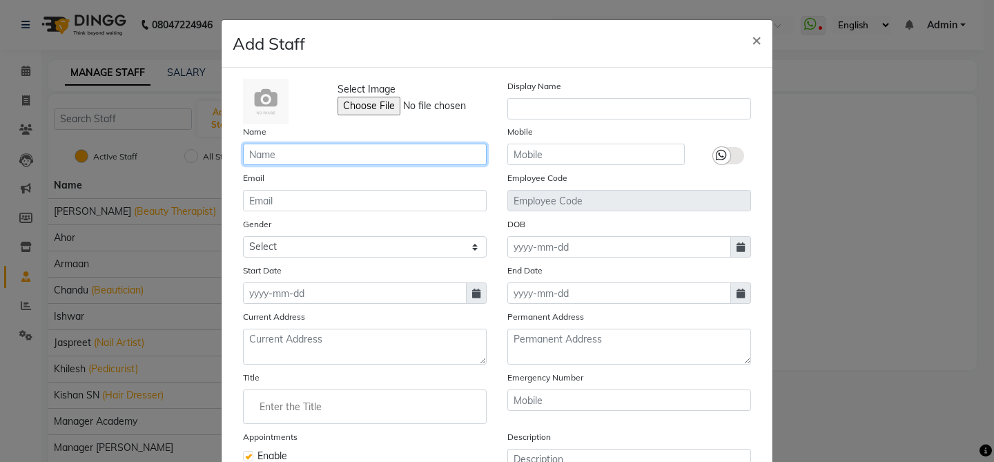
click at [273, 157] on input "text" at bounding box center [365, 154] width 244 height 21
type input "SUDHIR MISHRA"
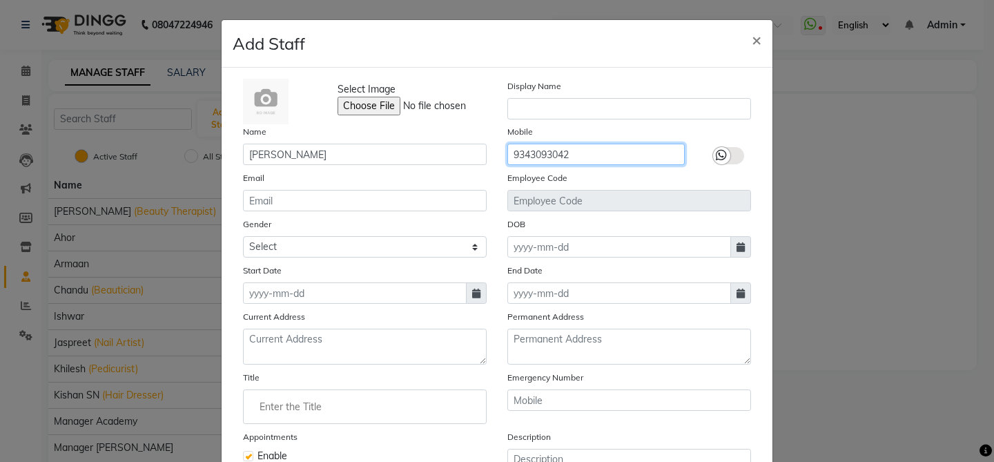
type input "9343093042"
click at [729, 149] on label at bounding box center [728, 155] width 31 height 17
click at [0, 0] on input "checkbox" at bounding box center [0, 0] width 0 height 0
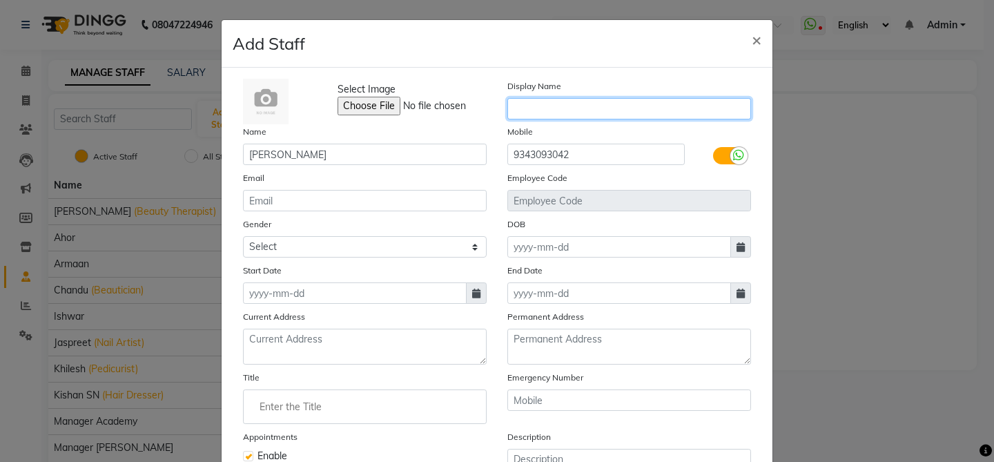
click at [621, 106] on input "text" at bounding box center [630, 108] width 244 height 21
type input "SUDHIR MISHRA"
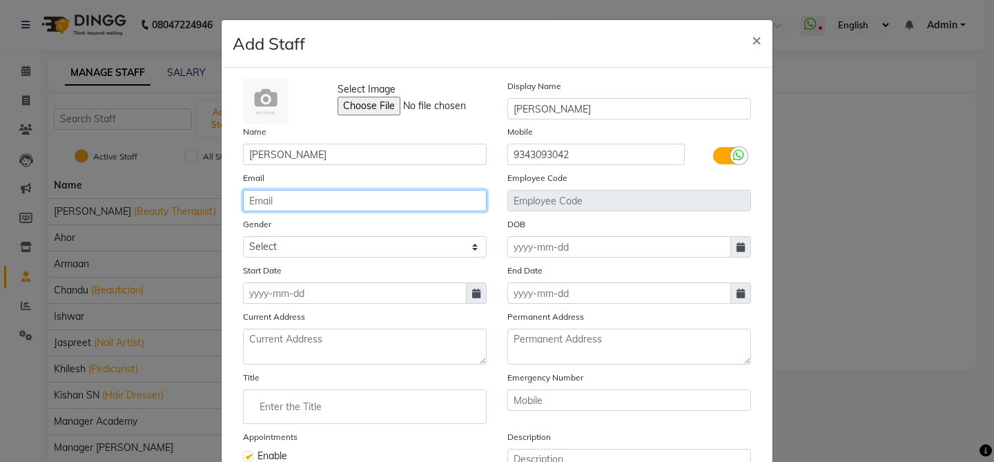
click at [389, 208] on input "email" at bounding box center [365, 200] width 244 height 21
type input "SUDHIR.INFINITI@GMAIL.COM"
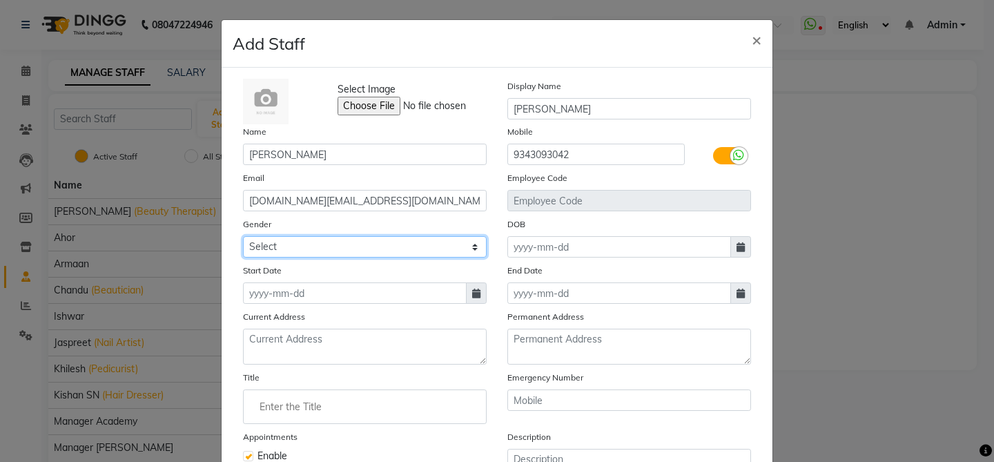
click at [370, 254] on select "Select Male Female Other Prefer Not To Say" at bounding box center [365, 246] width 244 height 21
select select "male"
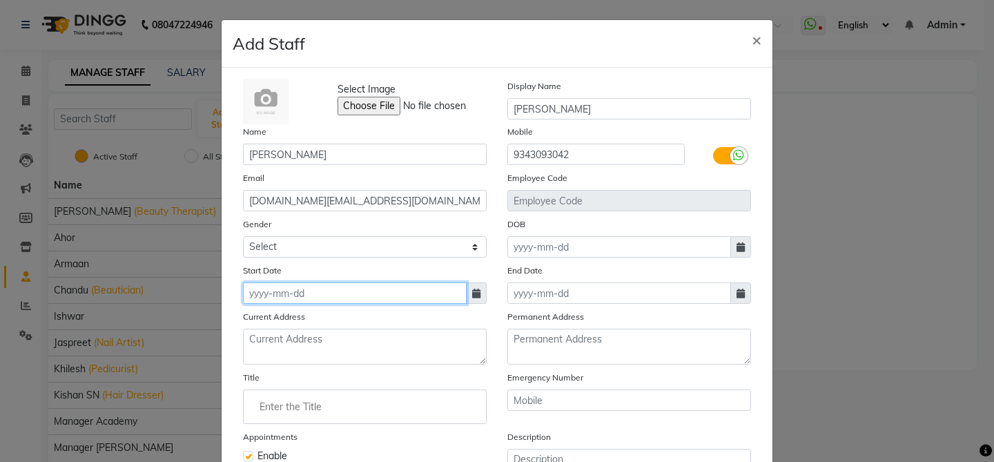
click at [355, 298] on input at bounding box center [355, 292] width 224 height 21
select select "9"
select select "2025"
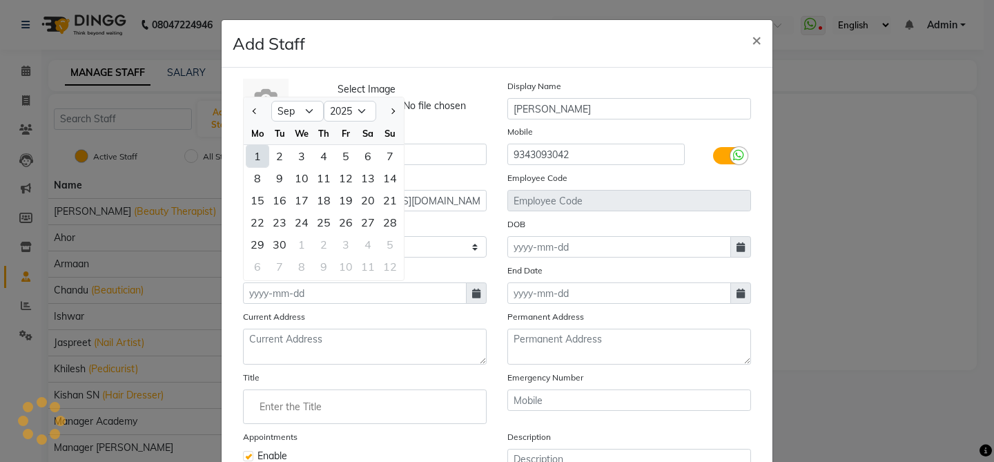
click at [254, 155] on div "1" at bounding box center [258, 156] width 22 height 22
type input "[DATE]"
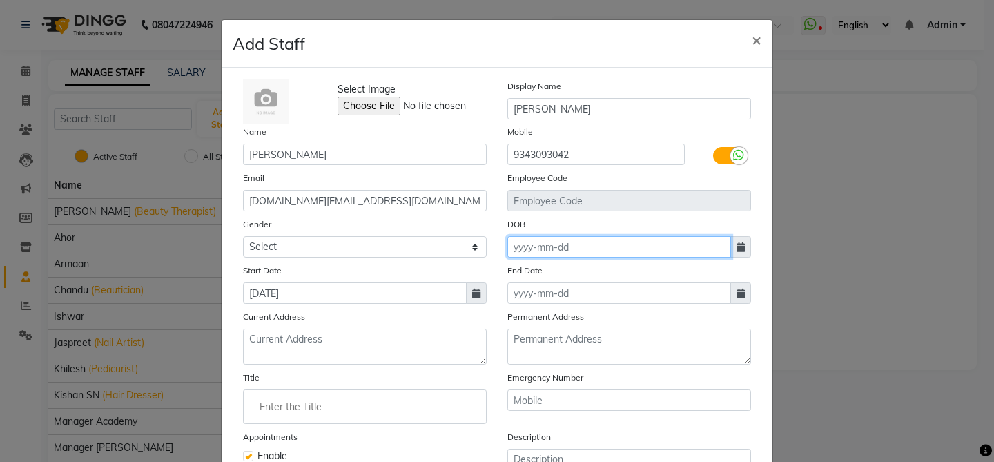
click at [550, 245] on input at bounding box center [620, 246] width 224 height 21
select select "9"
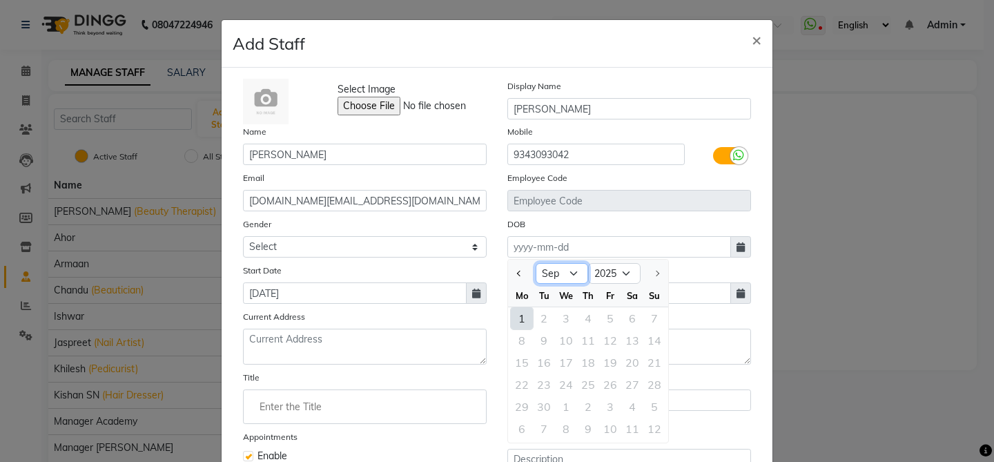
click at [564, 274] on select "Jan Feb Mar Apr May Jun Jul Aug Sep" at bounding box center [562, 273] width 52 height 21
click at [598, 272] on select "1920 1921 1922 1923 1924 1925 1926 1927 1928 1929 1930 1931 1932 1933 1934 1935…" at bounding box center [614, 273] width 52 height 21
select select "1986"
click at [548, 274] on select "Jan Feb Mar Apr May Jun Jul Aug Sep Oct Nov Dec" at bounding box center [562, 273] width 52 height 21
select select "12"
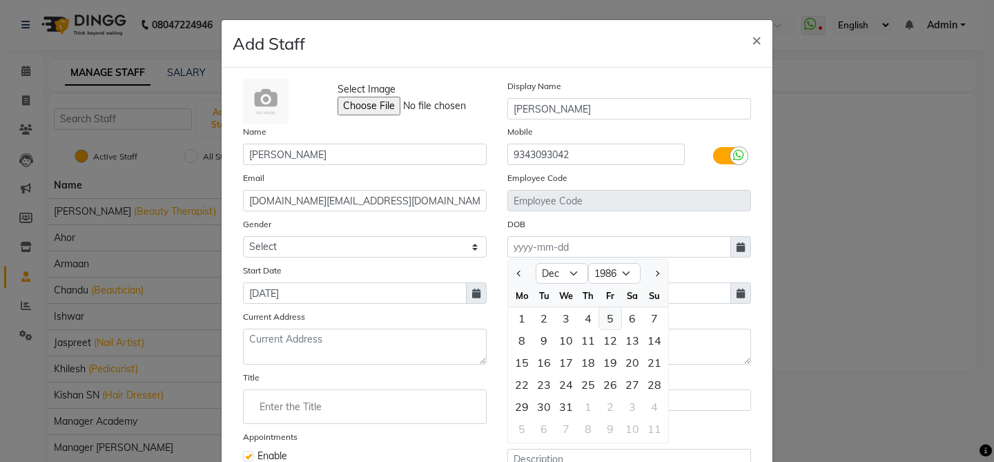
click at [605, 320] on div "5" at bounding box center [610, 318] width 22 height 22
type input "05-12-1986"
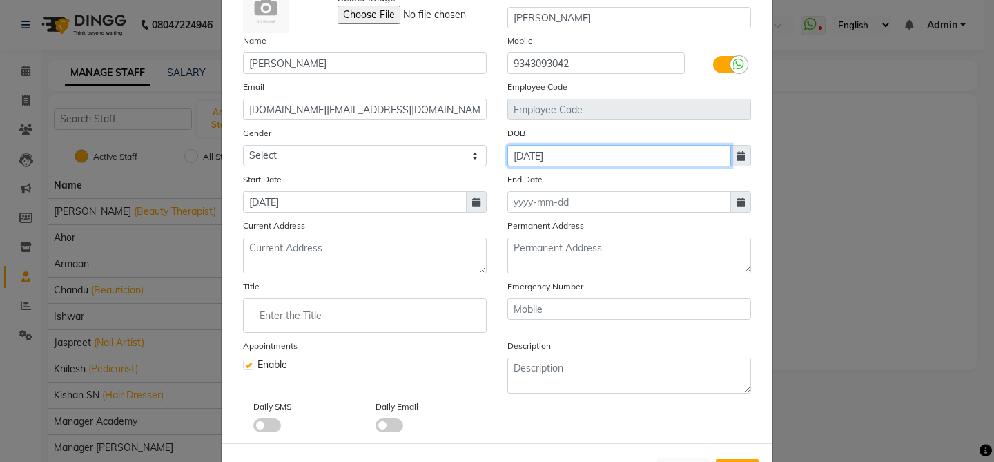
scroll to position [93, 0]
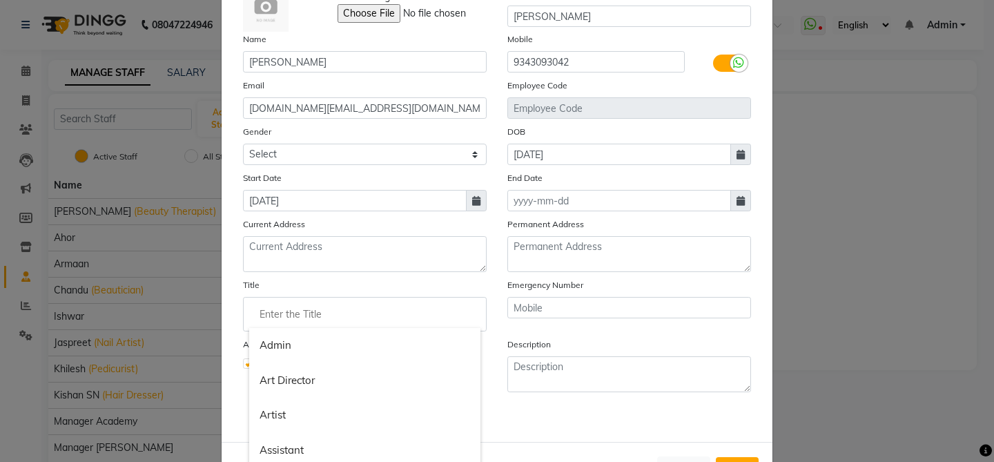
click at [432, 320] on input "Enter the Title" at bounding box center [364, 314] width 231 height 28
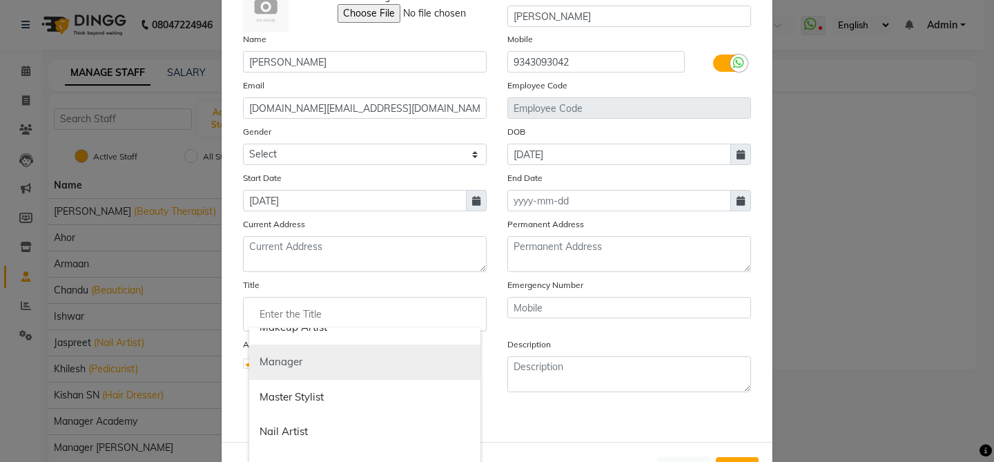
click at [370, 364] on link "Manager" at bounding box center [364, 362] width 231 height 35
type input "Manager"
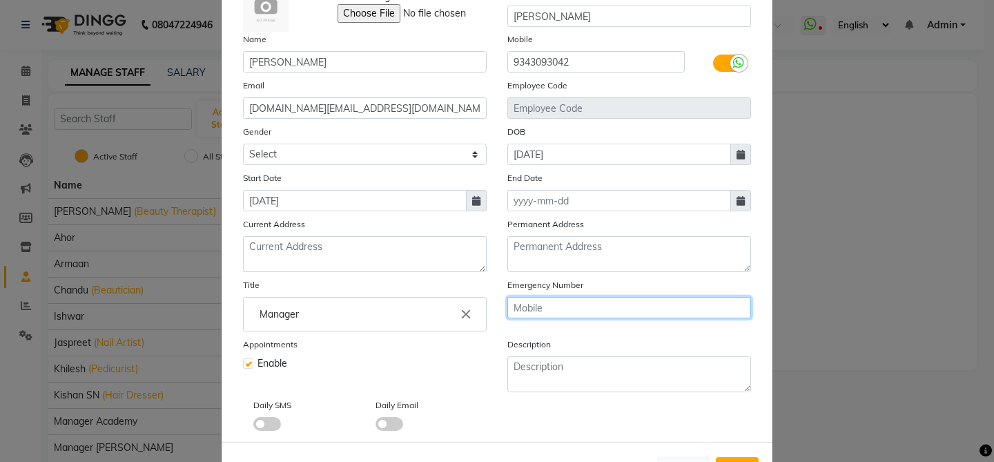
click at [549, 305] on input "text" at bounding box center [630, 307] width 244 height 21
type input "9893715677"
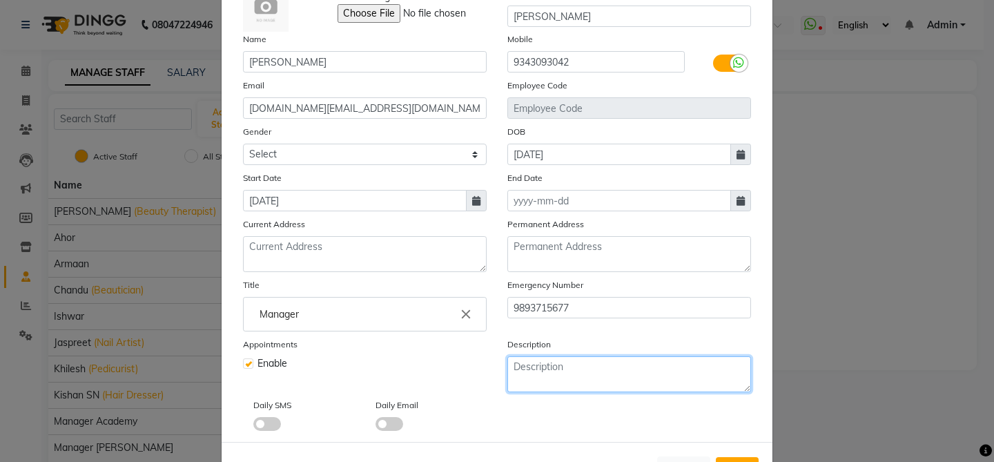
click at [550, 371] on textarea at bounding box center [630, 374] width 244 height 36
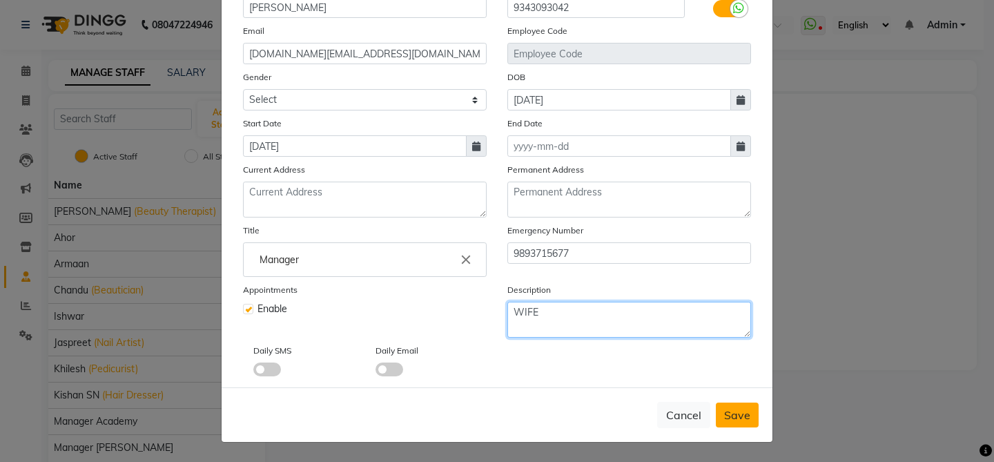
type textarea "WIFE"
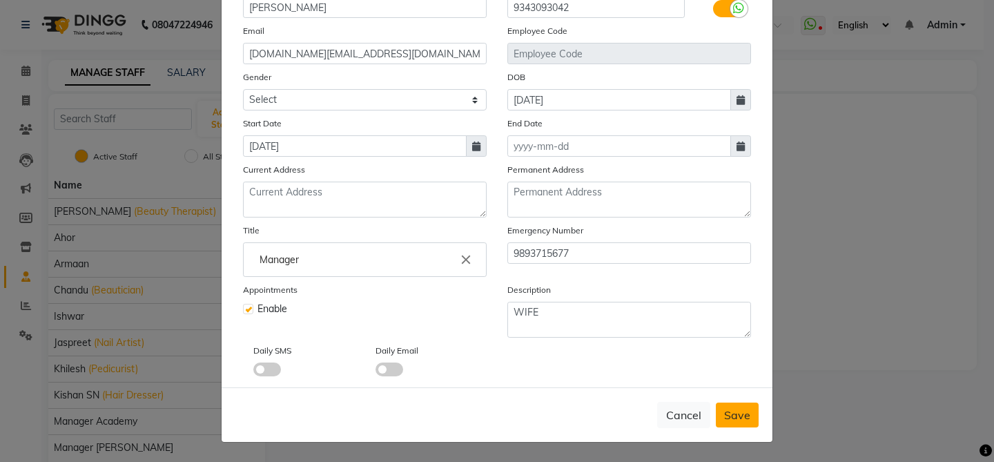
click at [741, 413] on span "Save" at bounding box center [737, 415] width 26 height 14
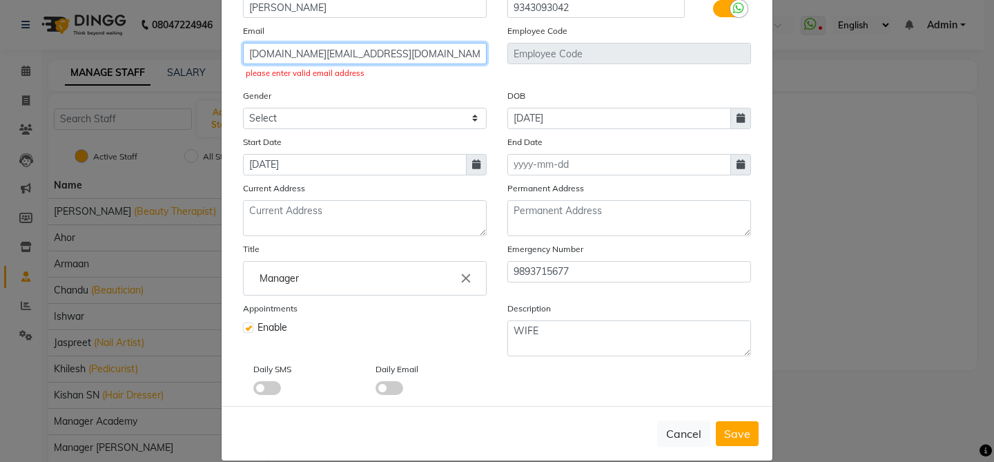
click at [408, 52] on input "SUDHIR.INFINITI@GMAIL.COM" at bounding box center [365, 53] width 244 height 21
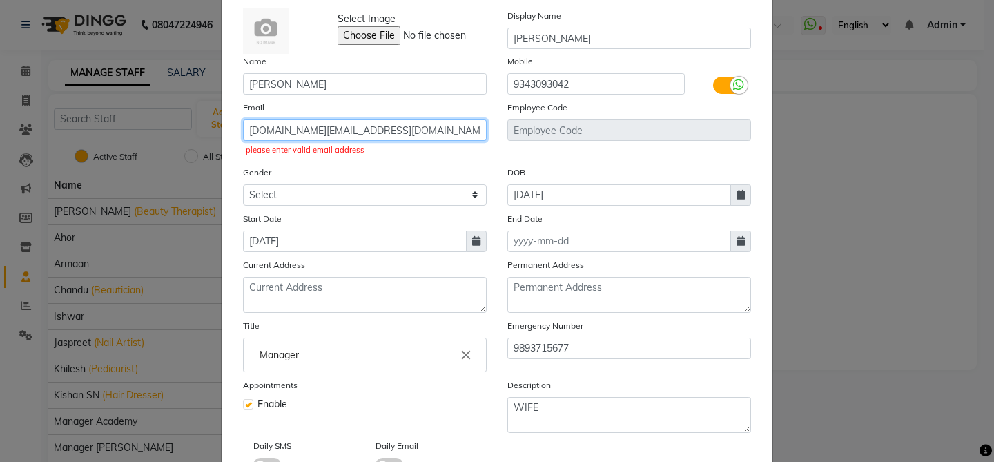
scroll to position [166, 0]
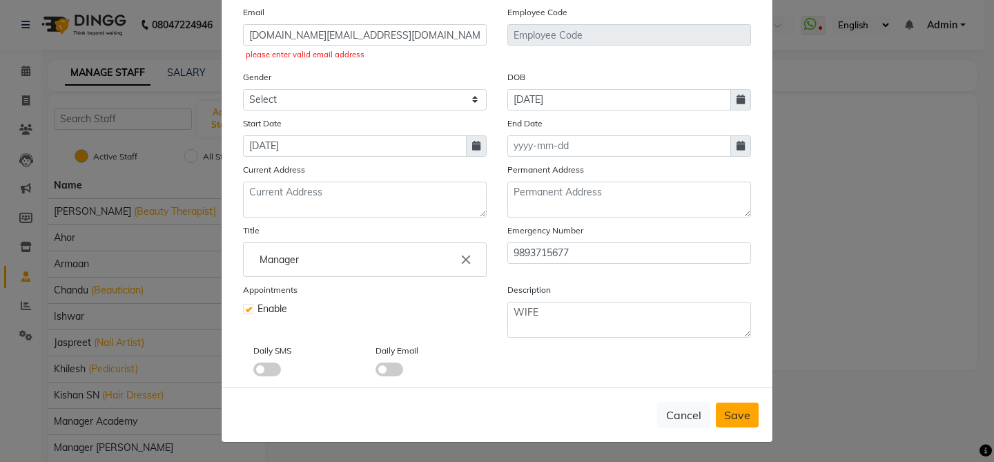
click at [730, 414] on span "Save" at bounding box center [737, 415] width 26 height 14
click at [730, 413] on span "Save" at bounding box center [737, 415] width 26 height 14
click at [356, 36] on input "SUDHIR.INFINITI@GMAIL.COM" at bounding box center [365, 34] width 244 height 21
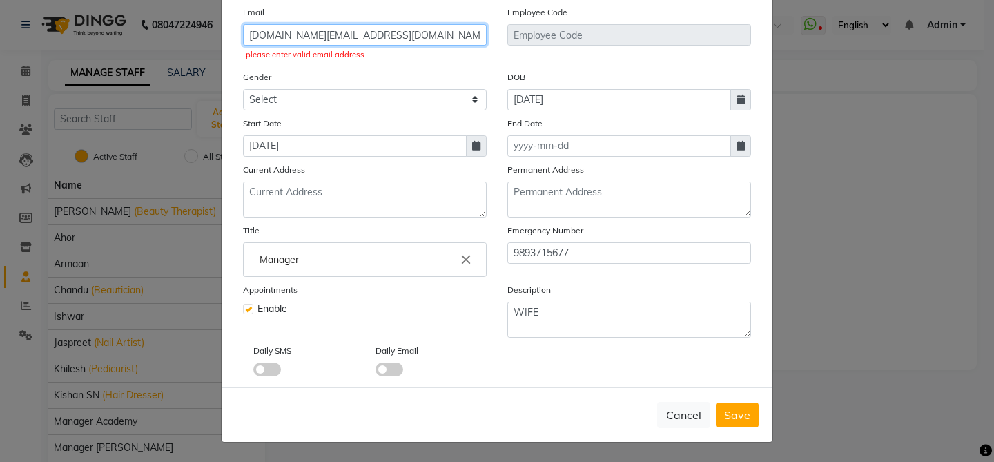
click at [357, 36] on input "SUDHIR.INFINITI@GMAIL.COM" at bounding box center [365, 34] width 244 height 21
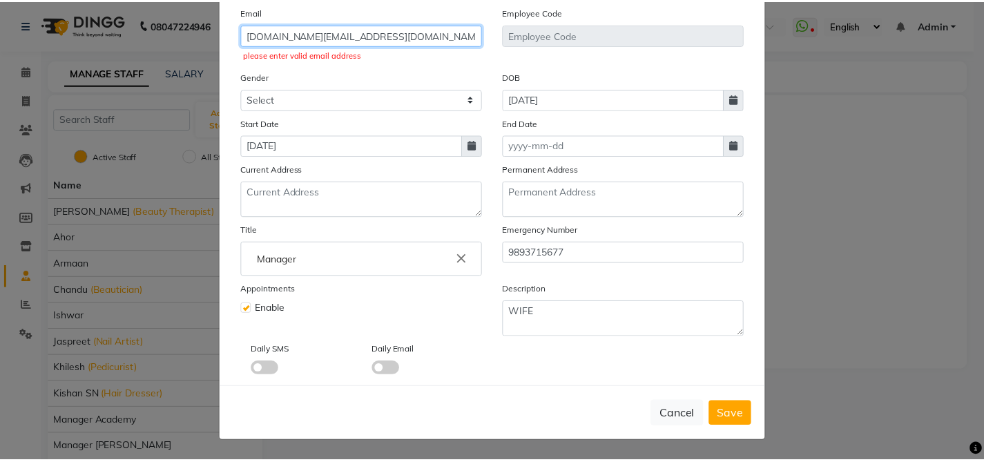
scroll to position [147, 0]
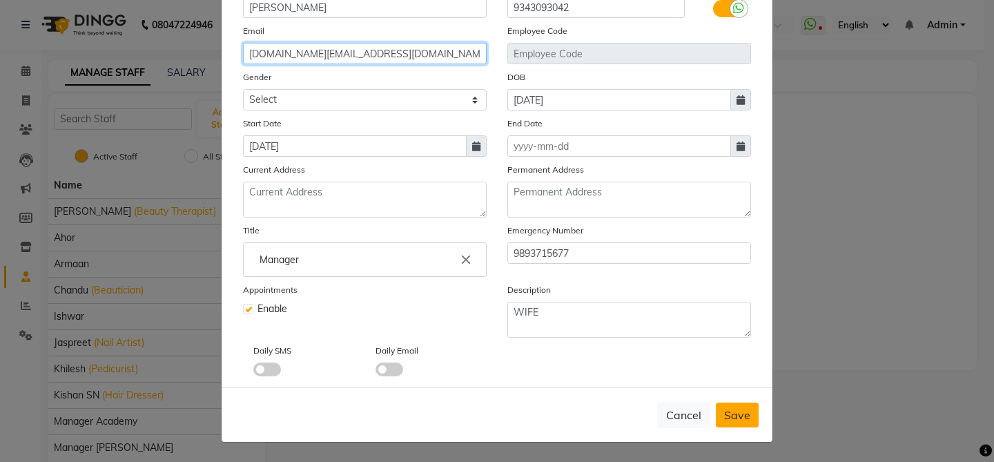
type input "sudhir.infiniti@gmail.com"
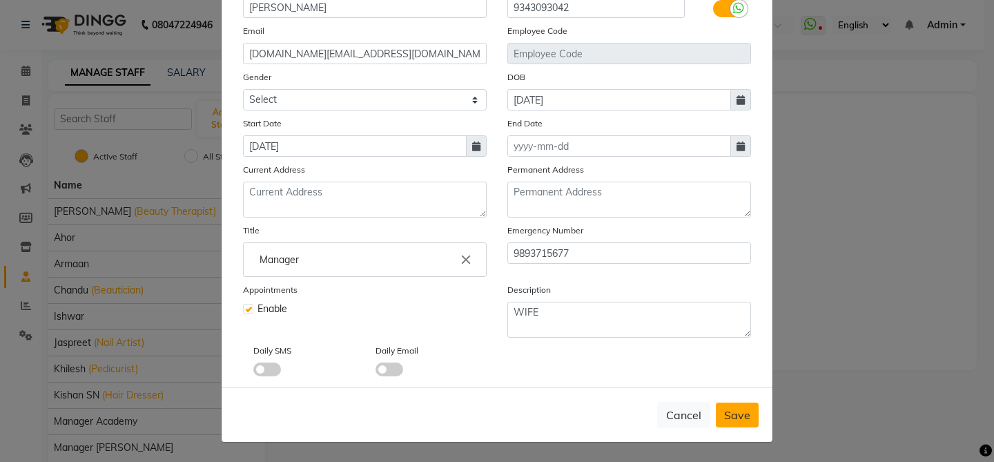
click at [724, 412] on span "Save" at bounding box center [737, 415] width 26 height 14
select select
checkbox input "false"
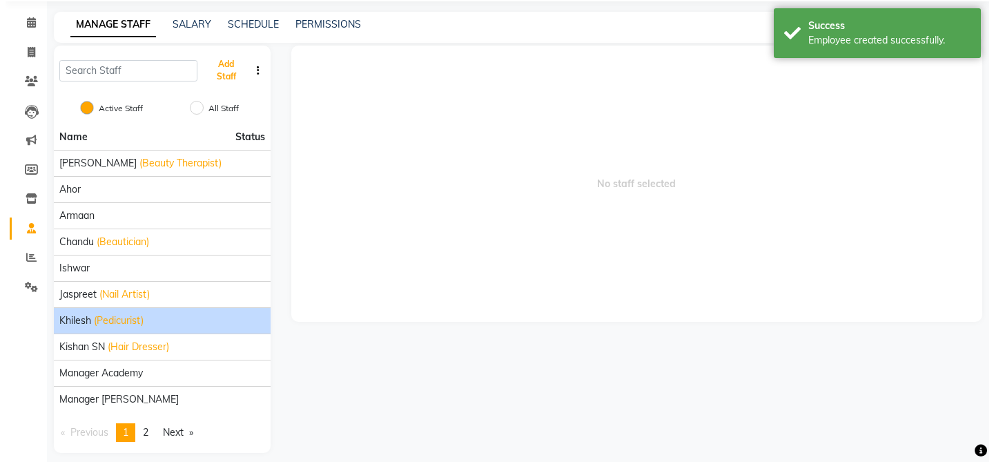
scroll to position [60, 0]
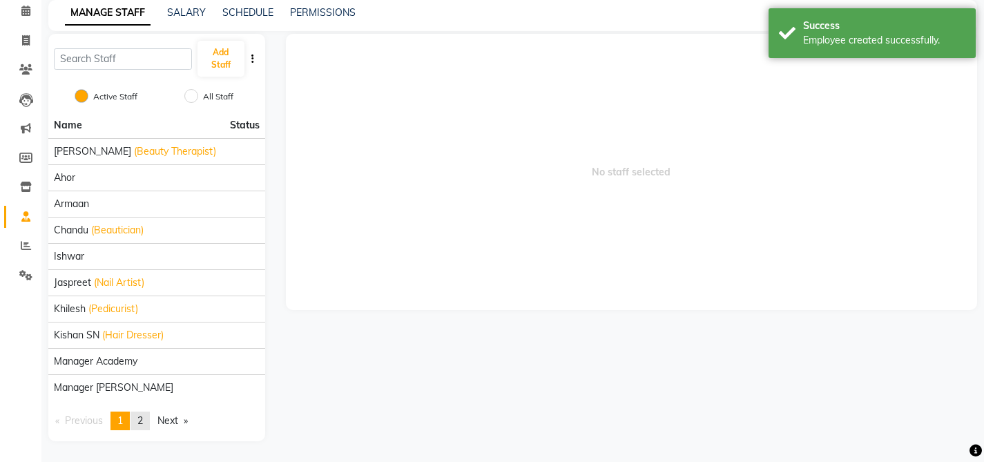
click at [146, 418] on link "page 2" at bounding box center [140, 421] width 19 height 19
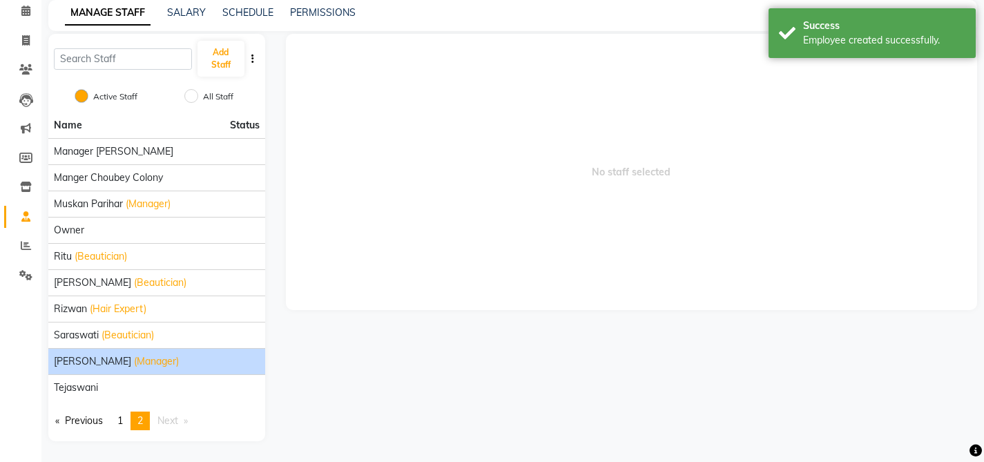
click at [110, 360] on span "SUDHIR MISHRA" at bounding box center [92, 361] width 77 height 15
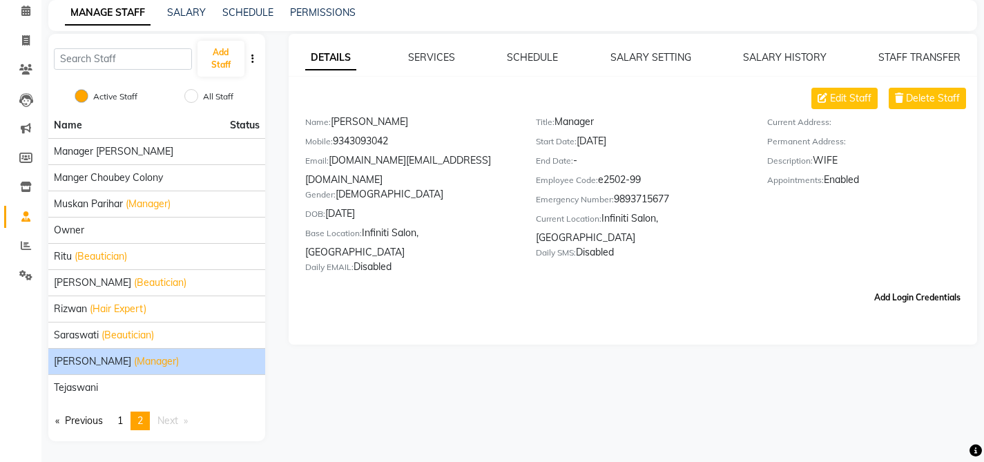
click at [892, 286] on button "Add Login Credentials" at bounding box center [917, 297] width 97 height 23
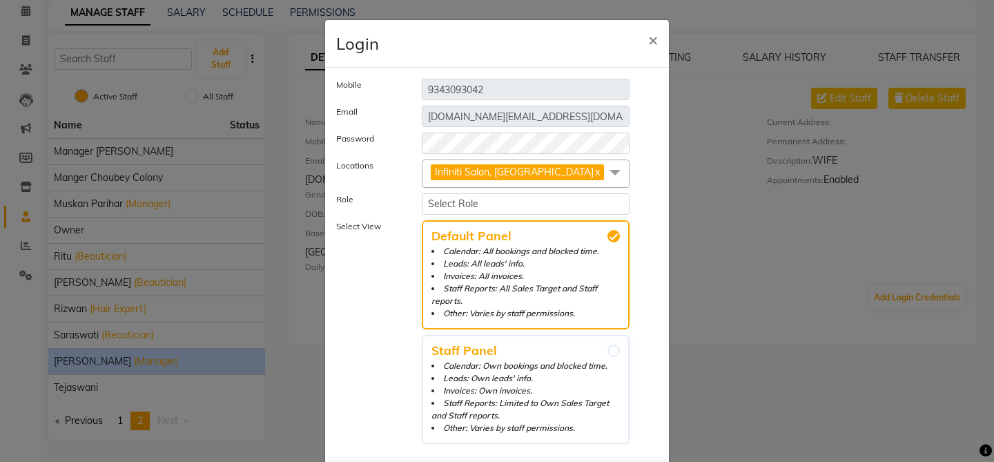
click at [594, 177] on link "x" at bounding box center [597, 172] width 6 height 12
checkbox input "false"
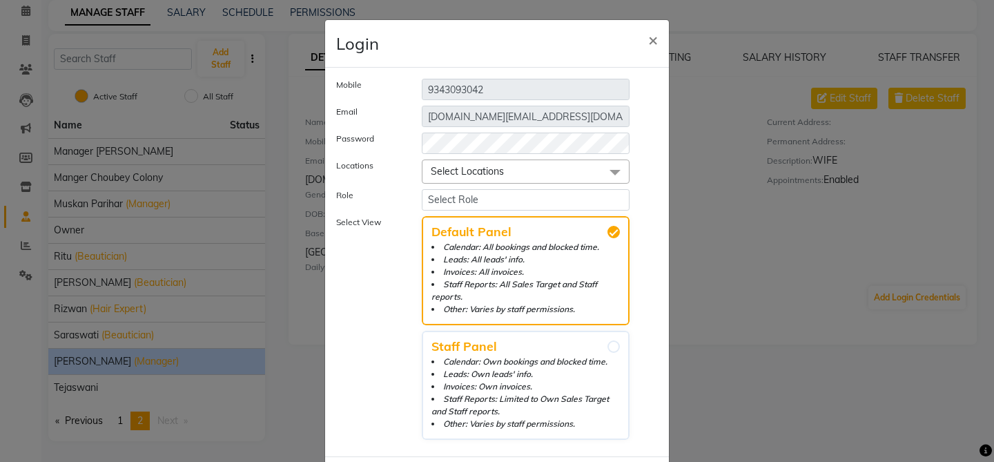
click at [560, 177] on span "Select Locations" at bounding box center [526, 172] width 208 height 24
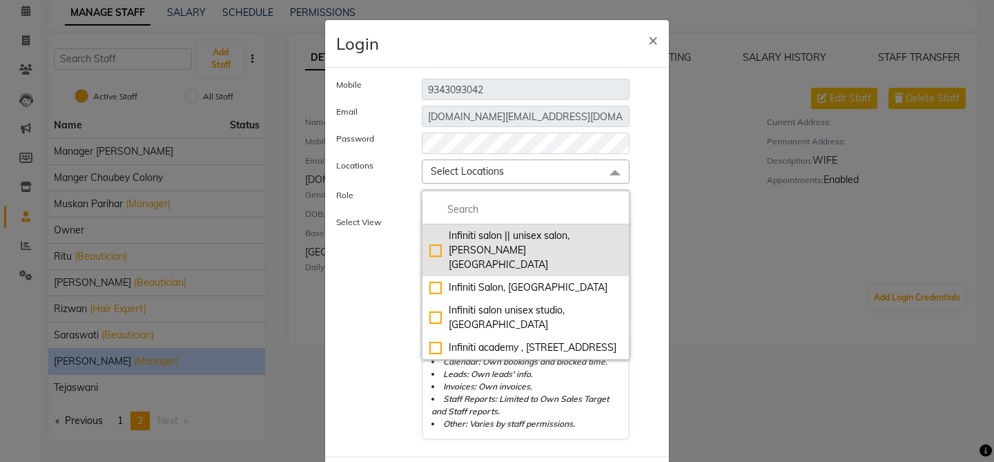
click at [495, 238] on div "Infiniti salon || unisex salon, Choubey Colony" at bounding box center [525, 251] width 193 height 44
checkbox input "true"
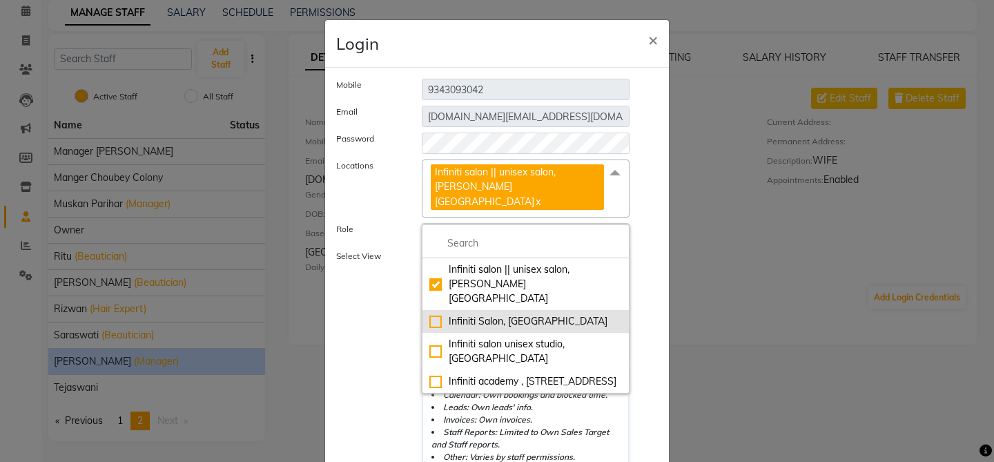
click at [436, 314] on div "Infiniti Salon, Shankar nagar" at bounding box center [525, 321] width 193 height 15
checkbox input "true"
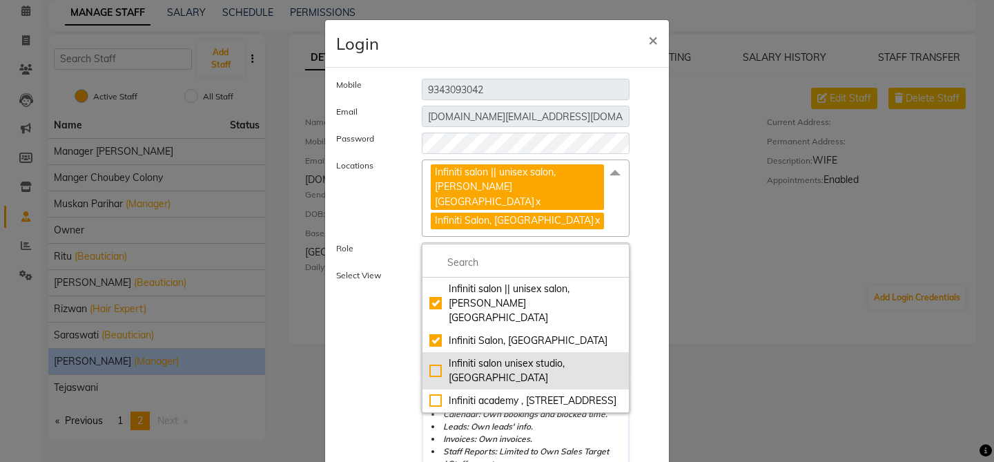
click at [429, 356] on div "Infiniti salon unisex studio, Devendra Nagar" at bounding box center [525, 370] width 193 height 29
checkbox input "true"
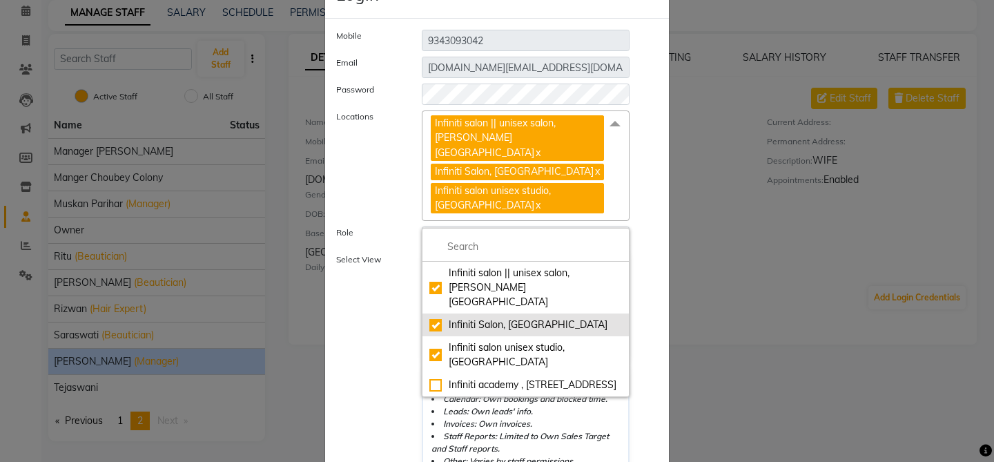
scroll to position [81, 0]
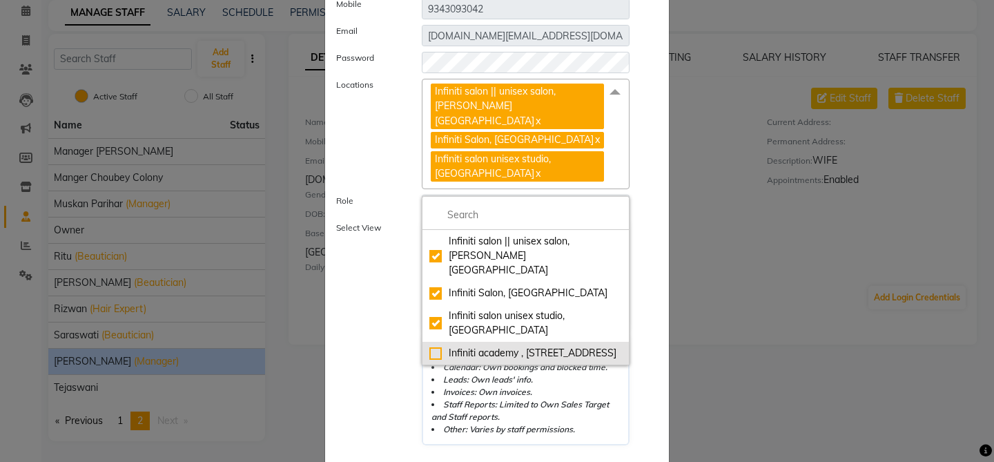
click at [432, 346] on div "Infiniti academy , 29 Central Avenue" at bounding box center [525, 353] width 193 height 15
checkbox input "true"
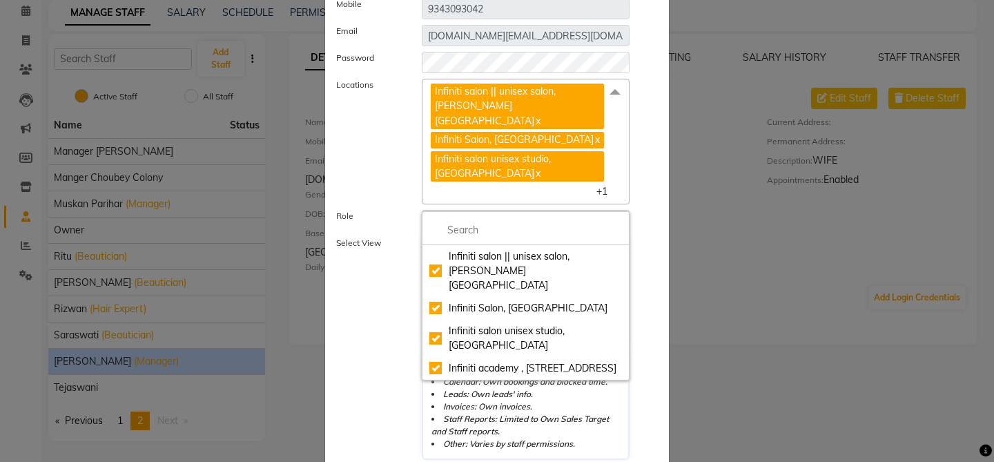
click at [392, 337] on label "Select View" at bounding box center [369, 348] width 86 height 223
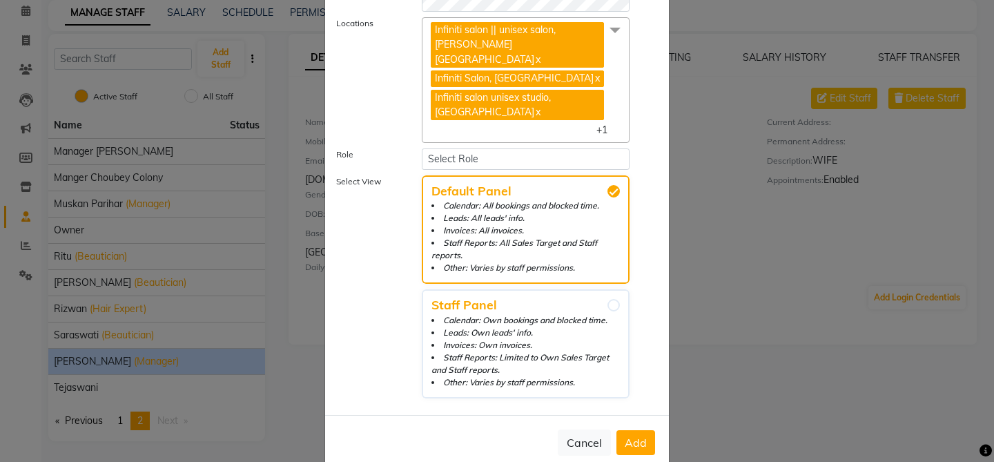
scroll to position [155, 0]
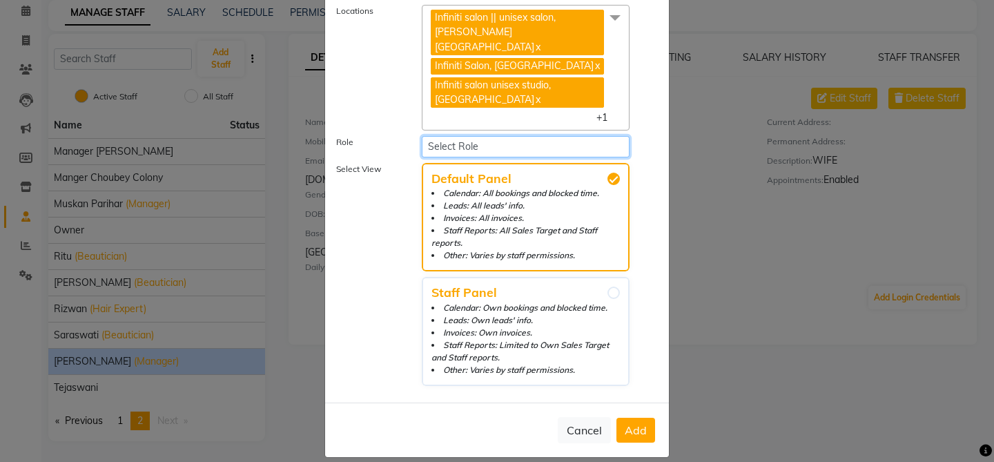
click at [496, 136] on select "Select Role Operator Administrator Manager" at bounding box center [526, 146] width 208 height 21
select select "2049"
click at [632, 423] on span "Add" at bounding box center [636, 430] width 22 height 14
click at [635, 423] on span "Add" at bounding box center [636, 430] width 22 height 14
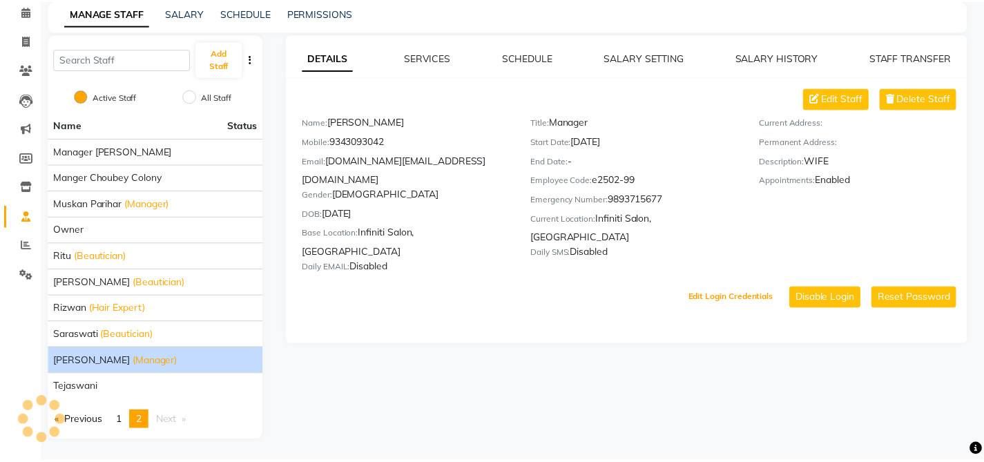
scroll to position [68, 0]
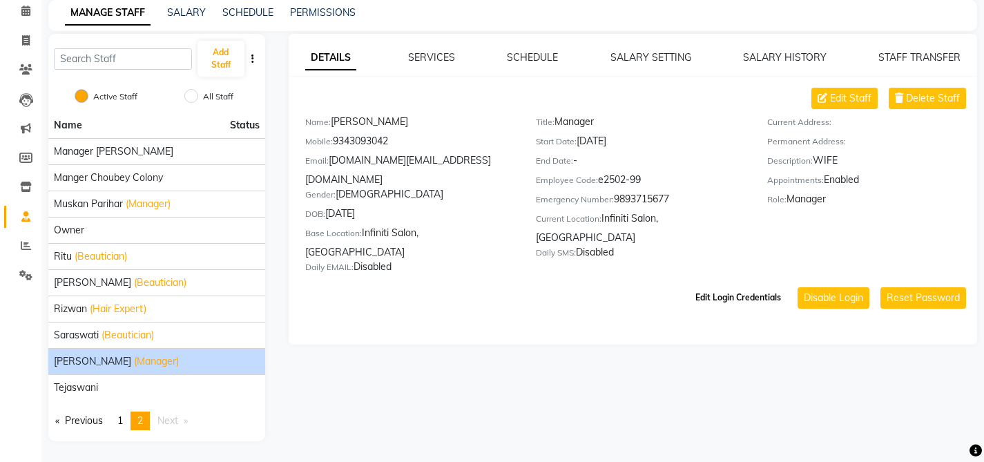
click at [748, 286] on button "Edit Login Credentials" at bounding box center [738, 297] width 97 height 23
select select "2049"
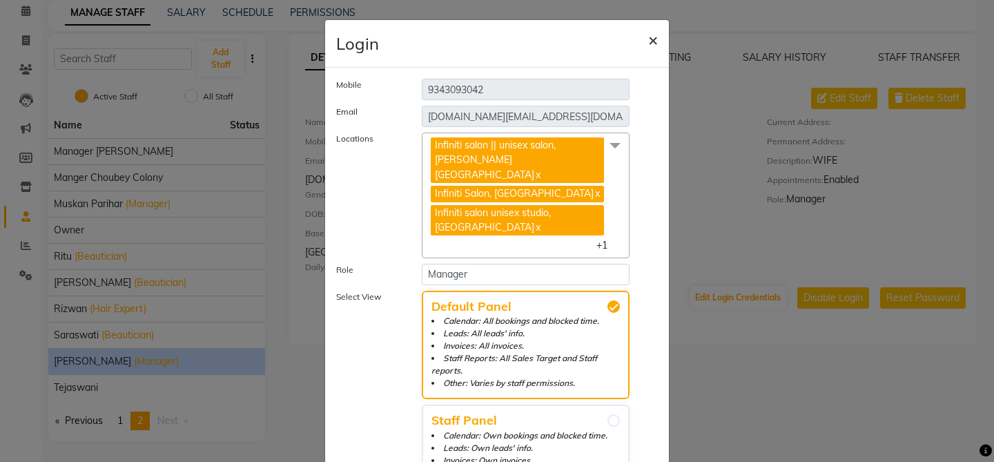
click at [648, 40] on span "×" at bounding box center [653, 39] width 10 height 21
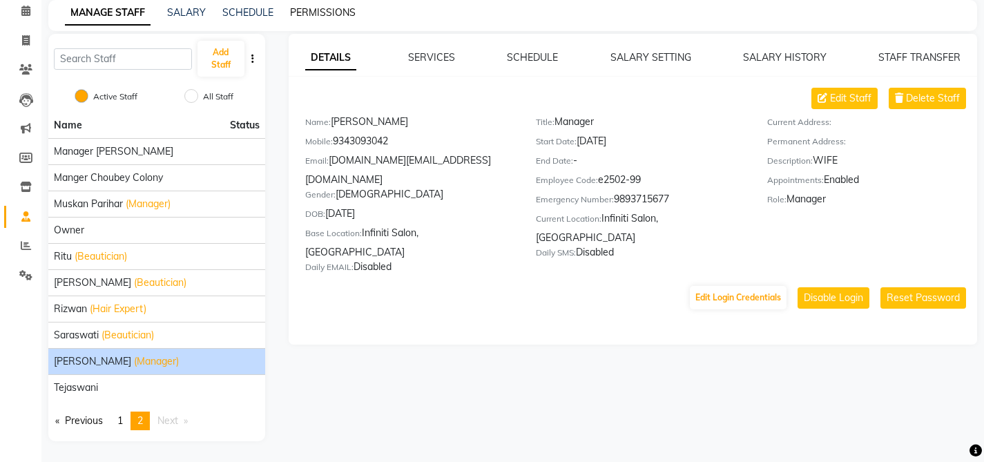
click at [322, 15] on link "PERMISSIONS" at bounding box center [323, 12] width 66 height 12
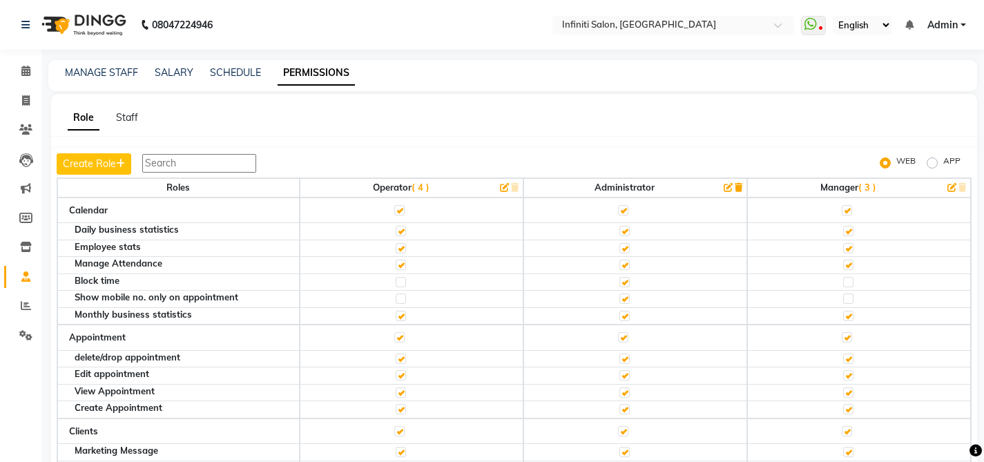
click at [863, 186] on span "( 3 )" at bounding box center [867, 187] width 18 height 11
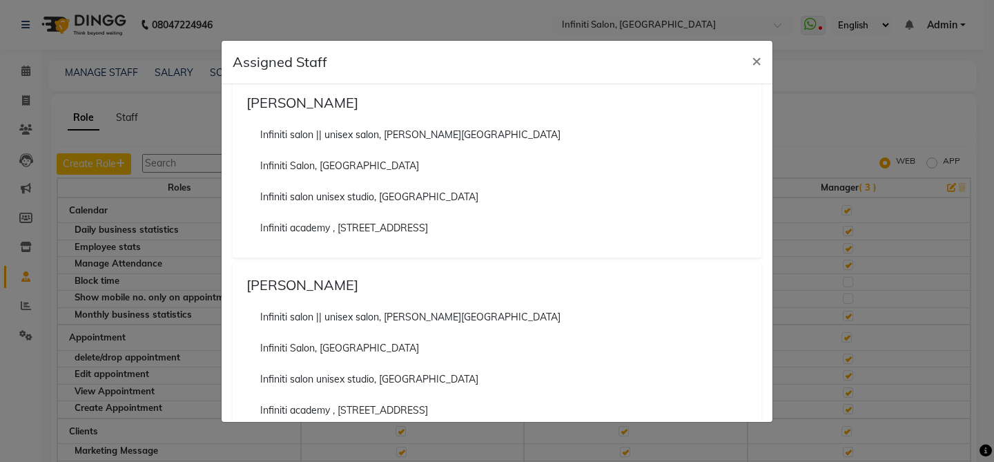
scroll to position [200, 0]
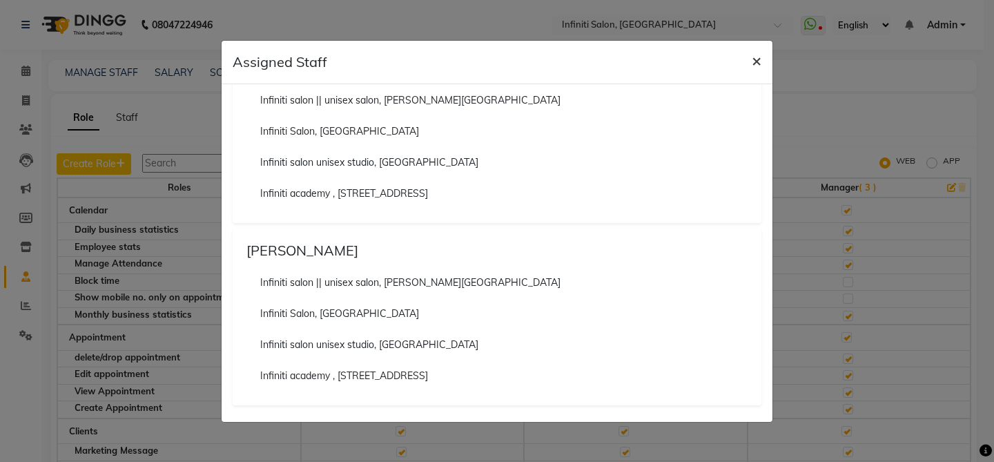
click at [757, 62] on span "×" at bounding box center [757, 60] width 10 height 21
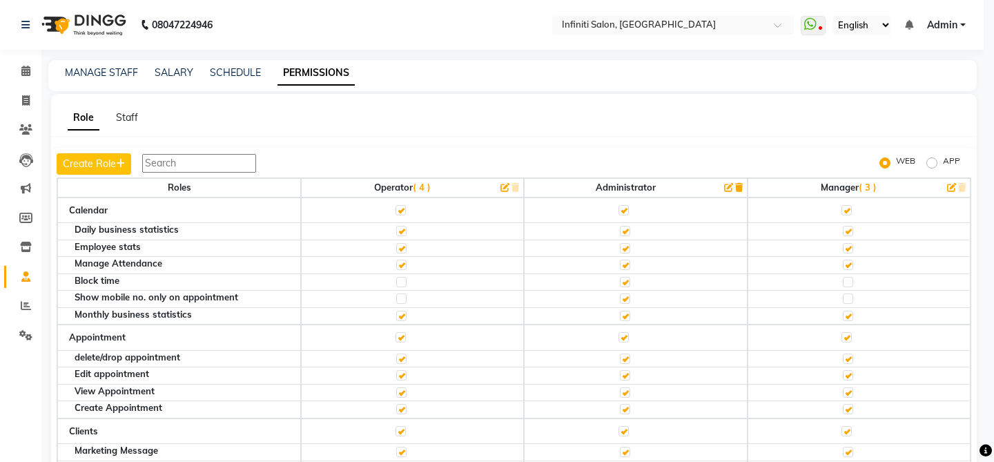
scroll to position [39, 0]
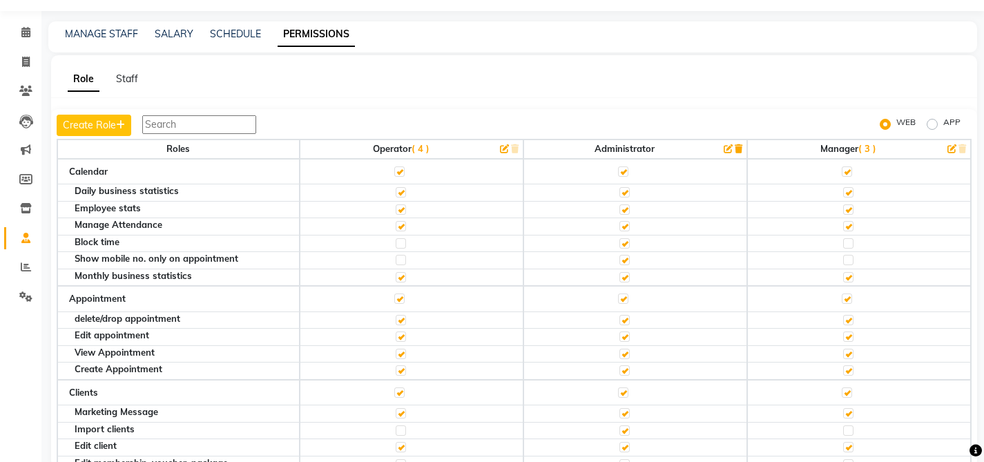
click at [424, 148] on span "( 4 )" at bounding box center [421, 148] width 18 height 11
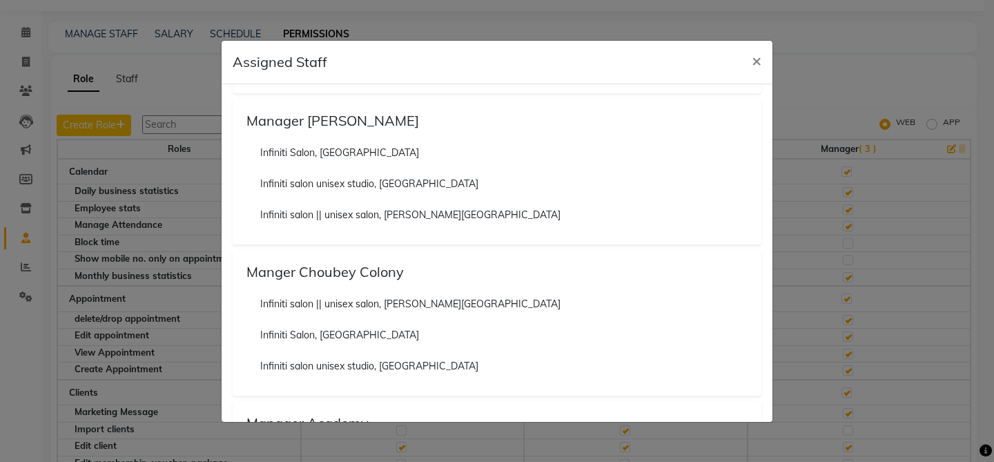
scroll to position [227, 0]
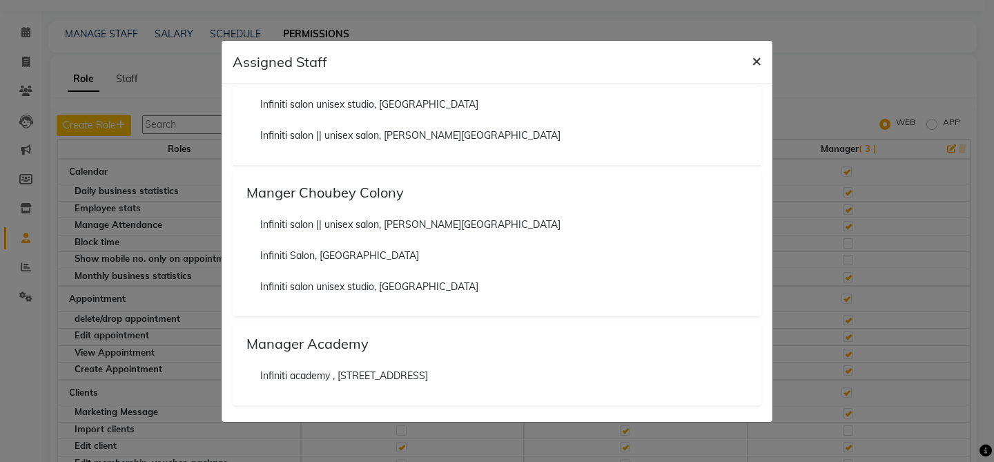
click at [762, 53] on button "×" at bounding box center [757, 60] width 32 height 39
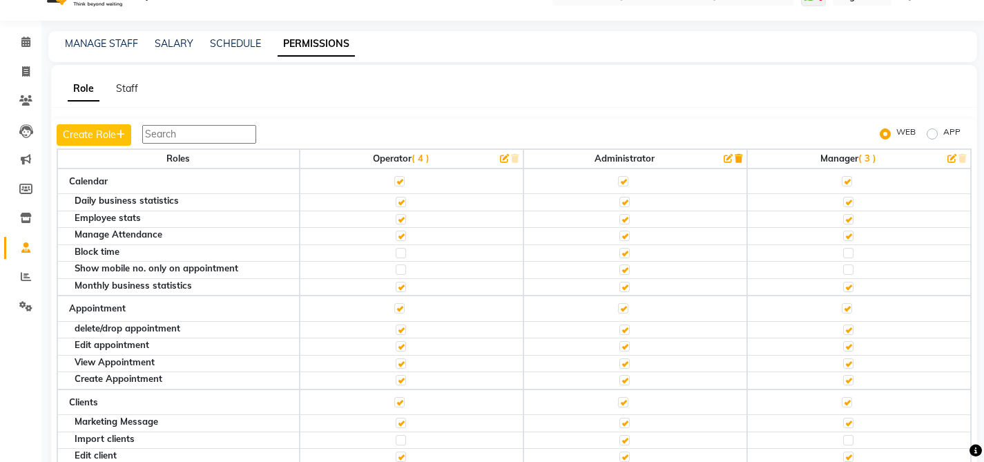
scroll to position [0, 0]
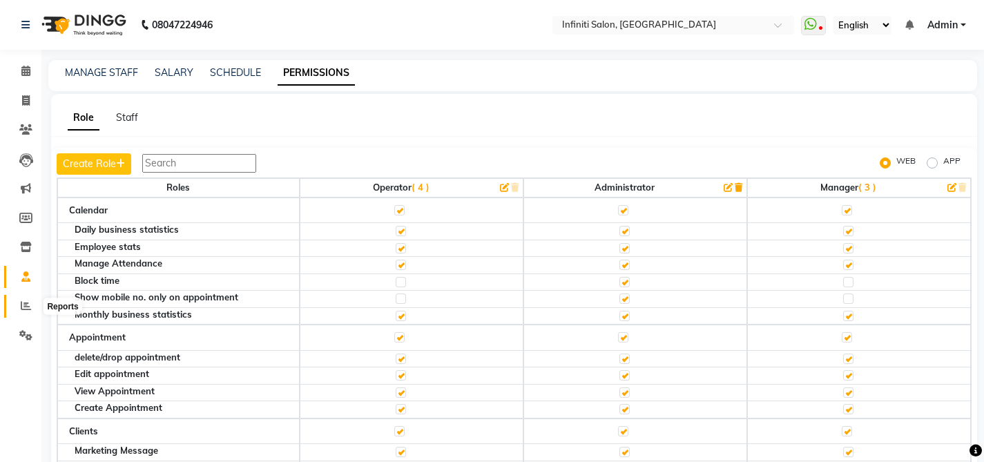
click at [28, 306] on icon at bounding box center [26, 305] width 10 height 10
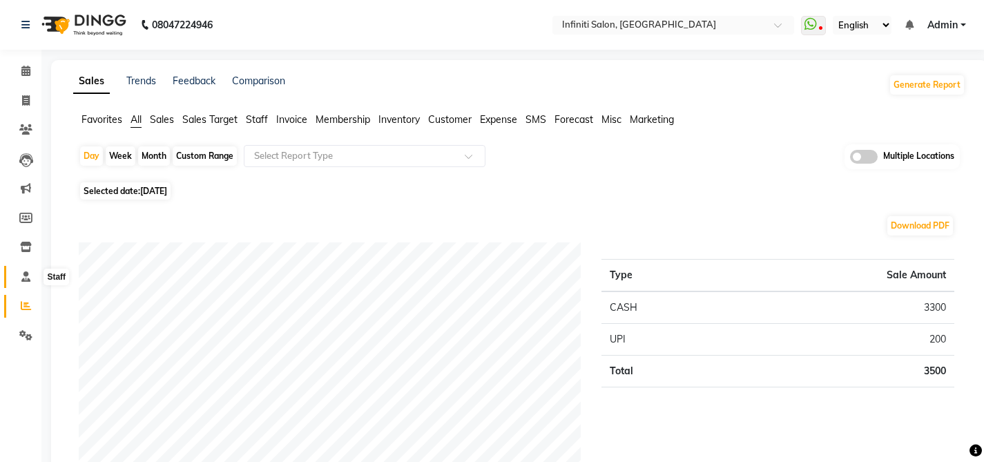
click at [28, 275] on icon at bounding box center [25, 276] width 9 height 10
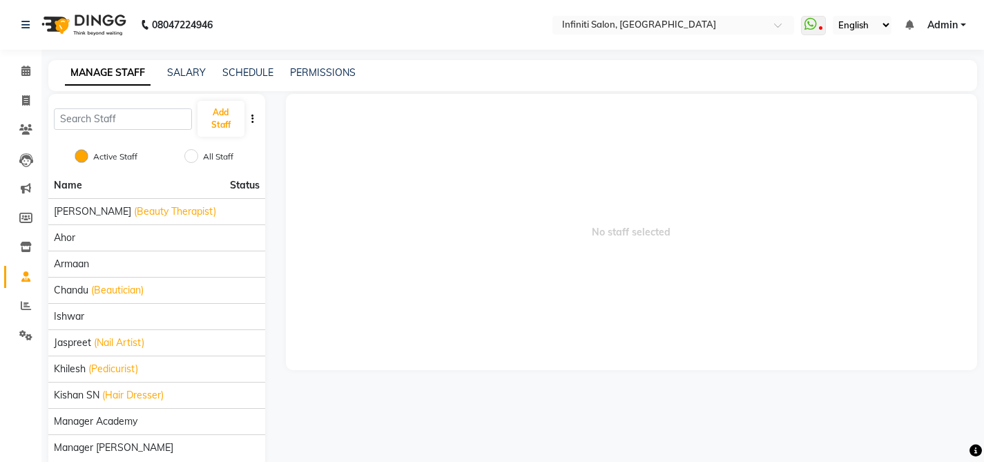
click at [331, 59] on div "08047224946 Select Location × Infiniti Salon, Shankar Nagar WhatsApp Status ✕ S…" at bounding box center [492, 261] width 984 height 522
click at [320, 86] on div "MANAGE STAFF SALARY SCHEDULE PERMISSIONS" at bounding box center [512, 75] width 929 height 31
click at [320, 77] on link "PERMISSIONS" at bounding box center [323, 72] width 66 height 12
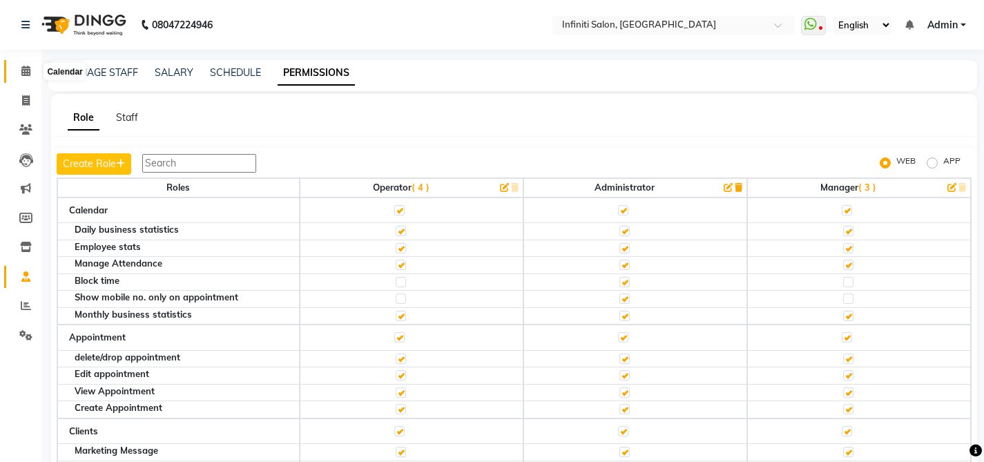
click at [25, 70] on icon at bounding box center [25, 71] width 9 height 10
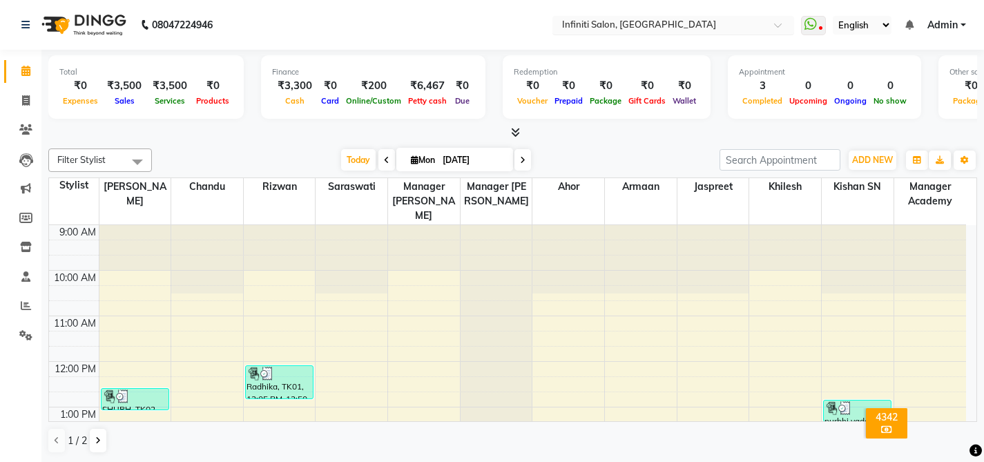
click at [595, 30] on input "text" at bounding box center [659, 26] width 200 height 14
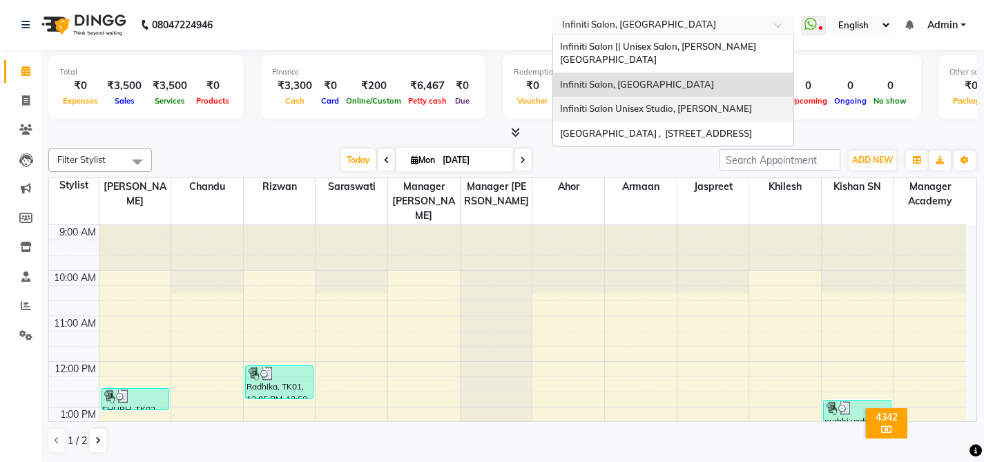
click at [612, 103] on span "Infiniti Salon Unisex Studio, [PERSON_NAME]" at bounding box center [656, 108] width 192 height 11
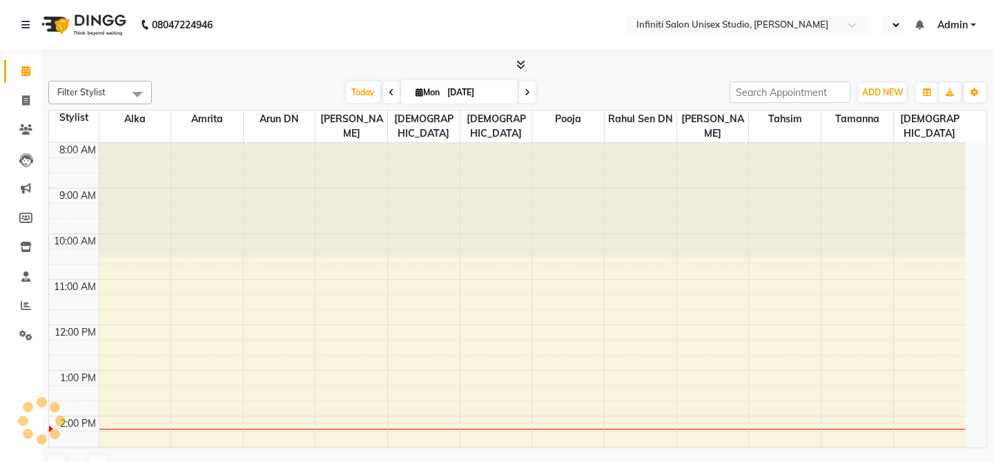
select select "en"
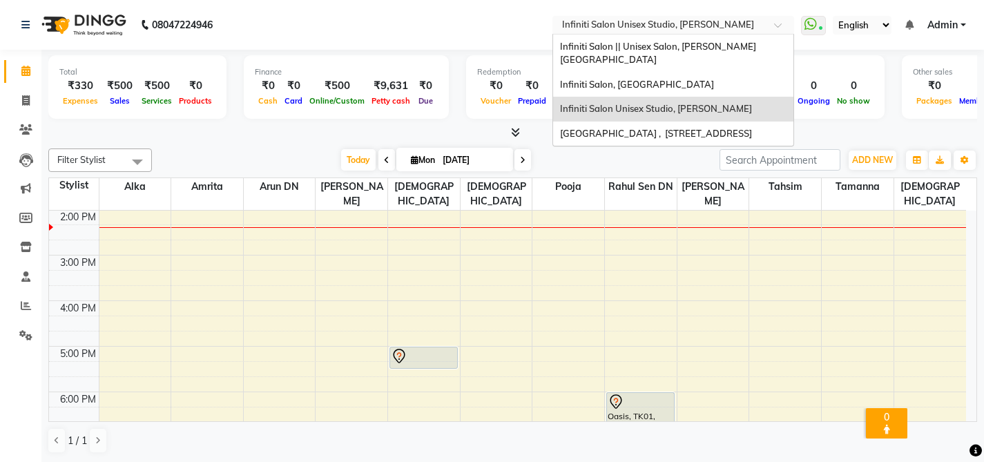
click at [621, 26] on input "text" at bounding box center [659, 26] width 200 height 14
click at [626, 79] on span "Infiniti Salon, [GEOGRAPHIC_DATA]" at bounding box center [637, 84] width 154 height 11
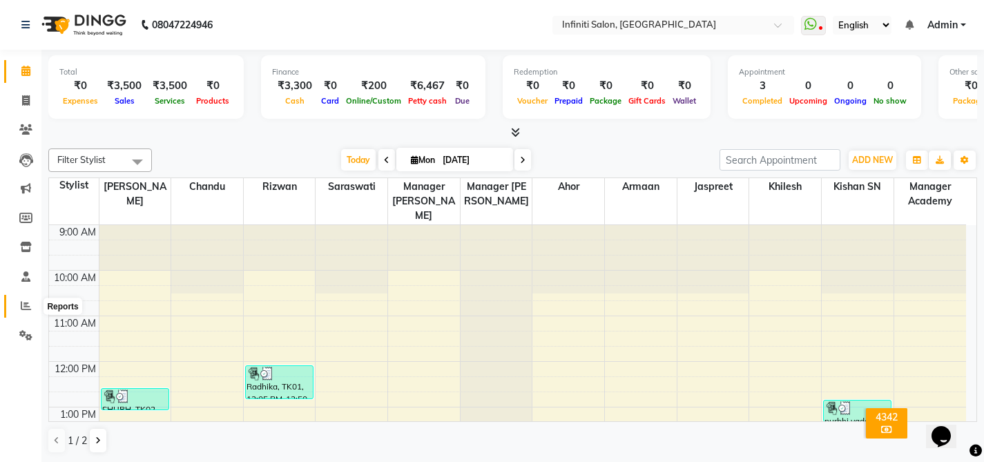
click at [33, 300] on span at bounding box center [26, 306] width 24 height 16
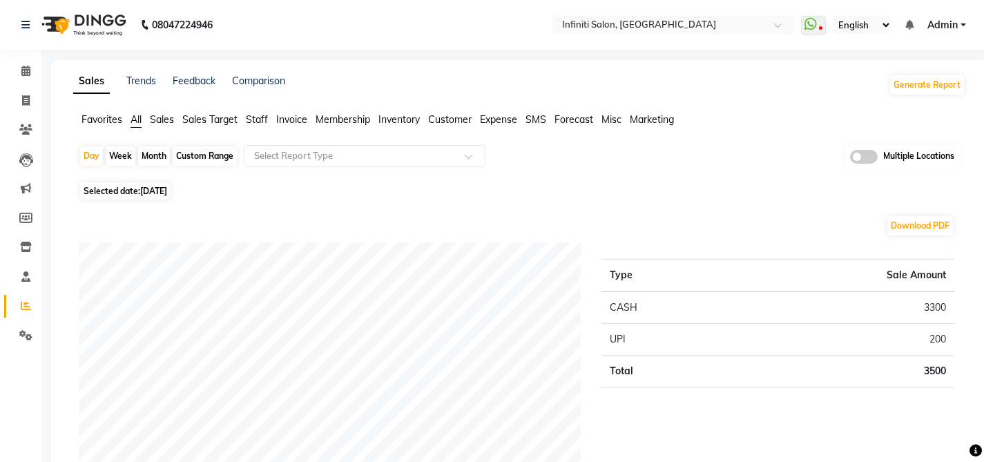
click at [412, 121] on span "Inventory" at bounding box center [398, 119] width 41 height 12
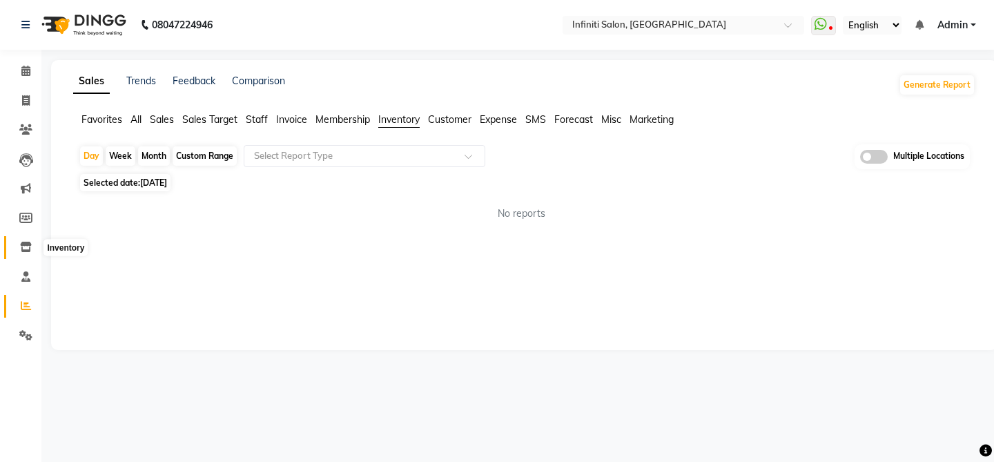
click at [28, 249] on icon at bounding box center [26, 247] width 12 height 10
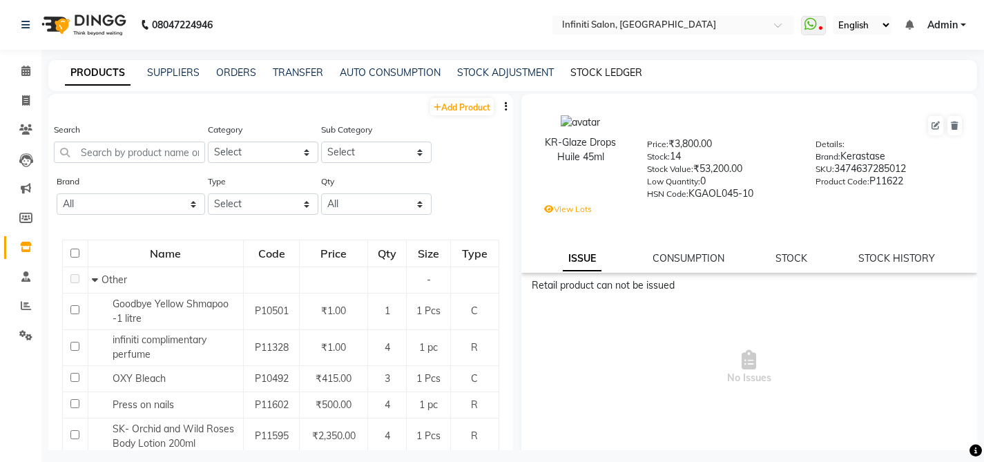
click at [595, 73] on link "STOCK LEDGER" at bounding box center [606, 72] width 72 height 12
select select "all"
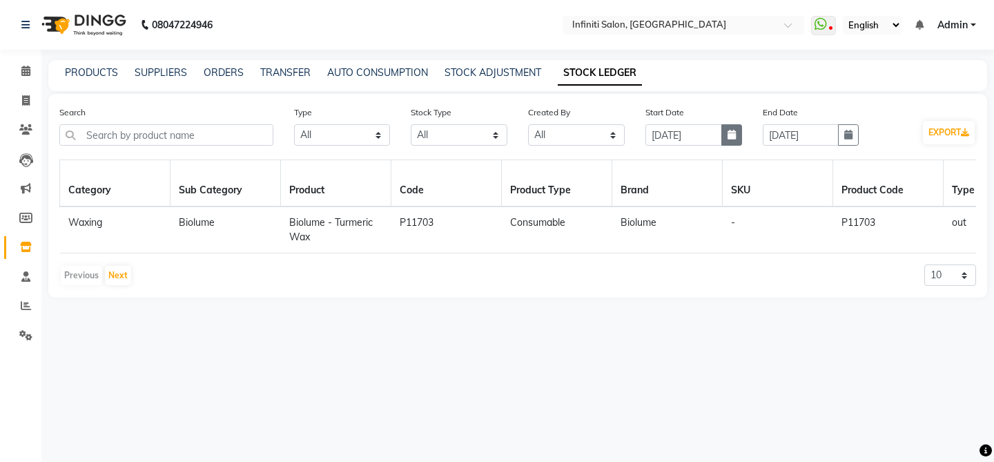
click at [731, 141] on button "button" at bounding box center [732, 134] width 21 height 21
select select "9"
select select "2025"
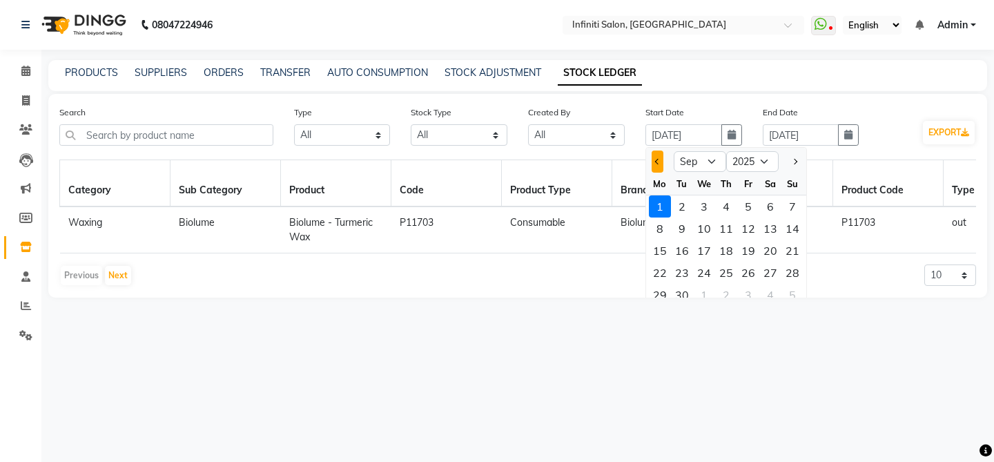
click at [657, 159] on button "Previous month" at bounding box center [658, 162] width 12 height 22
select select "8"
click at [752, 208] on div "1" at bounding box center [748, 206] width 22 height 22
type input "01-08-2025"
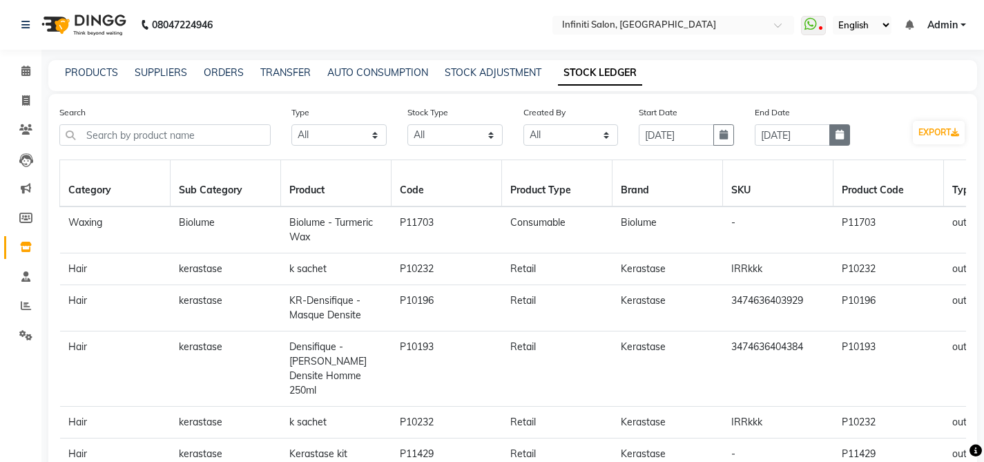
click at [844, 135] on button "button" at bounding box center [839, 134] width 21 height 21
select select "9"
select select "2025"
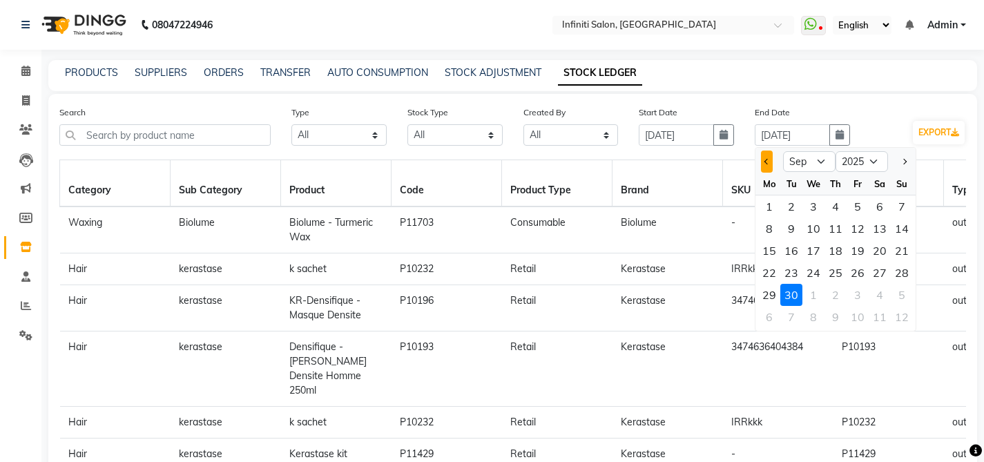
click at [765, 168] on button "Previous month" at bounding box center [767, 162] width 12 height 22
select select "8"
click at [901, 294] on div "31" at bounding box center [902, 295] width 22 height 22
type input "[DATE]"
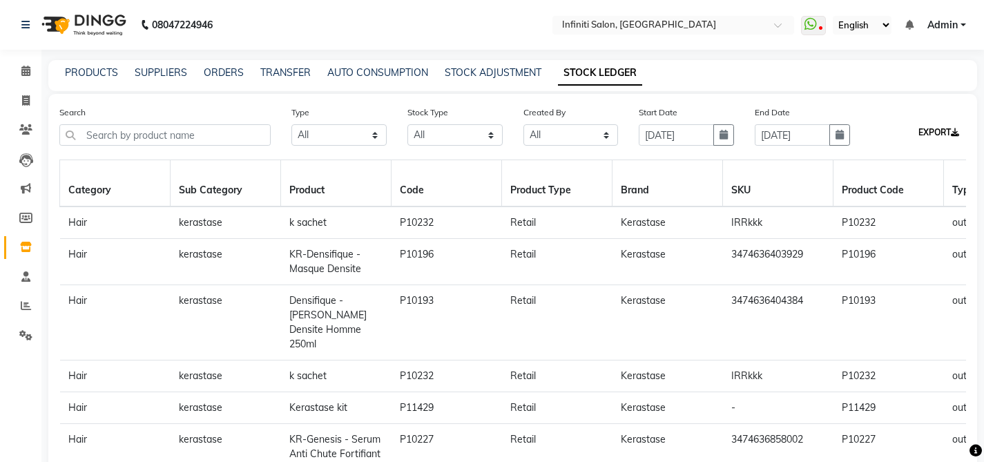
click at [930, 130] on button "EXPORT" at bounding box center [939, 132] width 52 height 23
click at [485, 41] on nav "08047224946 Select Location × Infiniti Salon, Shankar Nagar WhatsApp Status ✕ S…" at bounding box center [492, 25] width 984 height 50
click at [609, 22] on input "text" at bounding box center [659, 26] width 200 height 14
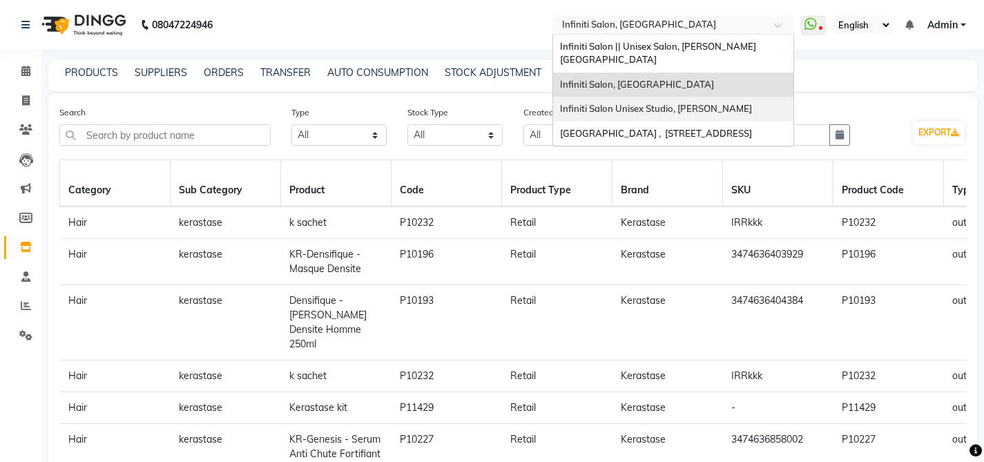
click at [635, 103] on span "Infiniti Salon Unisex Studio, [PERSON_NAME]" at bounding box center [656, 108] width 192 height 11
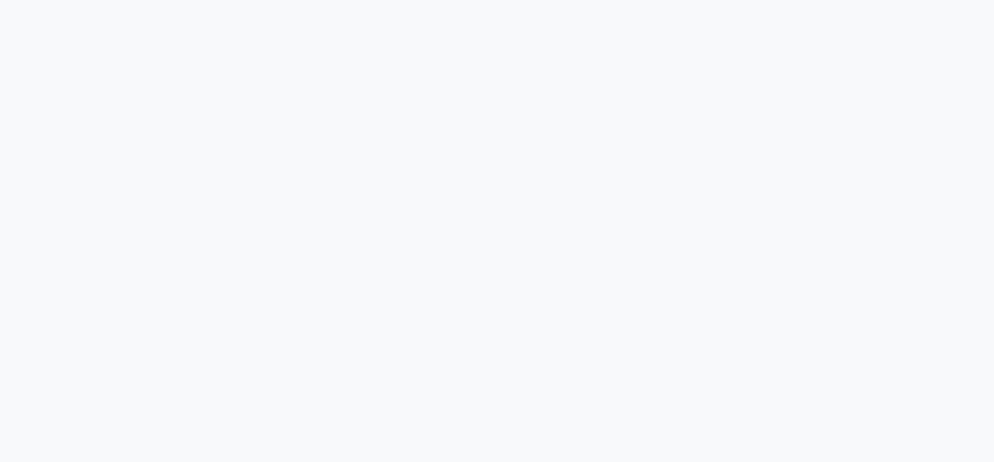
select select "all"
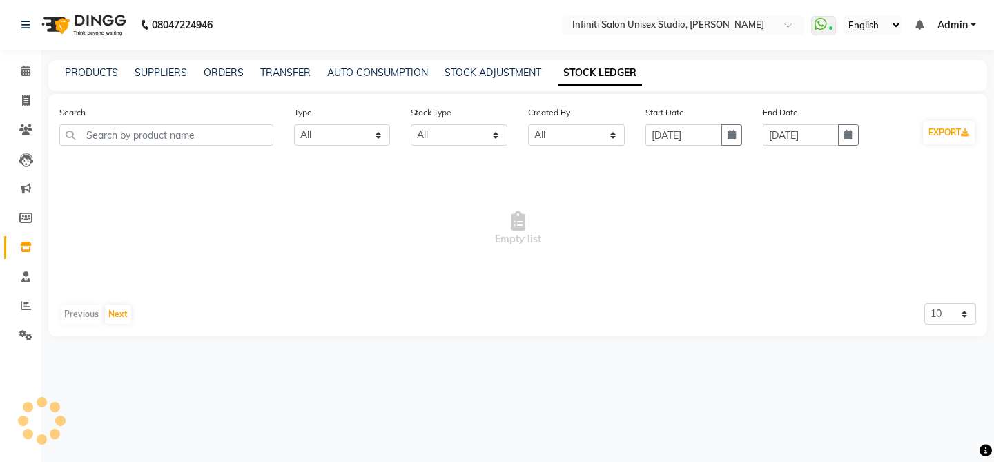
select select "en"
click at [670, 137] on input "[DATE]" at bounding box center [684, 134] width 77 height 21
select select "9"
select select "2025"
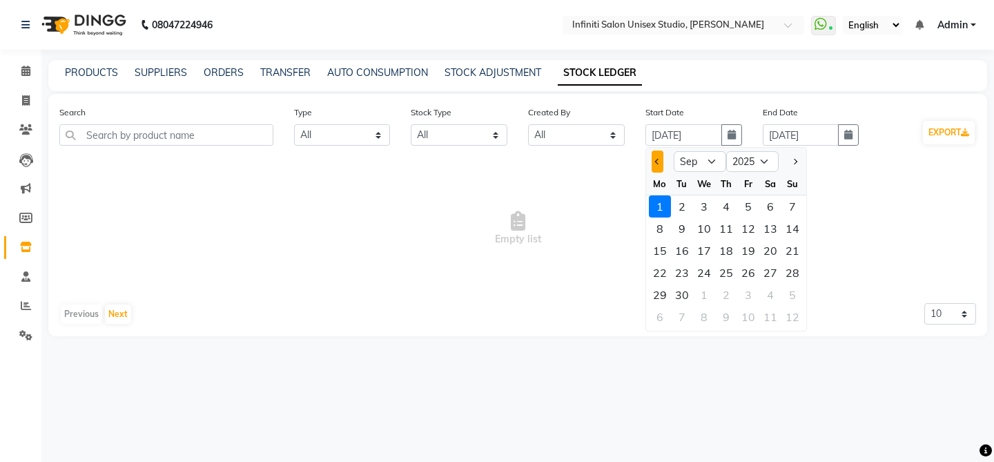
click at [661, 162] on button "Previous month" at bounding box center [658, 162] width 12 height 22
select select "8"
click at [754, 206] on div "1" at bounding box center [748, 206] width 22 height 22
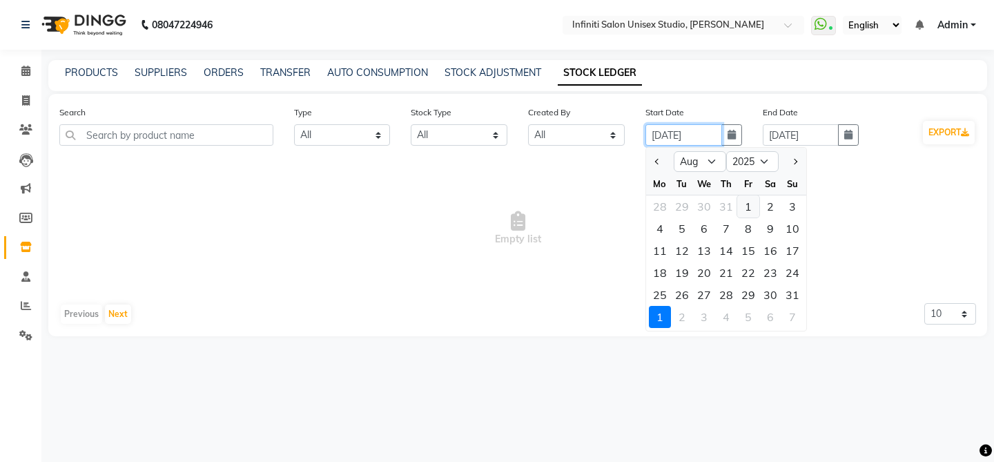
type input "[DATE]"
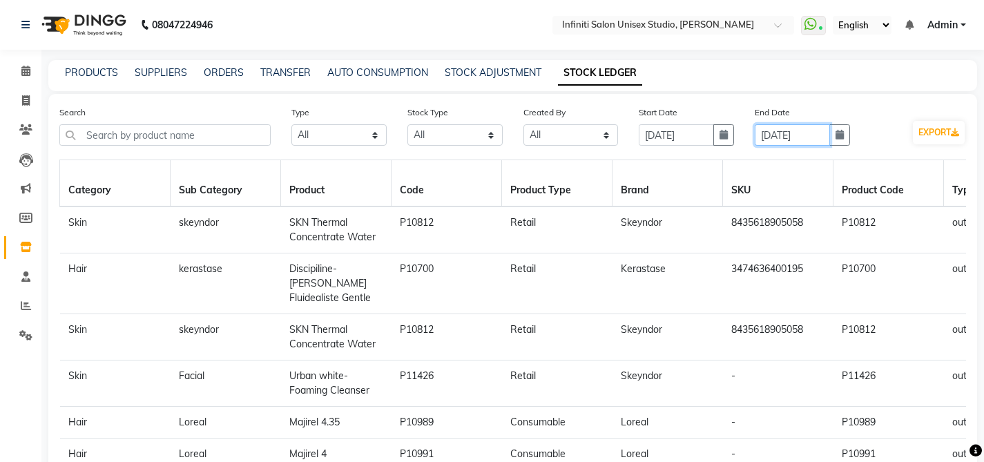
click at [777, 130] on input "[DATE]" at bounding box center [792, 134] width 75 height 21
select select "9"
select select "2025"
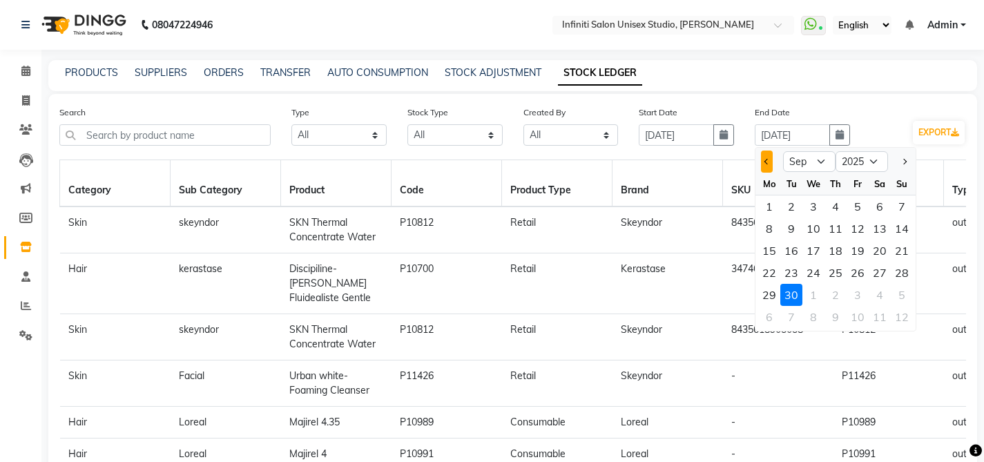
click at [770, 163] on button "Previous month" at bounding box center [767, 162] width 12 height 22
select select "8"
click at [903, 293] on div "31" at bounding box center [902, 295] width 22 height 22
type input "[DATE]"
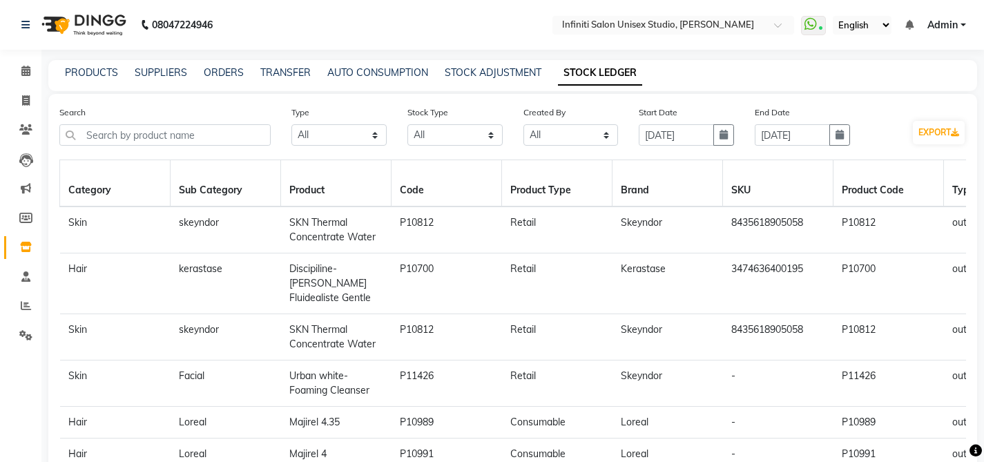
click at [870, 147] on div "EXPORT" at bounding box center [918, 137] width 116 height 37
click at [933, 133] on button "EXPORT" at bounding box center [939, 132] width 52 height 23
click at [28, 99] on icon at bounding box center [26, 100] width 8 height 10
select select "service"
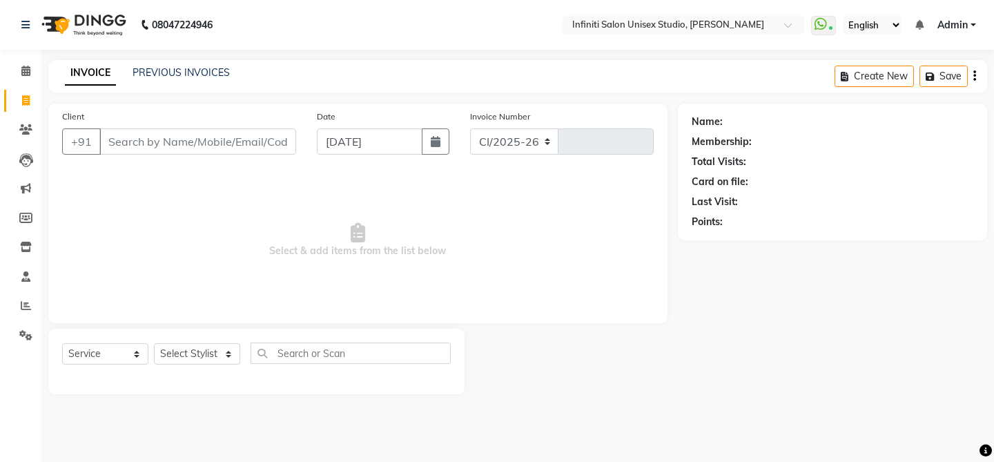
select select "6511"
type input "1854"
click at [171, 63] on div "INVOICE PREVIOUS INVOICES Create New Save" at bounding box center [517, 76] width 939 height 32
click at [175, 69] on link "PREVIOUS INVOICES" at bounding box center [181, 72] width 97 height 12
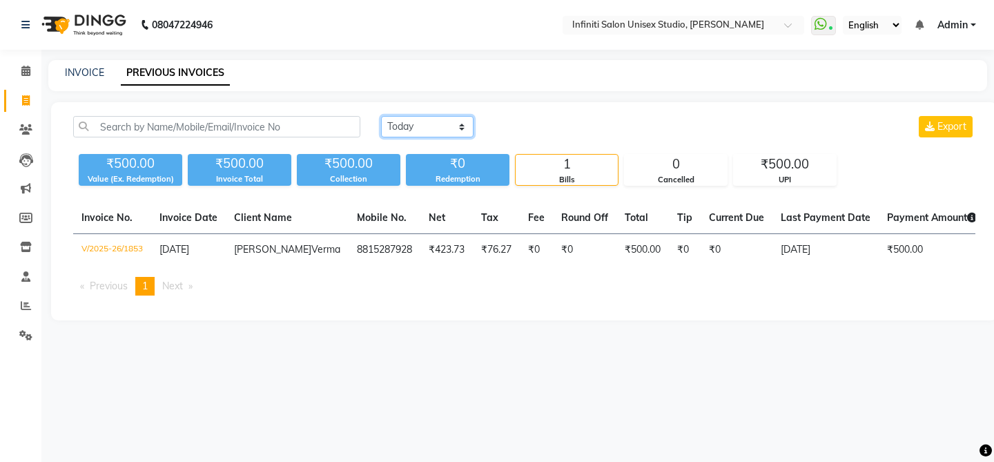
click at [414, 133] on select "[DATE] [DATE] Custom Range" at bounding box center [427, 126] width 93 height 21
select select "[DATE]"
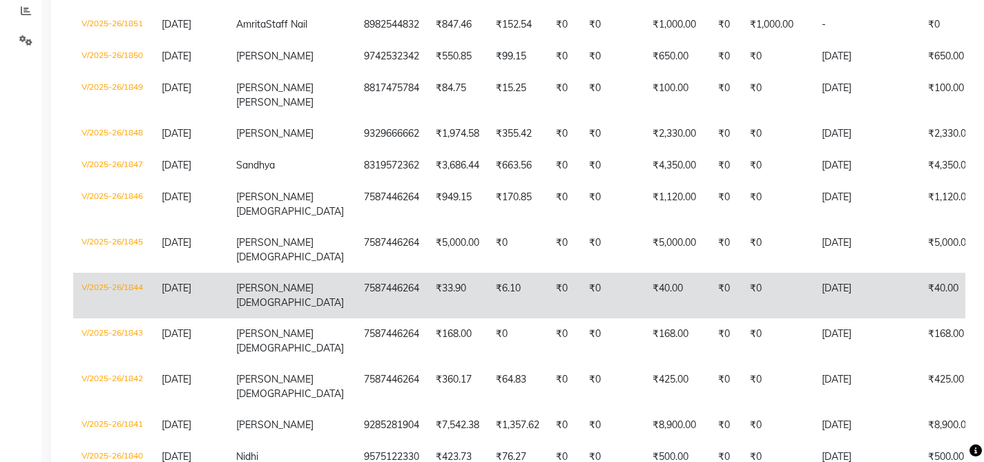
scroll to position [298, 0]
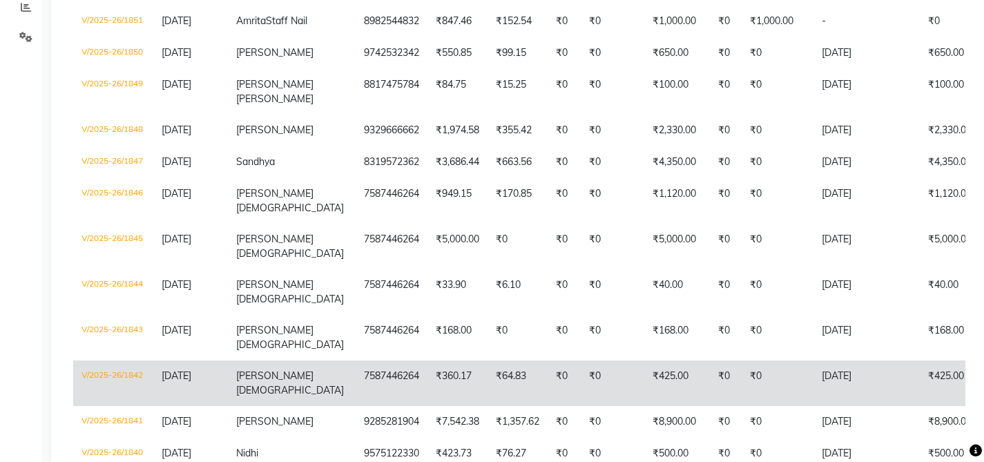
click at [139, 360] on td "V/2025-26/1842" at bounding box center [113, 383] width 80 height 46
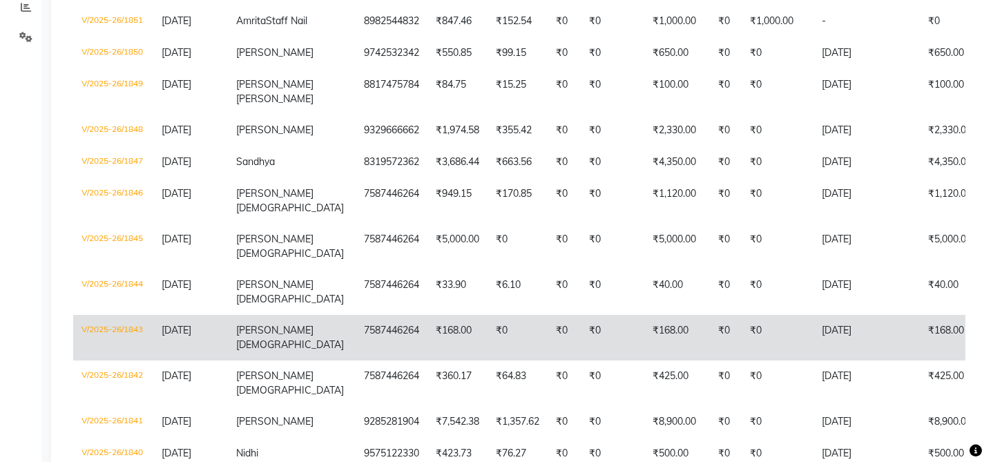
click at [231, 315] on td "[PERSON_NAME]" at bounding box center [292, 338] width 128 height 46
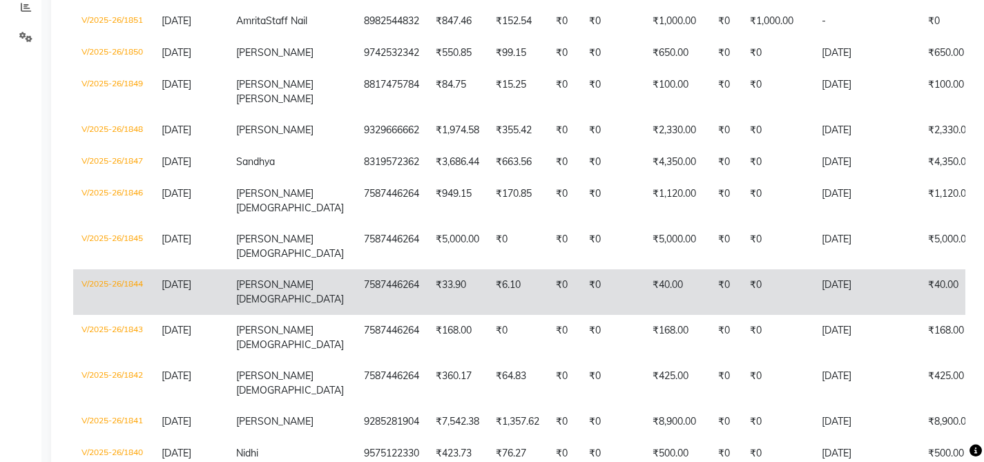
click at [242, 278] on span "[PERSON_NAME]" at bounding box center [274, 284] width 77 height 12
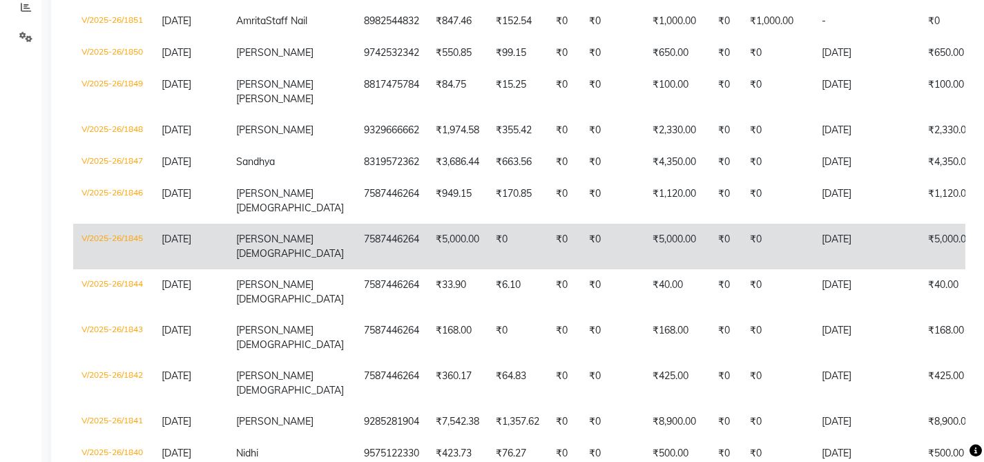
click at [193, 226] on td "[DATE]" at bounding box center [190, 247] width 75 height 46
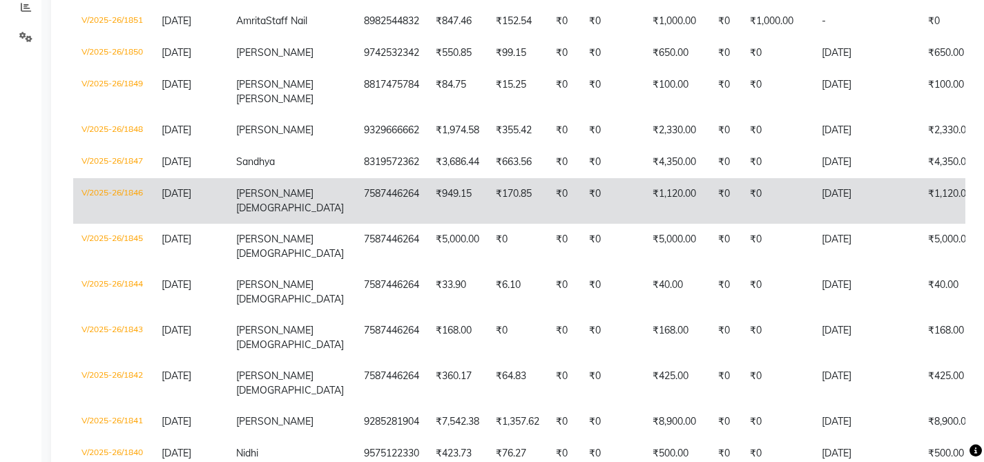
click at [221, 209] on td "[DATE]" at bounding box center [190, 201] width 75 height 46
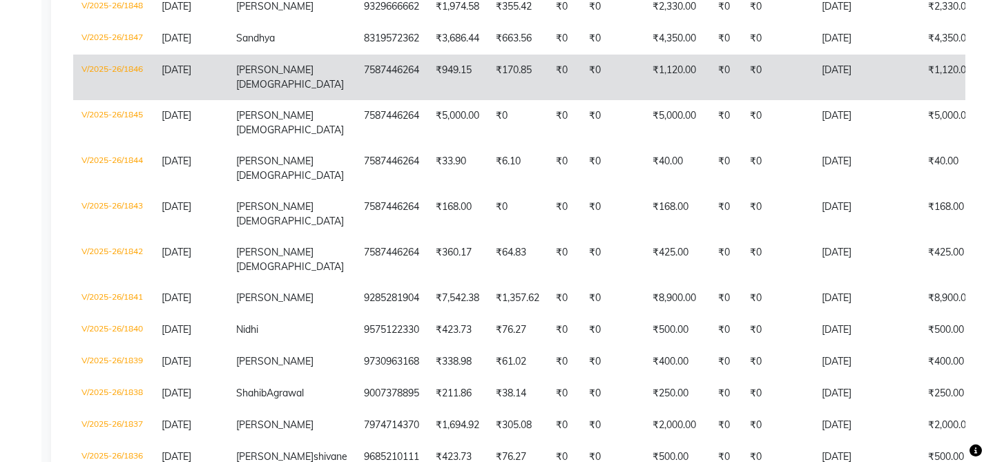
scroll to position [421, 0]
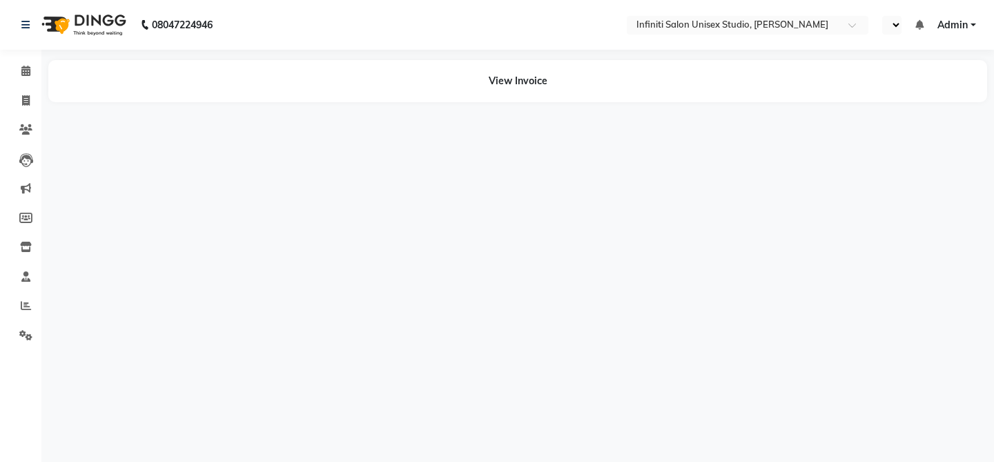
select select "en"
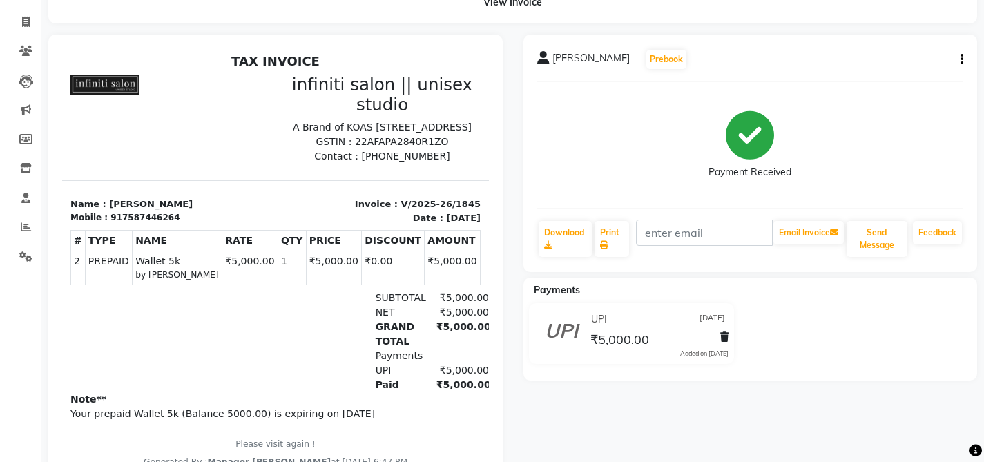
scroll to position [66, 0]
